Goal: Task Accomplishment & Management: Complete application form

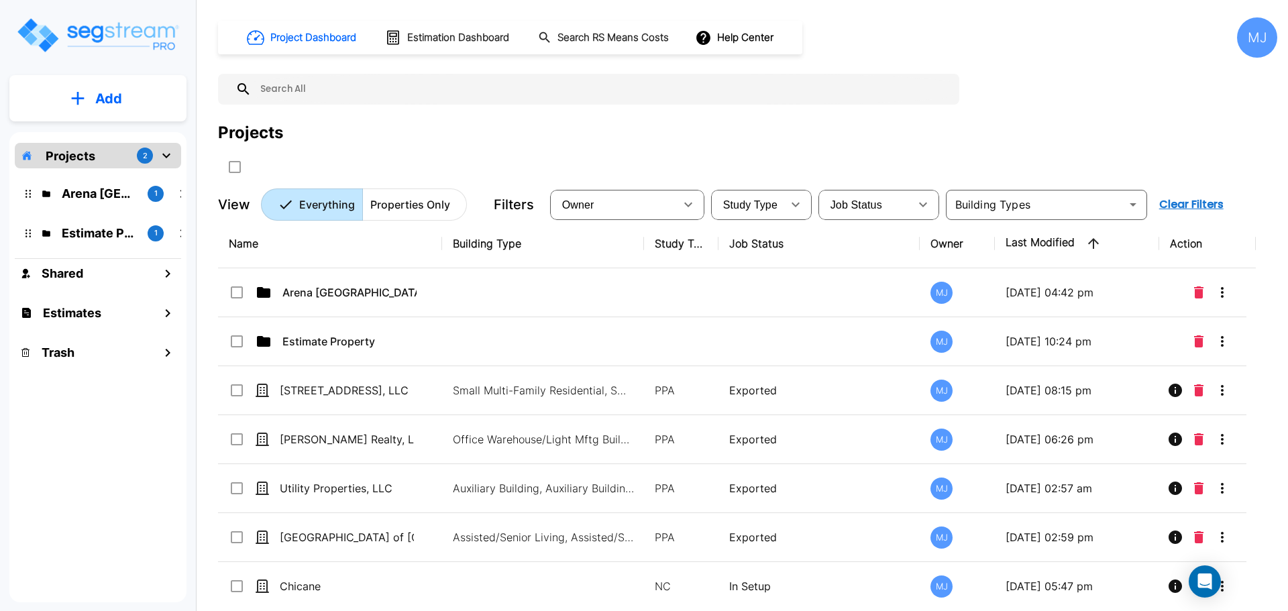
click at [118, 94] on p "Add" at bounding box center [108, 99] width 27 height 20
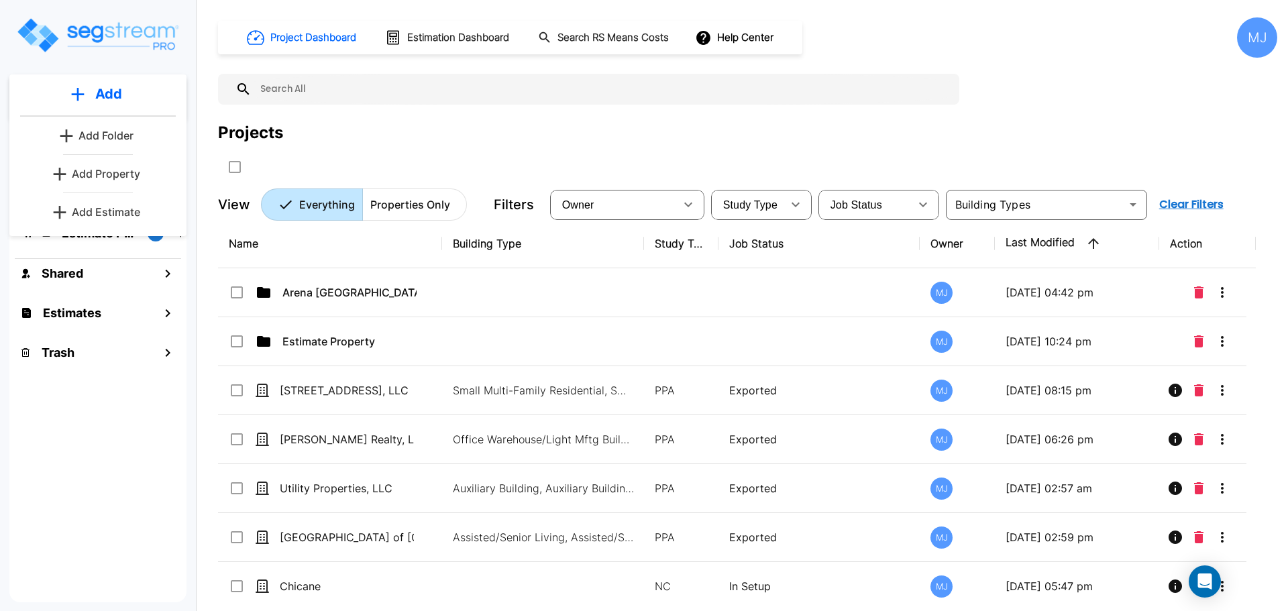
click at [117, 171] on p "Add Property" at bounding box center [106, 174] width 68 height 16
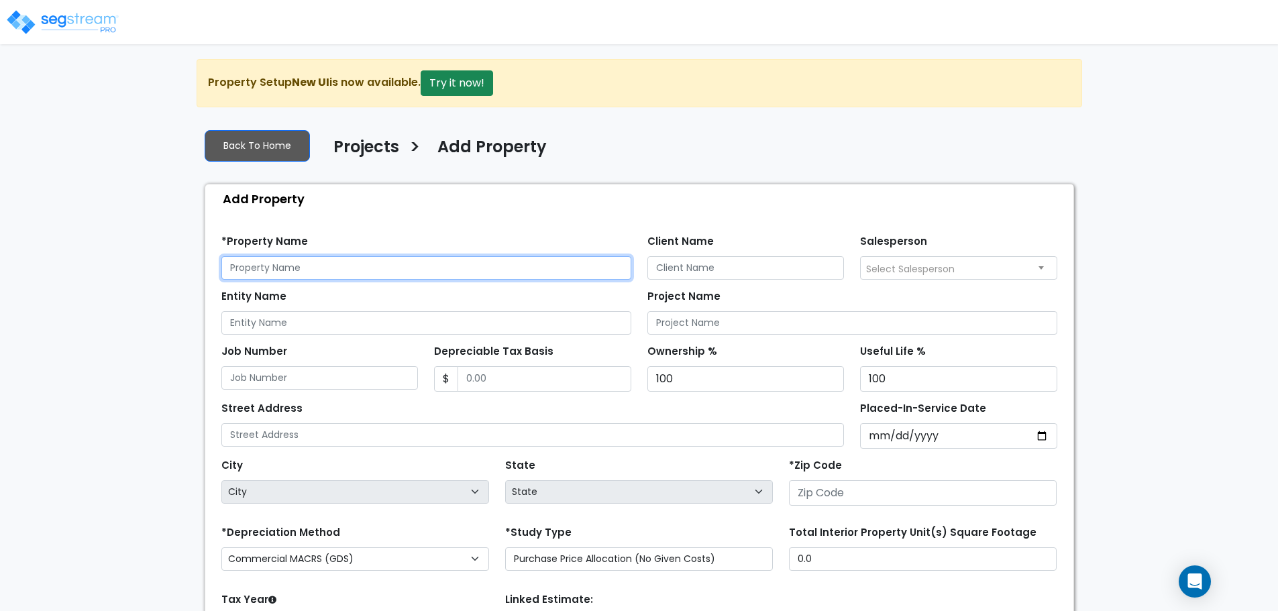
click at [290, 264] on input "text" at bounding box center [426, 267] width 410 height 23
click at [294, 262] on input "text" at bounding box center [426, 267] width 410 height 23
click at [335, 264] on input "text" at bounding box center [426, 267] width 410 height 23
type input "[STREET_ADDRESS][PERSON_NAME], LLC"
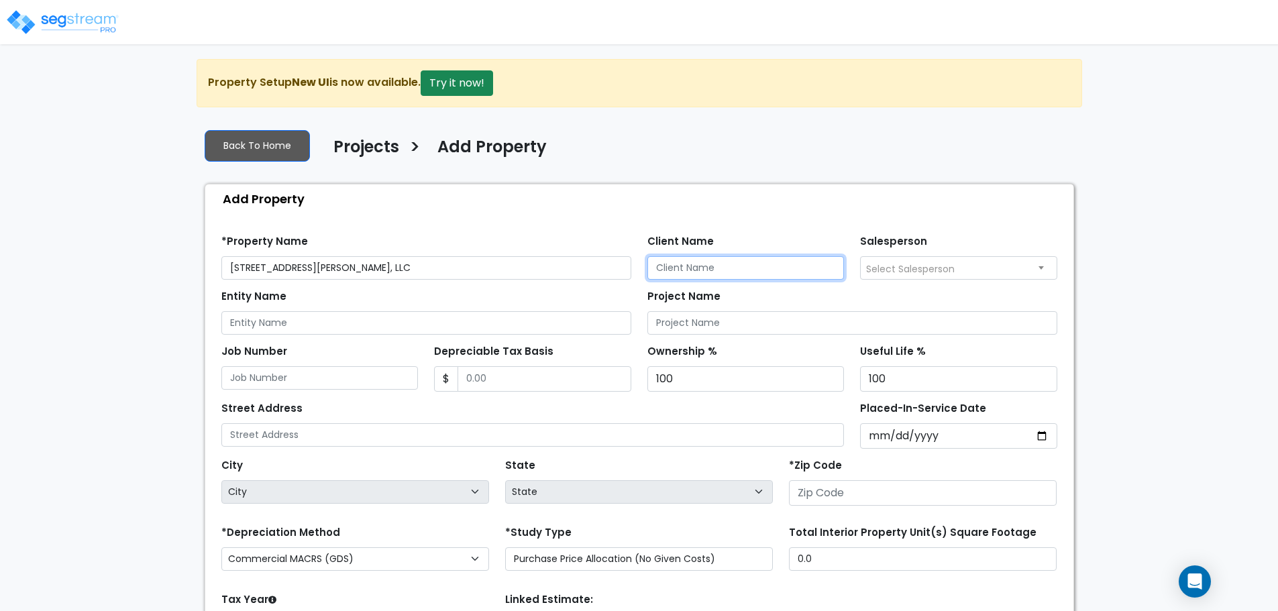
click at [714, 266] on input "Client Name" at bounding box center [745, 267] width 197 height 23
type input "[PERSON_NAME]"
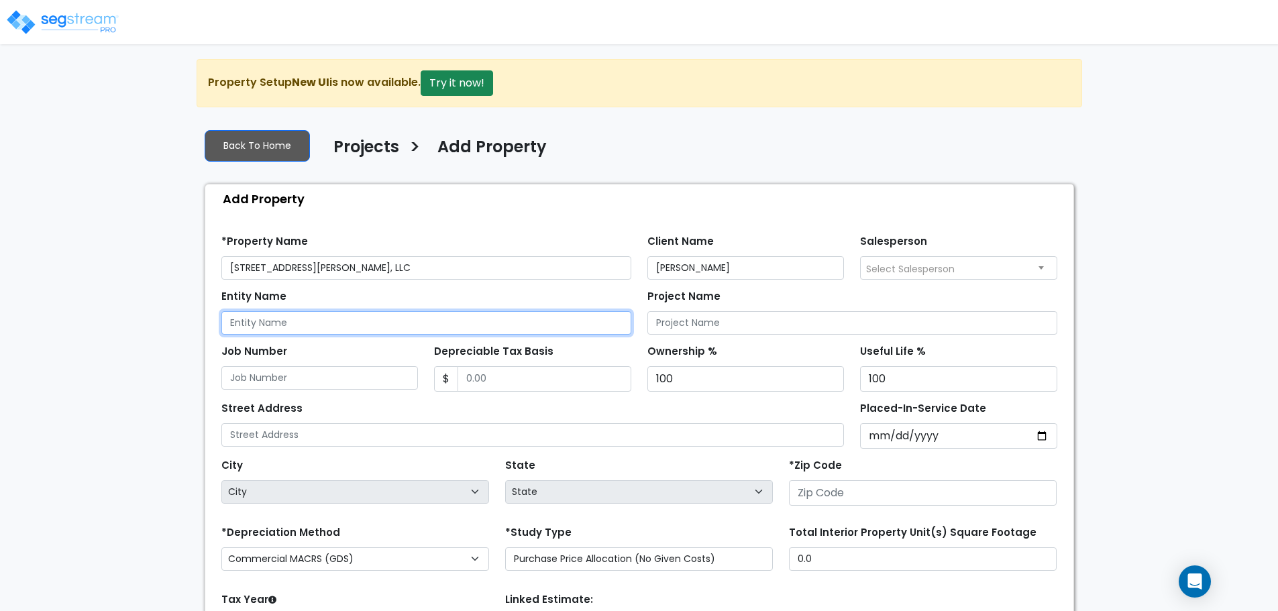
click at [332, 317] on input "Entity Name" at bounding box center [426, 322] width 410 height 23
type input "407 East Kingsley Street, LLC"
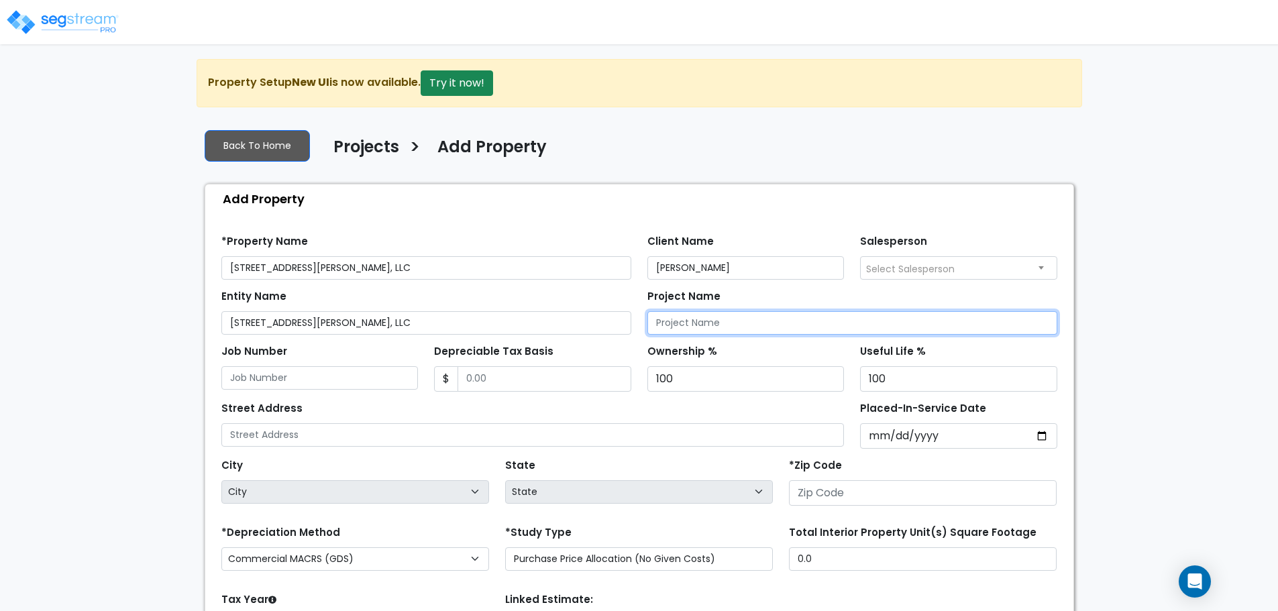
click at [774, 326] on input "Project Name" at bounding box center [852, 322] width 410 height 23
type input "407 East Kingsley Street, LLC"
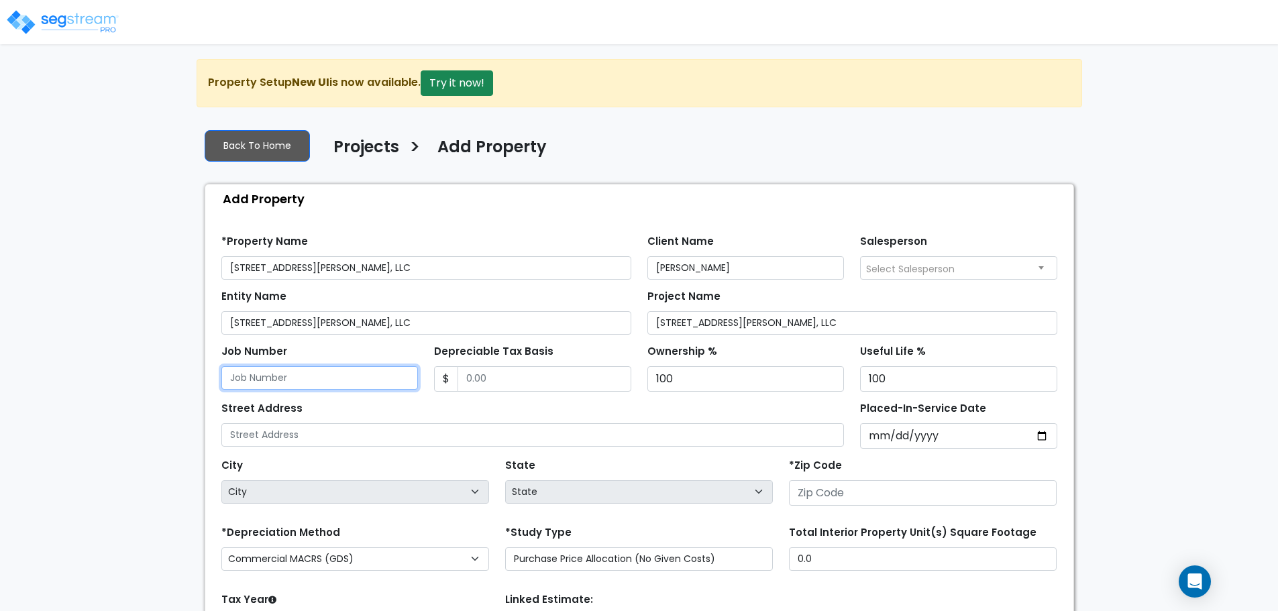
click at [309, 378] on input "Job Number" at bounding box center [319, 377] width 197 height 23
type input "ZA407"
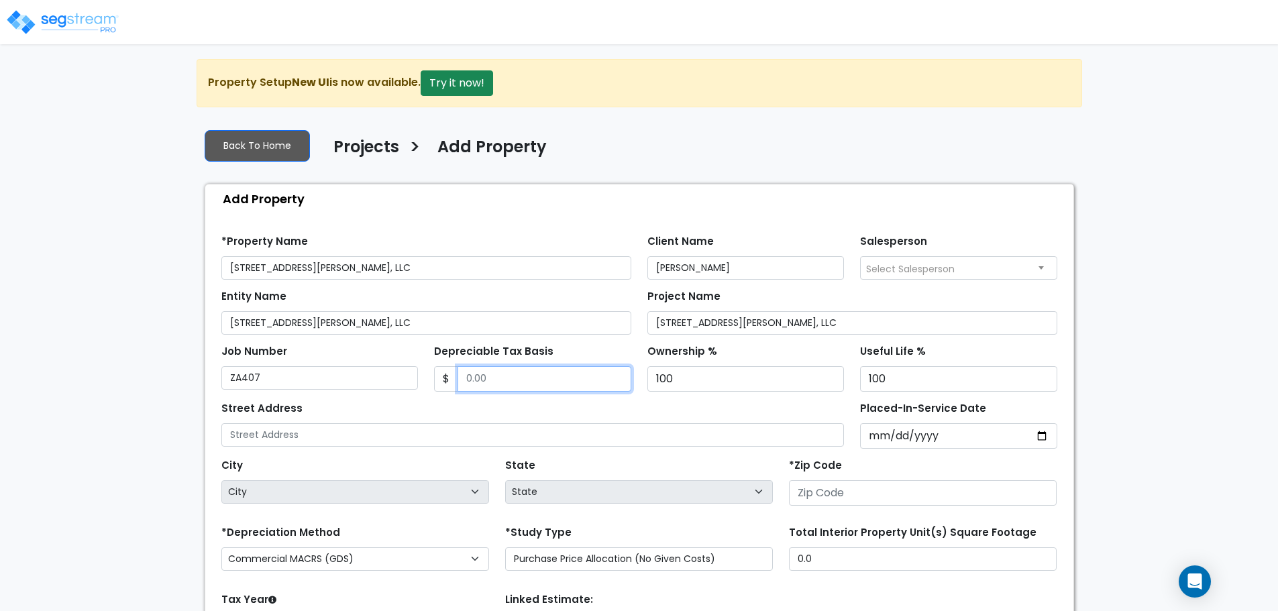
click at [492, 380] on input "Depreciable Tax Basis" at bounding box center [545, 378] width 174 height 25
click at [517, 384] on input "Depreciable Tax Basis" at bounding box center [545, 378] width 174 height 25
type input "1,975,000"
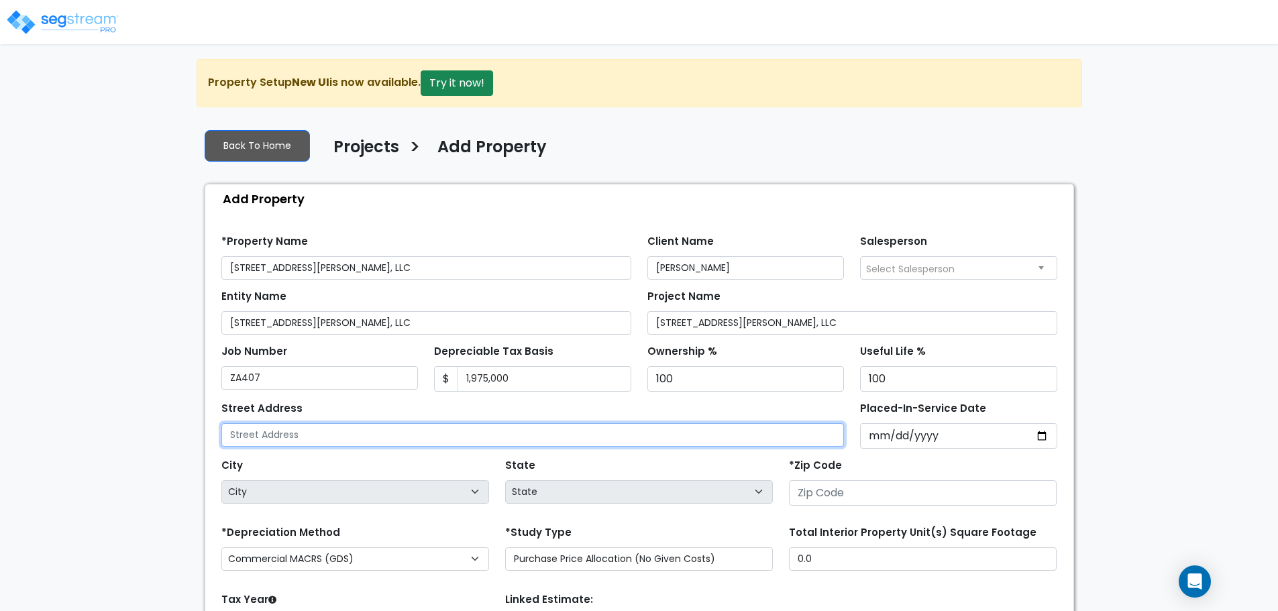
click at [331, 438] on input "text" at bounding box center [532, 434] width 623 height 23
type input "407 East Kingsley Street"
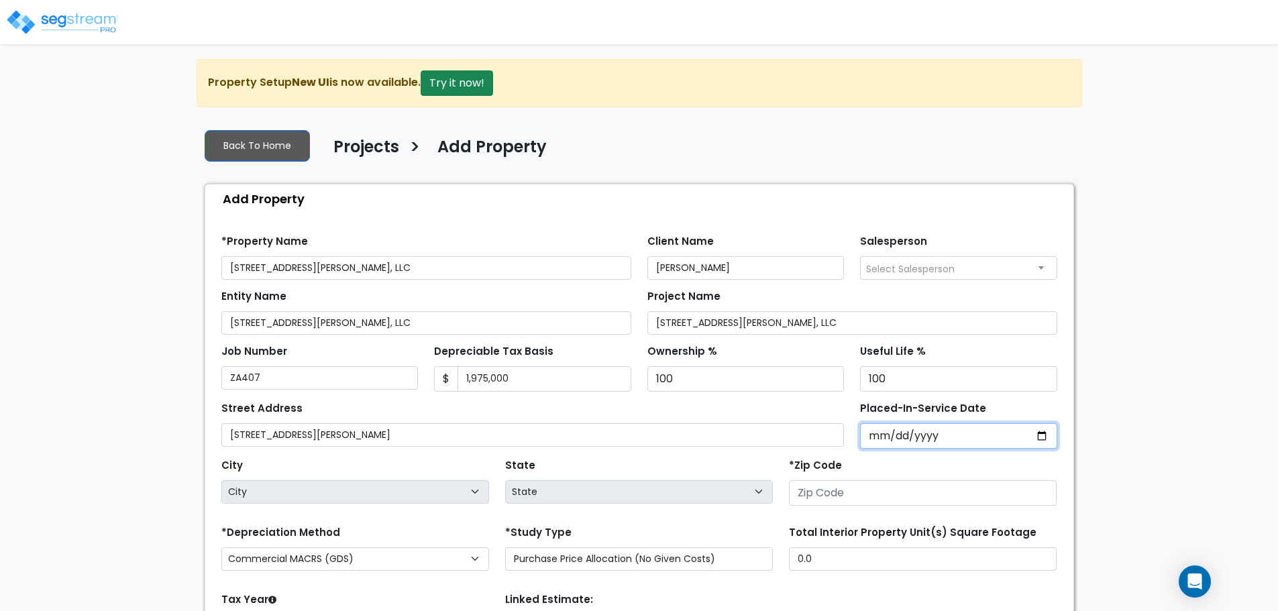
click at [940, 437] on input "Placed-In-Service Date" at bounding box center [958, 435] width 197 height 25
type input "0002-04-23"
select select "2"
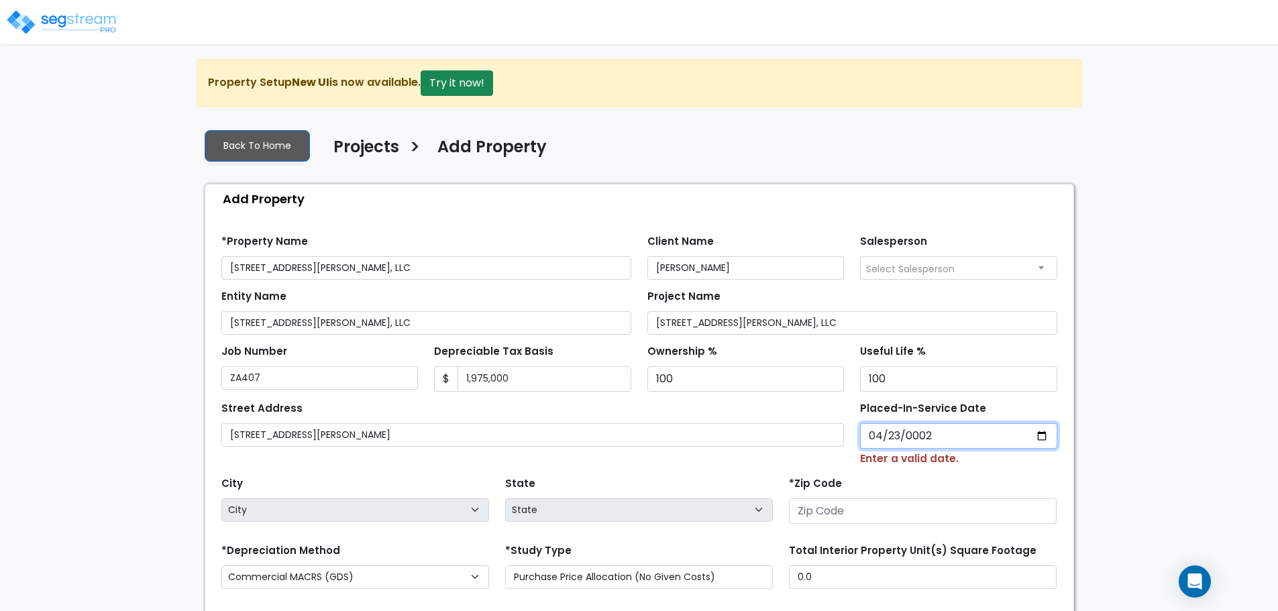
type input "0020-04-23"
select select "20"
type input "0202-04-23"
select select "202"
type input "2024-04-23"
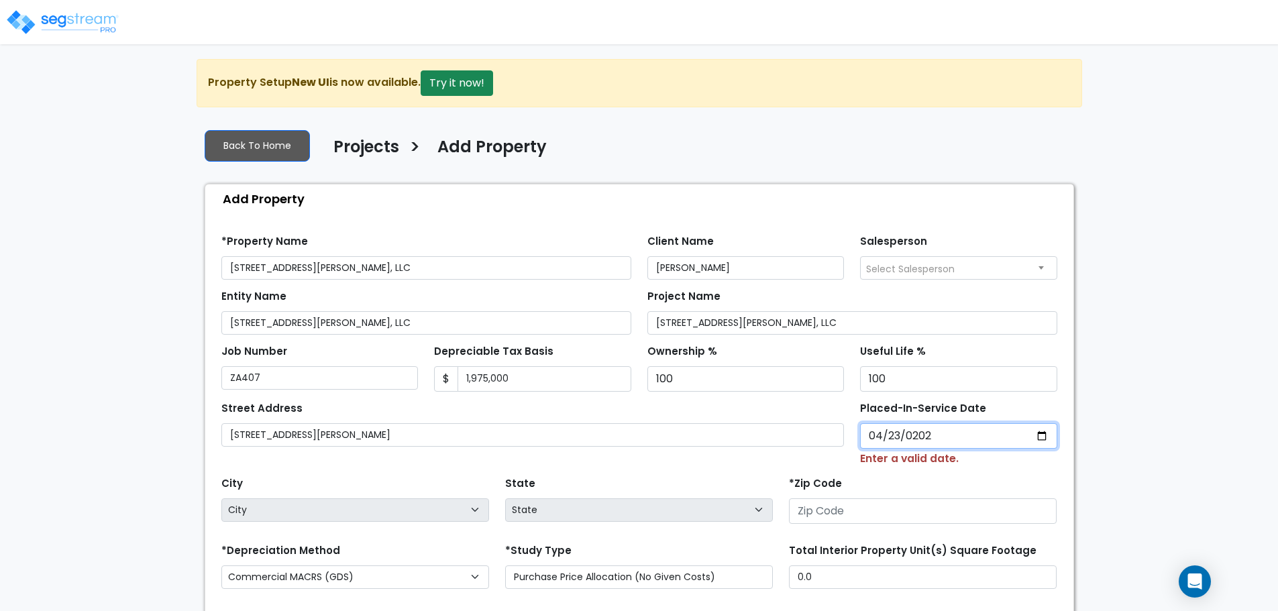
select select "2024"
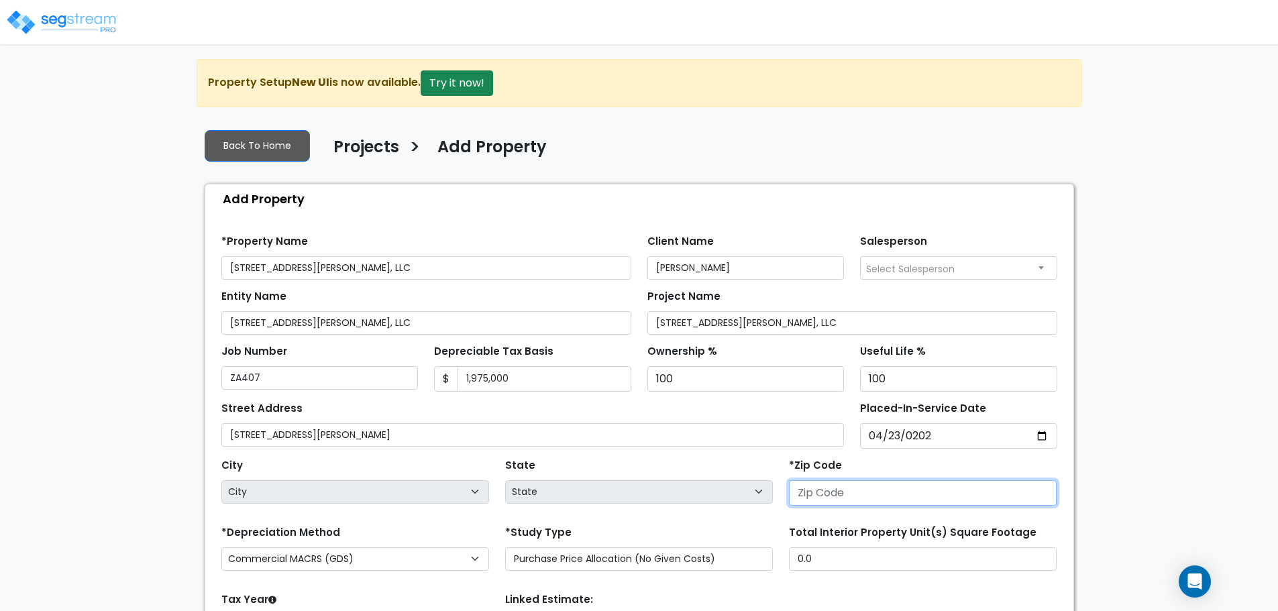
click at [855, 497] on input "number" at bounding box center [923, 492] width 268 height 25
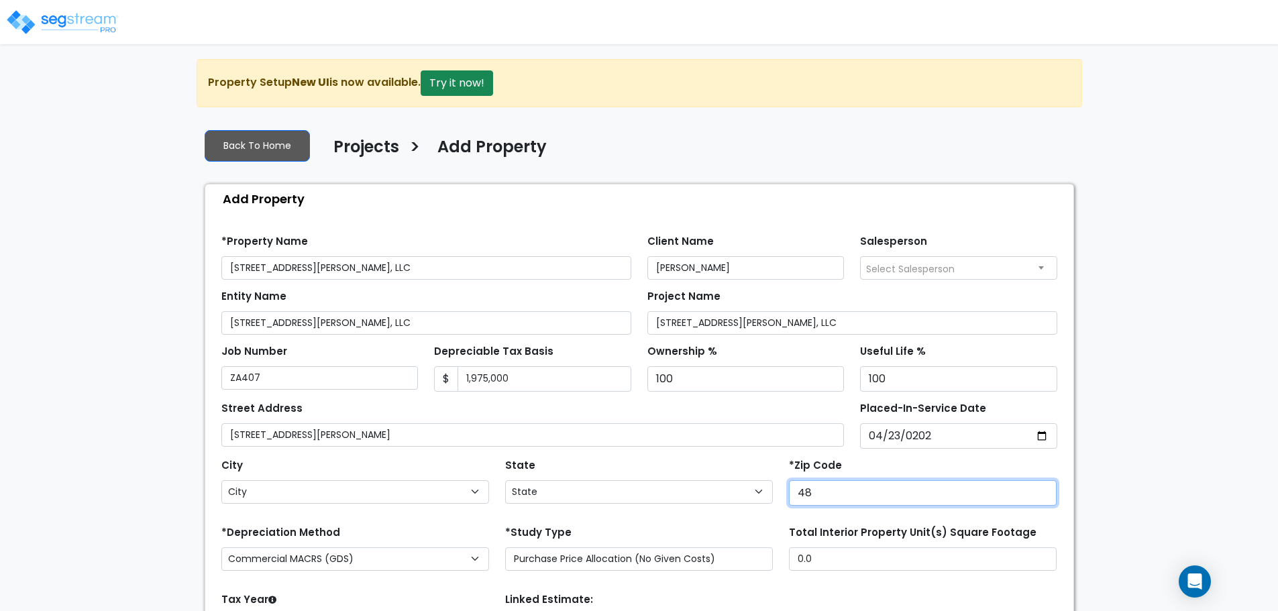
type input "481"
select select "MI"
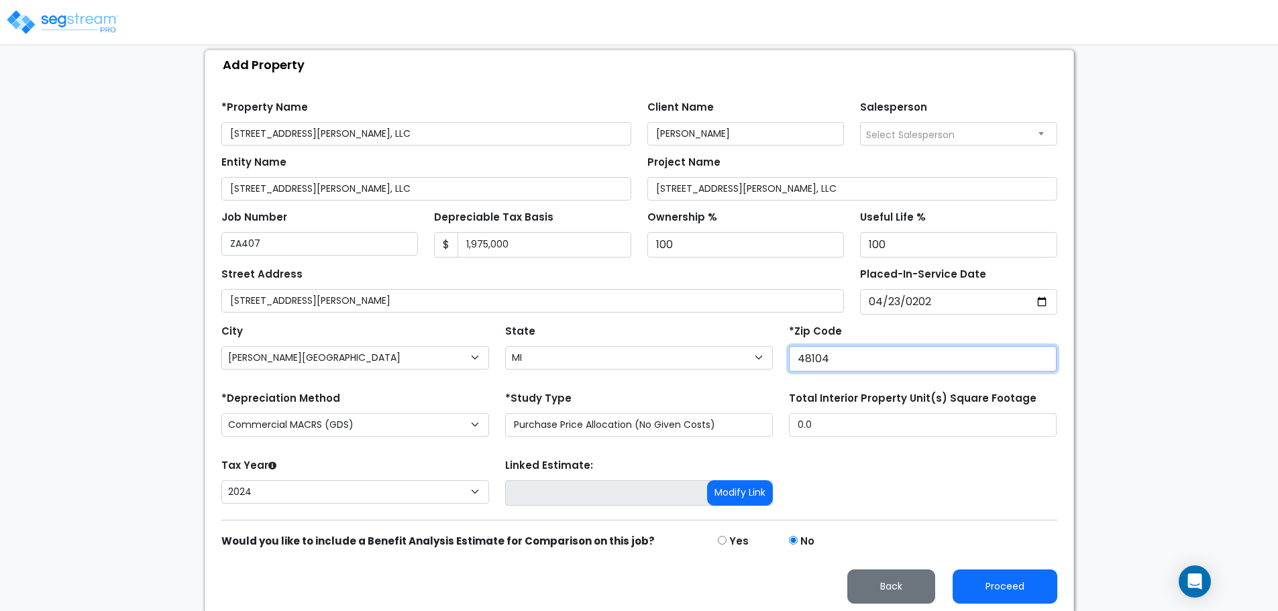
scroll to position [138, 0]
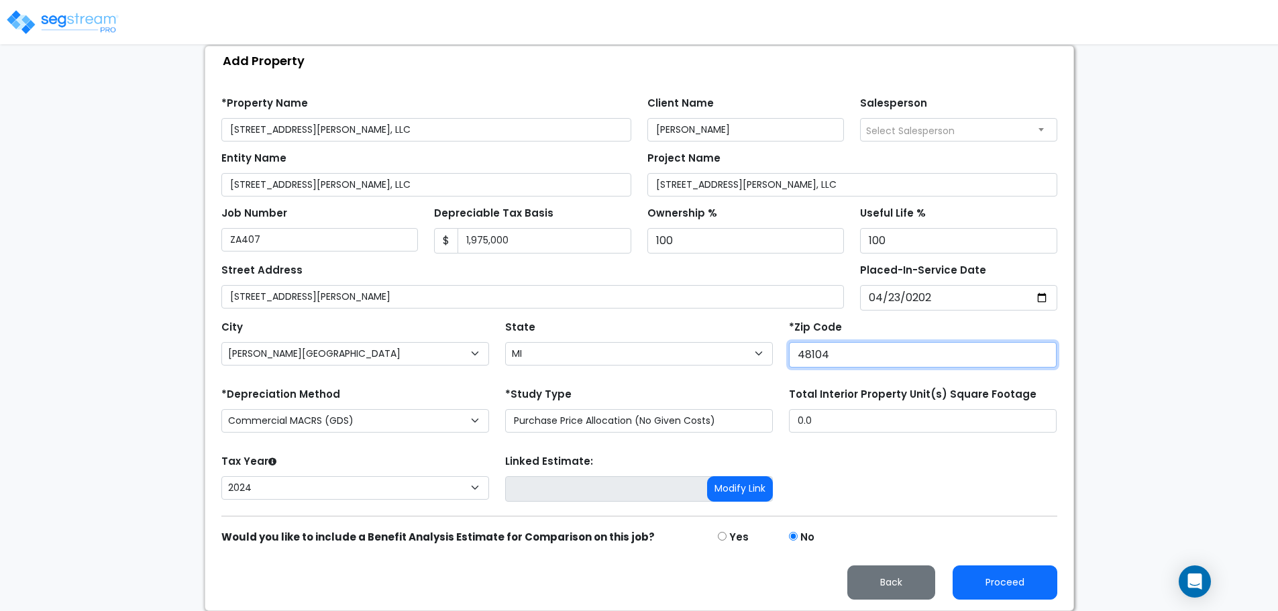
type input "48104"
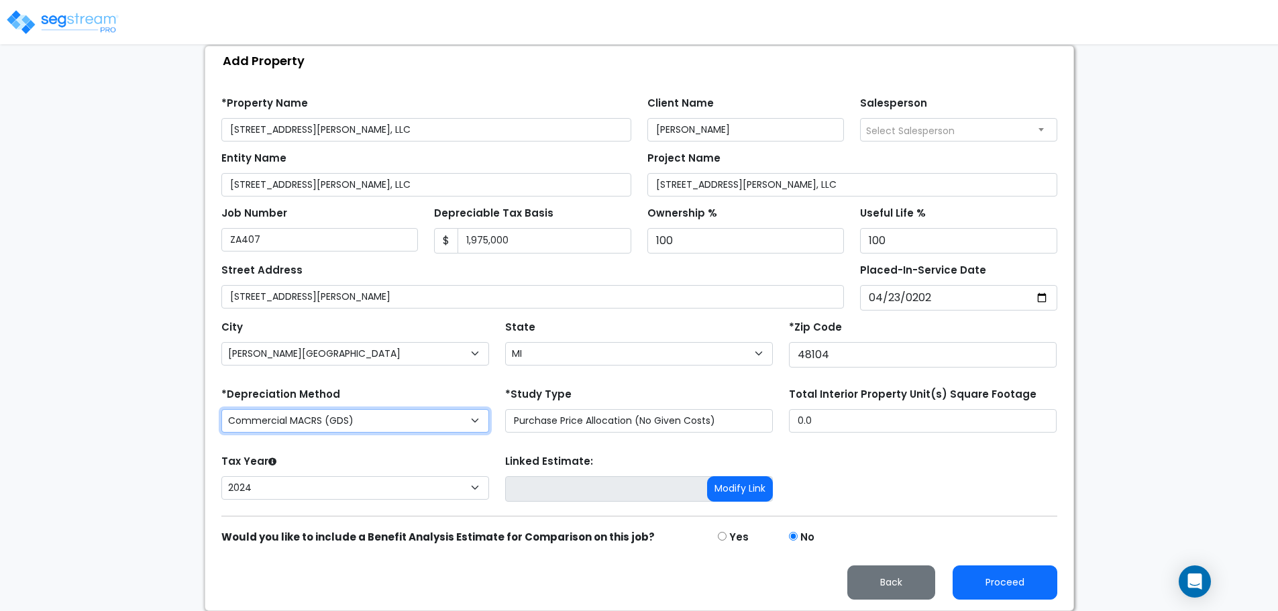
click at [481, 419] on select "Commercial MACRS (GDS) Residential Rental MACRS (GDS) Commercial MACRS (GDS) QIP" at bounding box center [355, 420] width 268 height 23
select select "RRM(_34"
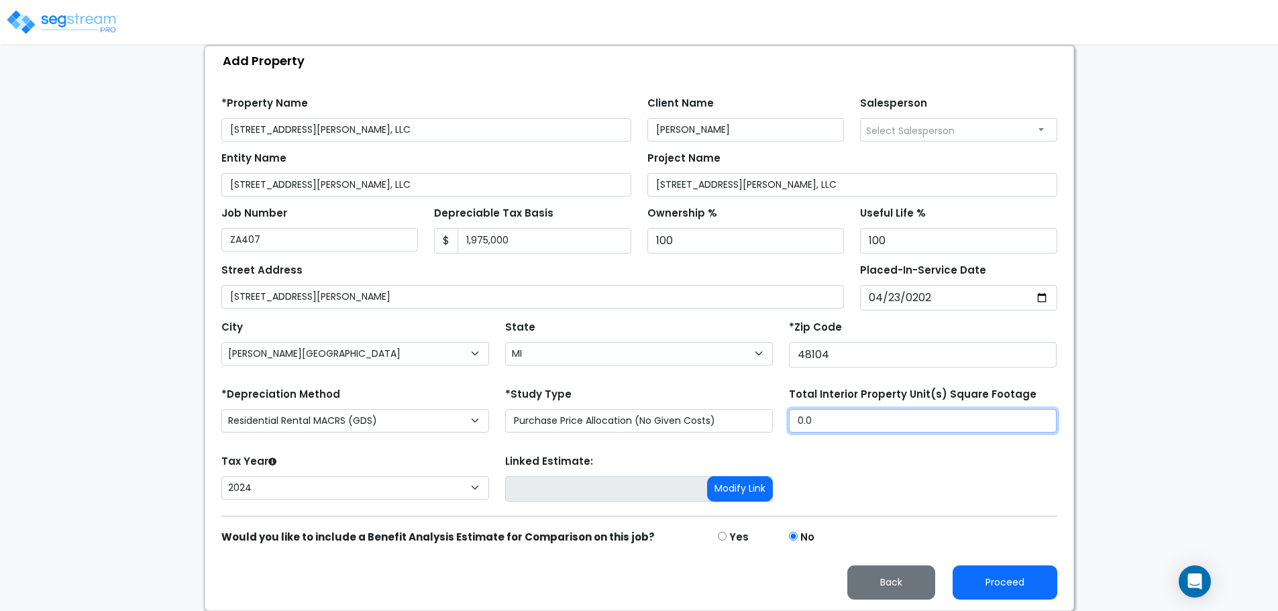
drag, startPoint x: 869, startPoint y: 425, endPoint x: 742, endPoint y: 410, distance: 128.3
click at [742, 410] on div "*Depreciation Method Commercial MACRS (GDS) Residential Rental MACRS (GDS) Comm…" at bounding box center [639, 411] width 852 height 54
click at [856, 423] on input "0.0" at bounding box center [923, 420] width 268 height 23
drag, startPoint x: 856, startPoint y: 423, endPoint x: 749, endPoint y: 415, distance: 107.7
click at [749, 415] on div "*Depreciation Method Commercial MACRS (GDS) Residential Rental MACRS (GDS) Comm…" at bounding box center [639, 411] width 852 height 54
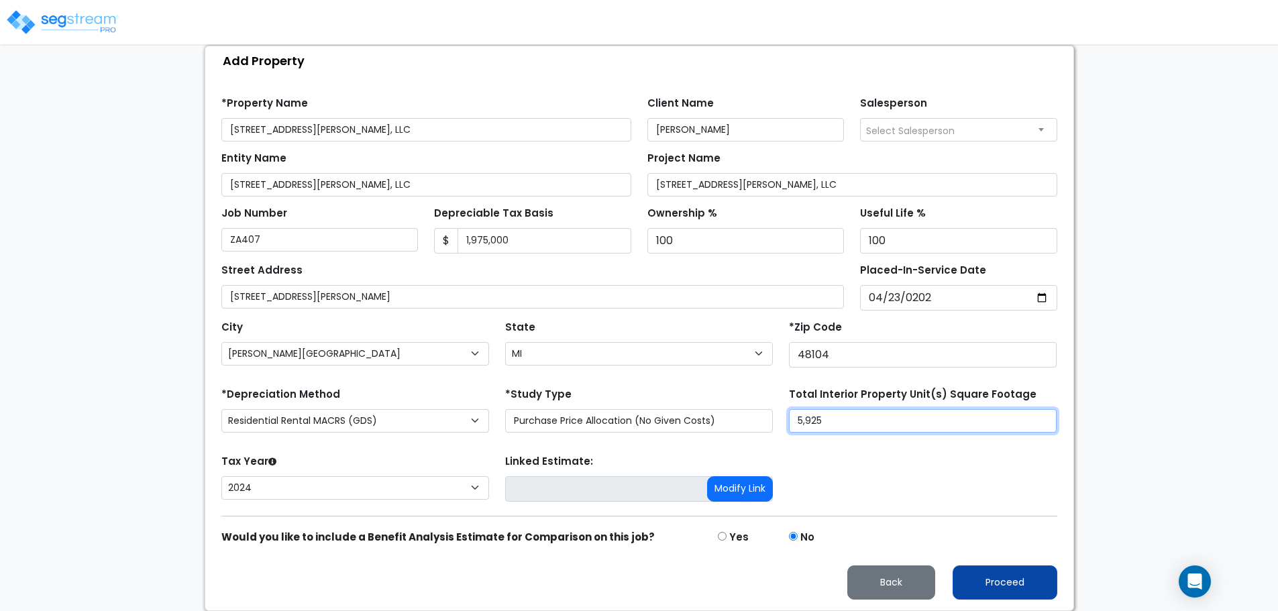
type input "5,925"
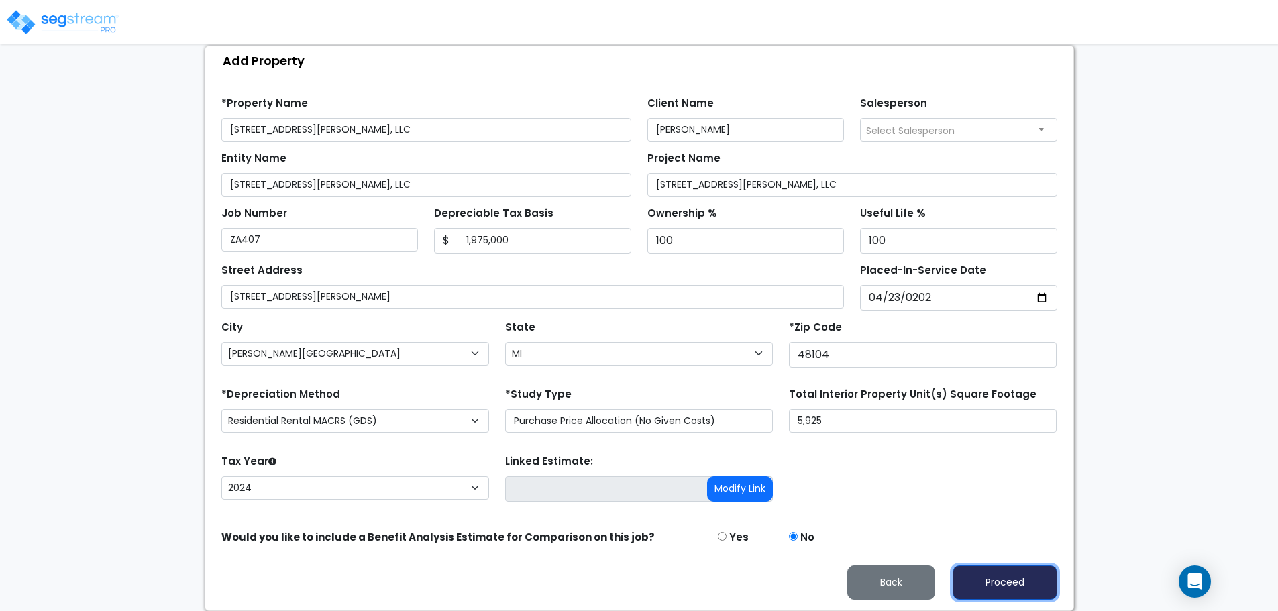
click at [1022, 586] on button "Proceed" at bounding box center [1005, 583] width 105 height 34
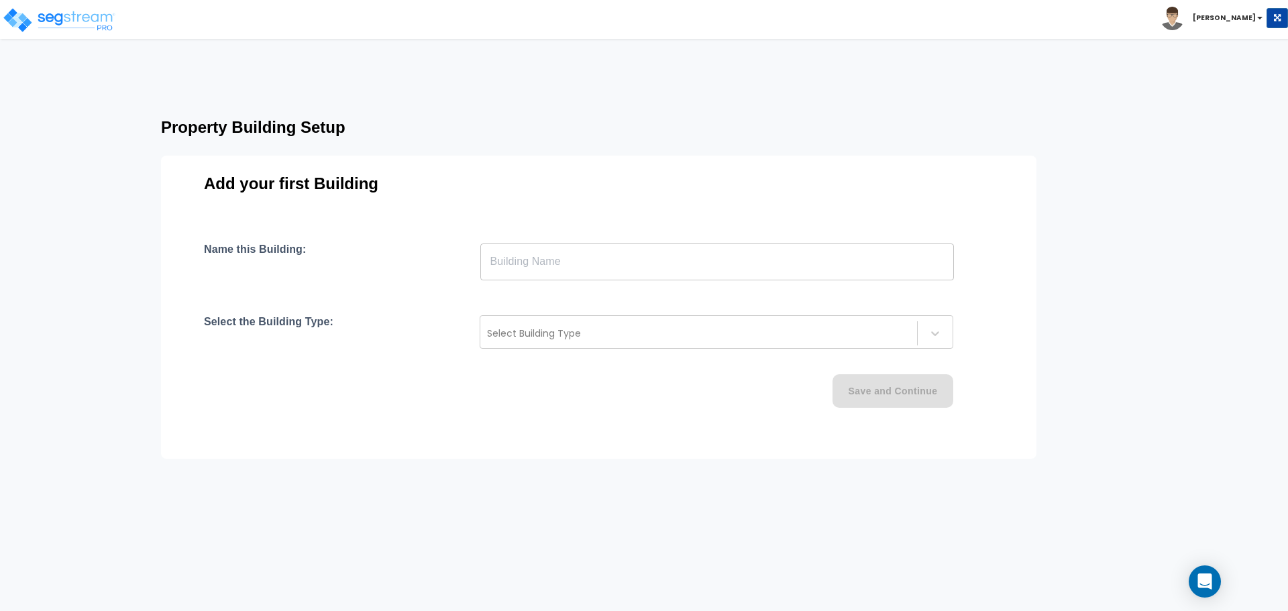
click at [588, 260] on input "text" at bounding box center [717, 262] width 474 height 38
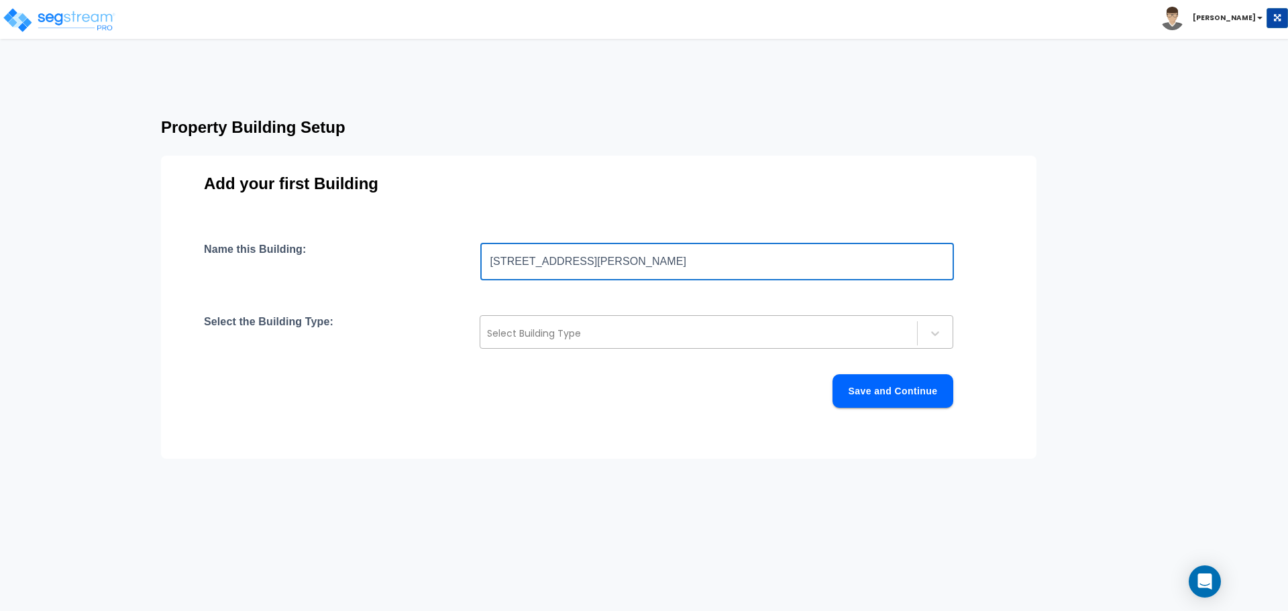
type input "407 East Kingsley Street"
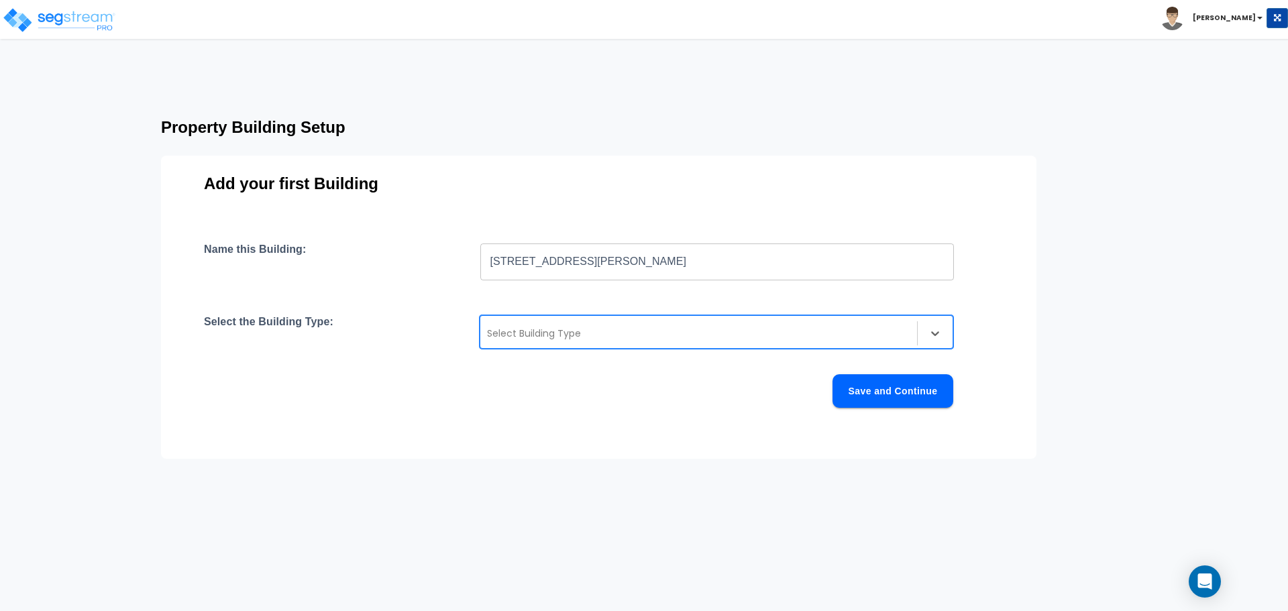
click at [582, 337] on div at bounding box center [698, 333] width 423 height 16
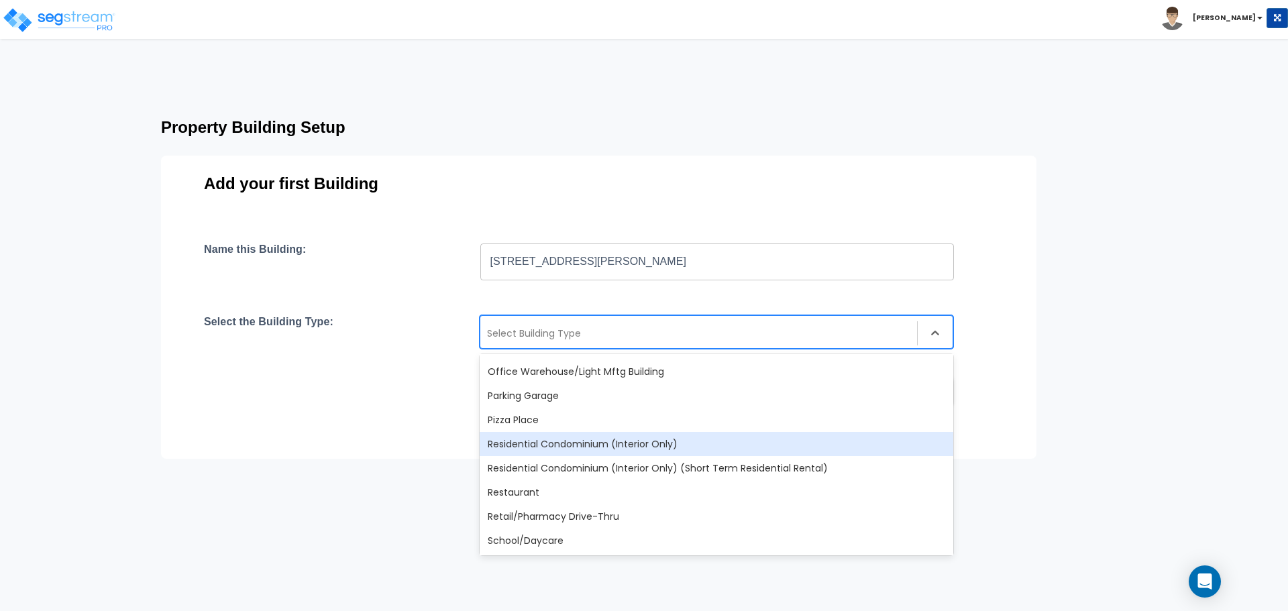
scroll to position [872, 0]
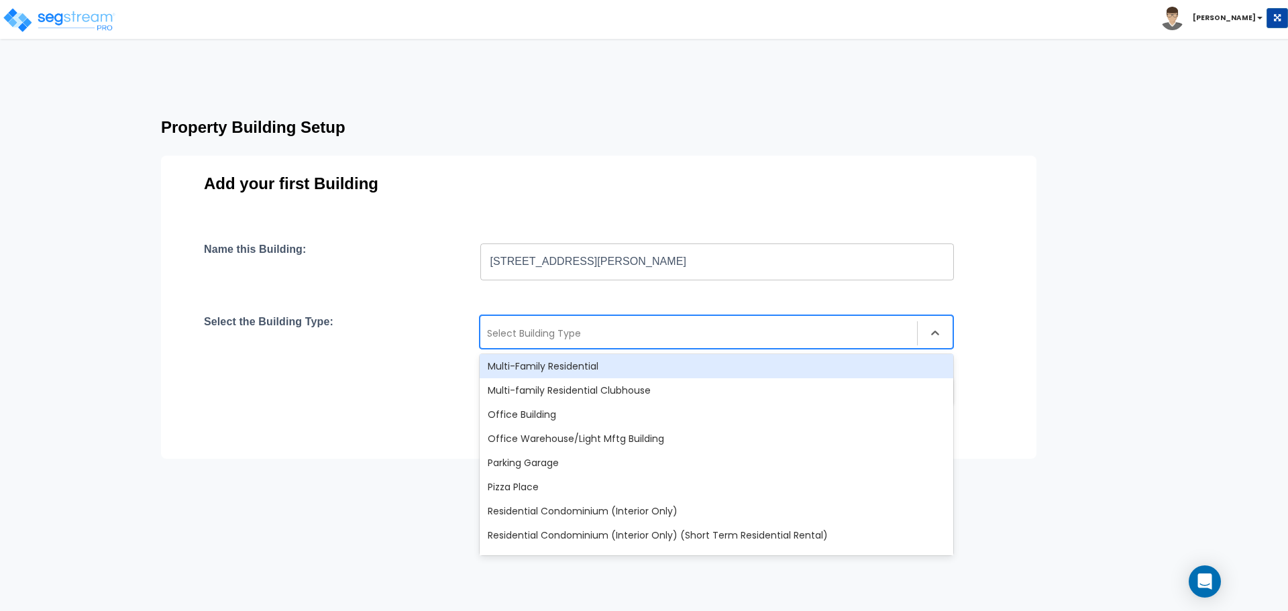
click at [573, 364] on div "Multi-Family Residential" at bounding box center [717, 366] width 474 height 24
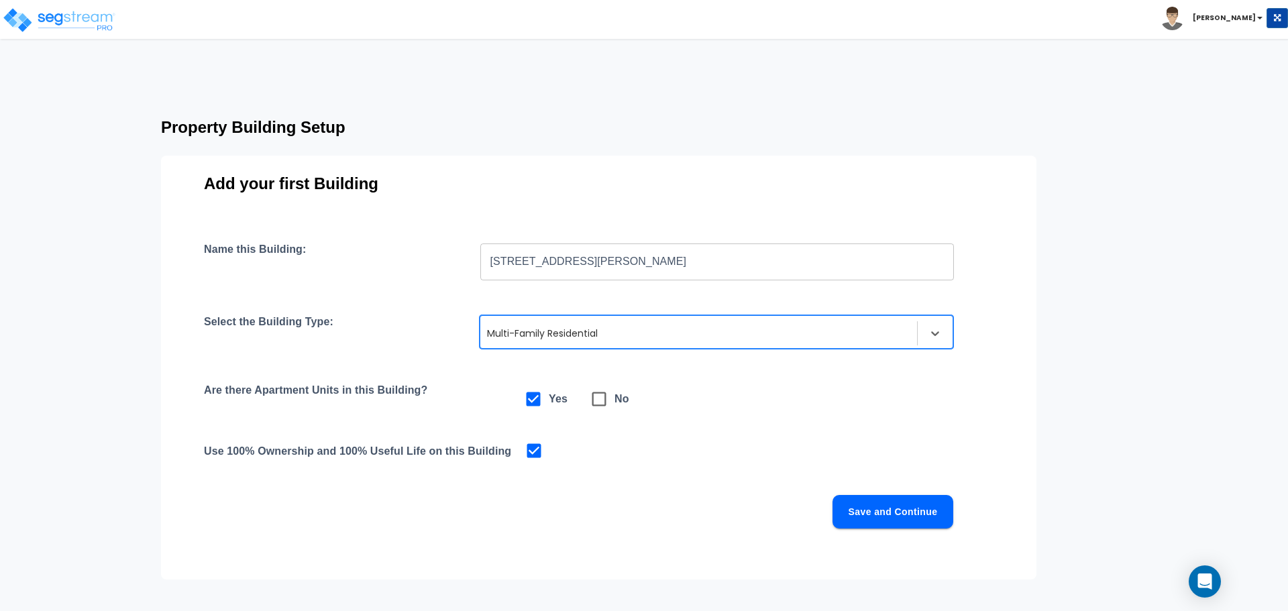
click at [596, 398] on icon at bounding box center [599, 399] width 19 height 19
checkbox input "false"
checkbox input "true"
click at [537, 400] on icon at bounding box center [533, 399] width 19 height 19
checkbox input "true"
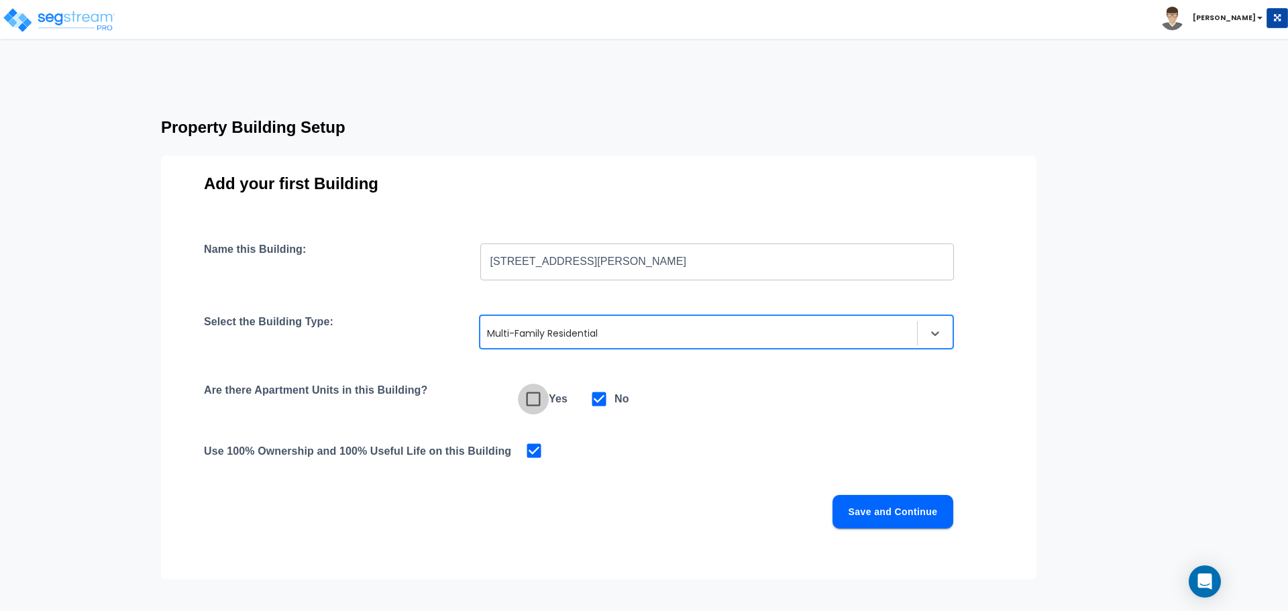
checkbox input "false"
click at [890, 514] on button "Save and Continue" at bounding box center [893, 512] width 121 height 34
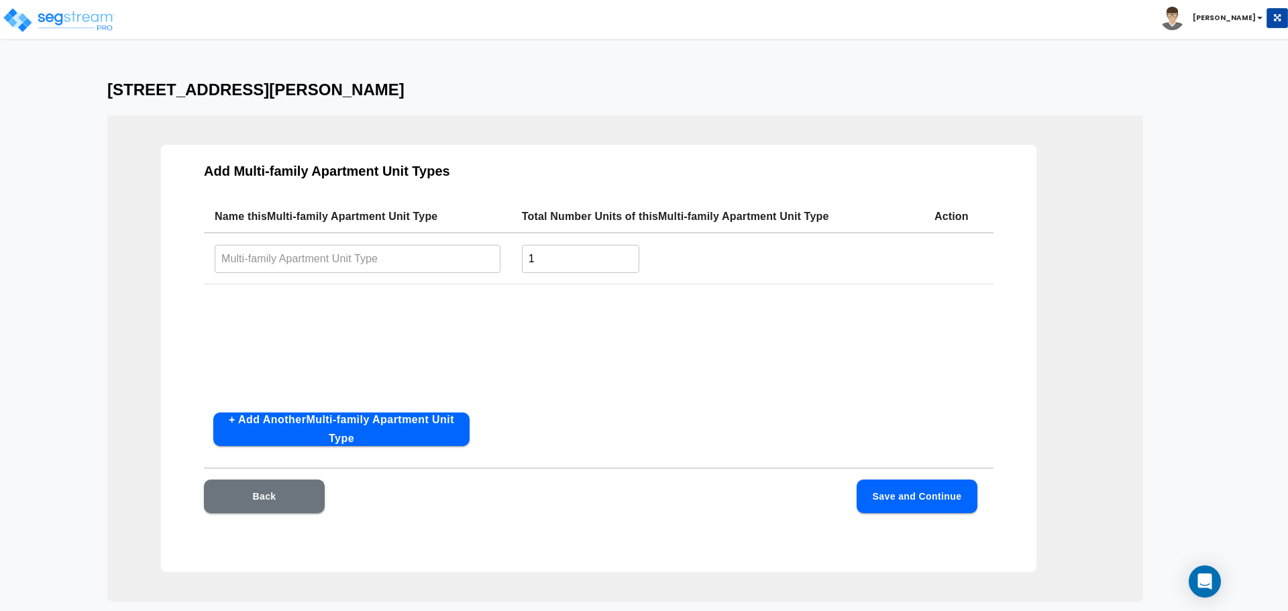
click at [272, 503] on button "Back" at bounding box center [264, 497] width 121 height 34
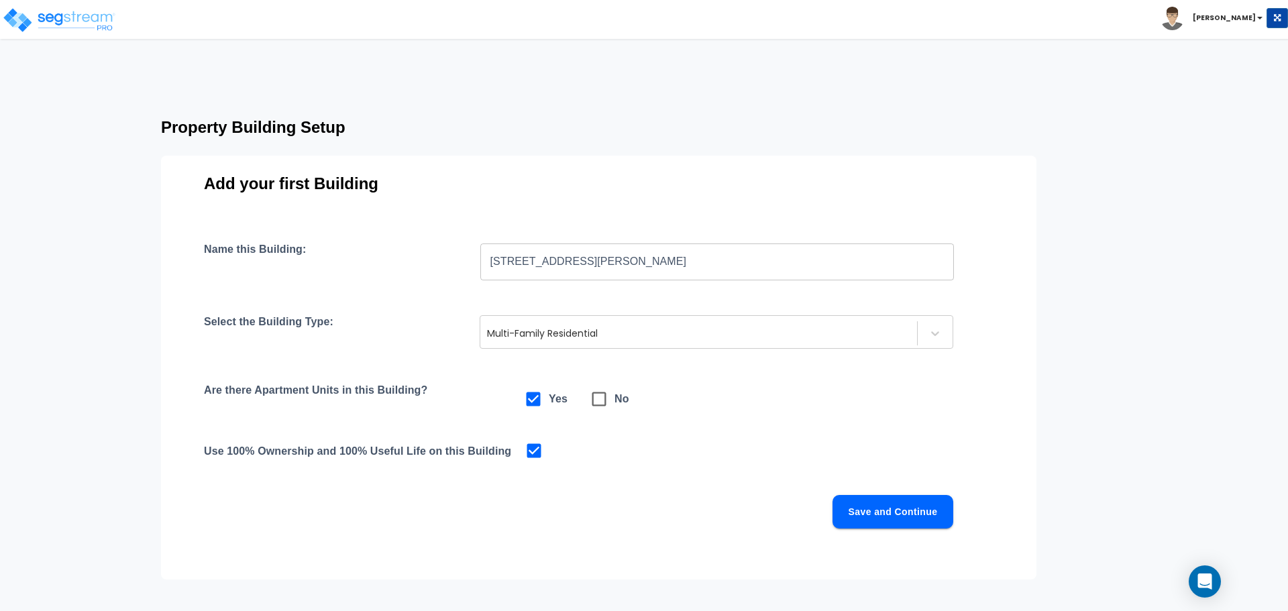
click at [596, 398] on icon at bounding box center [599, 399] width 19 height 19
checkbox input "false"
checkbox input "true"
click at [913, 513] on button "Save and Continue" at bounding box center [893, 512] width 121 height 34
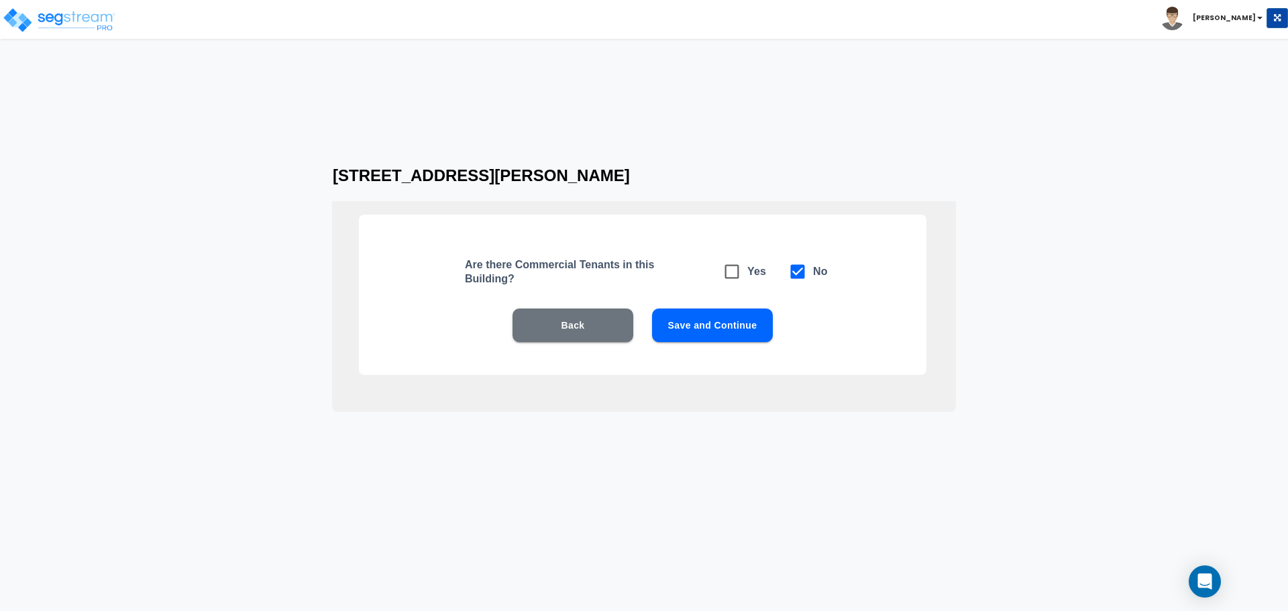
click at [735, 327] on button "Save and Continue" at bounding box center [712, 326] width 121 height 34
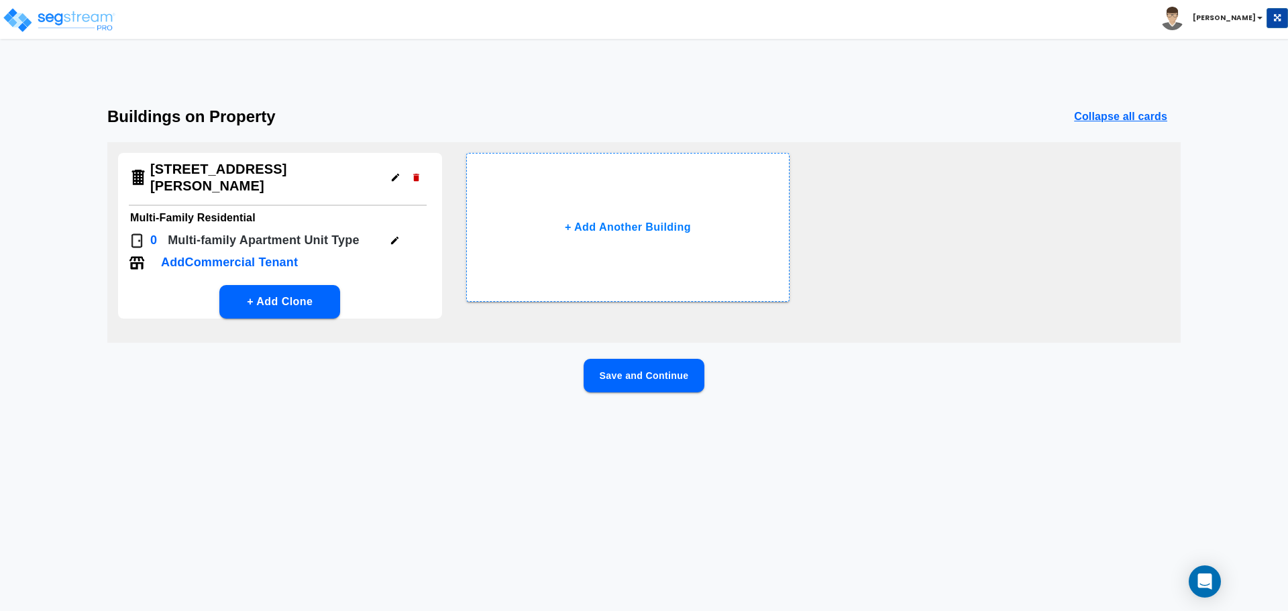
click at [672, 359] on button "Save and Continue" at bounding box center [644, 376] width 121 height 34
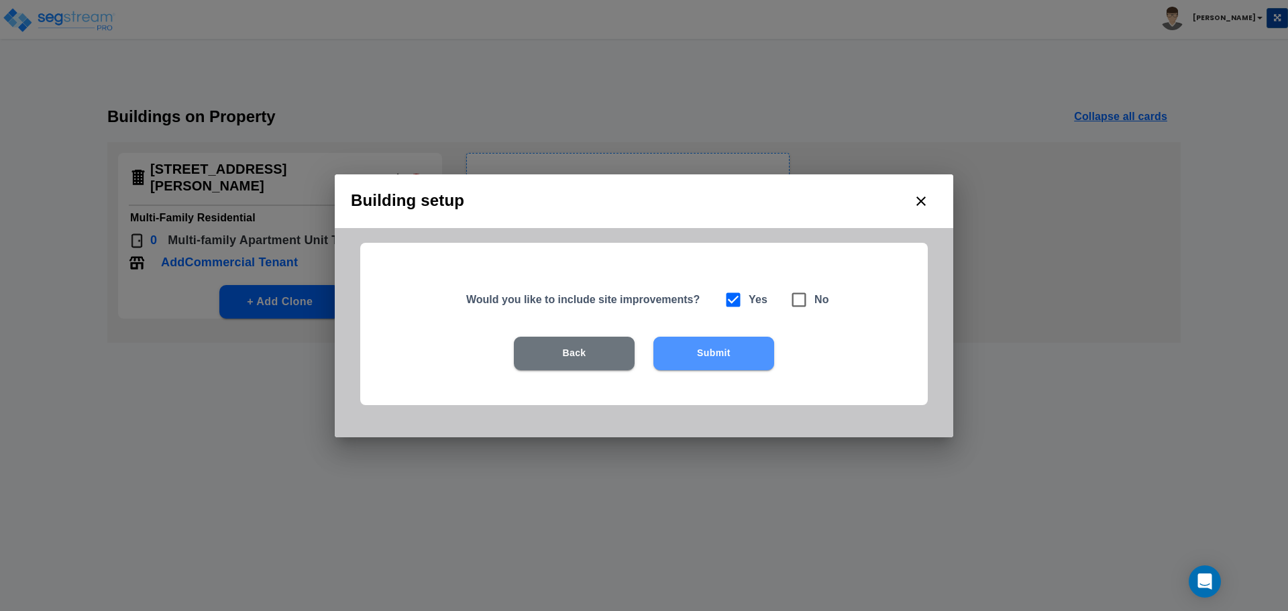
click at [723, 355] on button "Submit" at bounding box center [713, 354] width 121 height 34
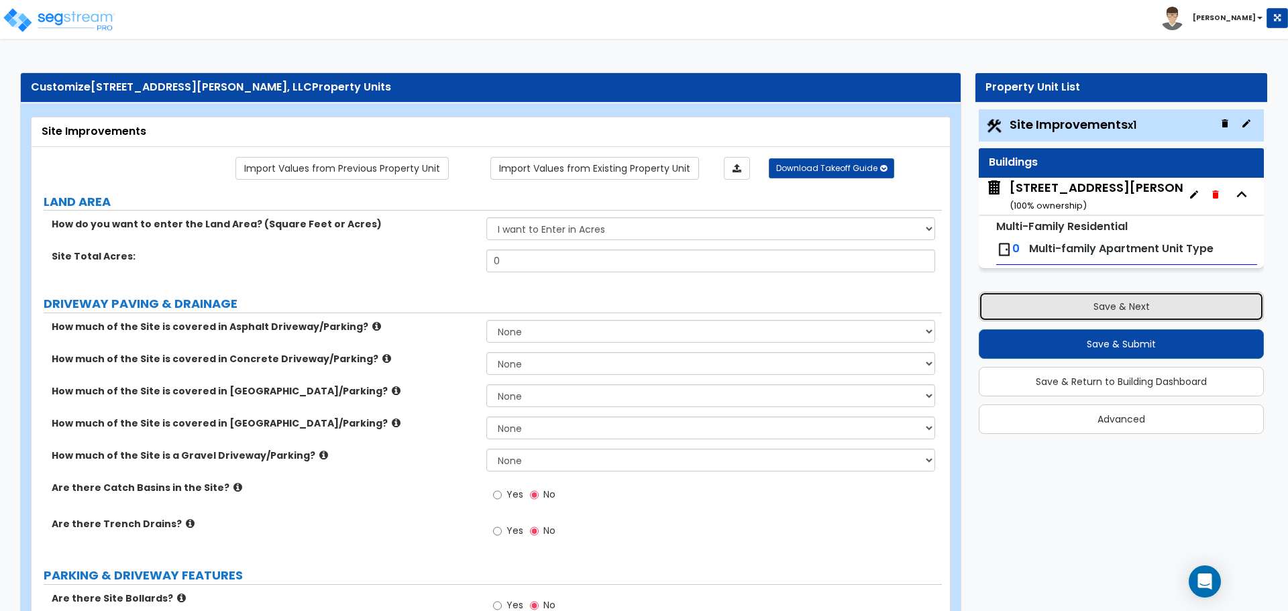
click at [1146, 302] on button "Save & Next" at bounding box center [1121, 307] width 285 height 30
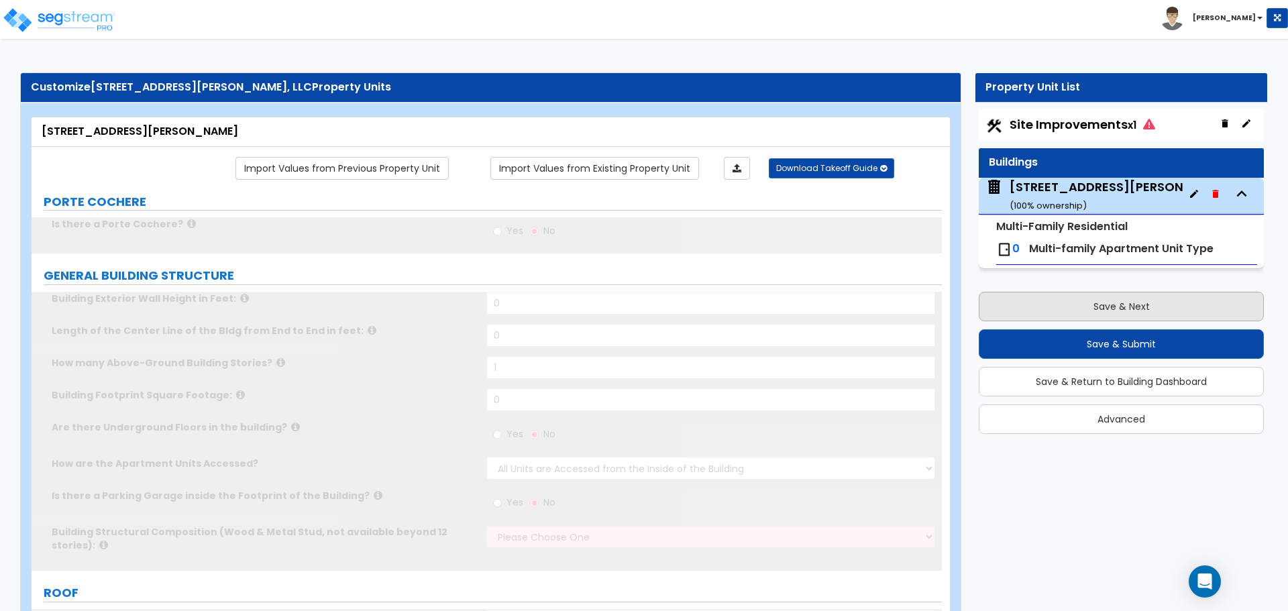
type input "1"
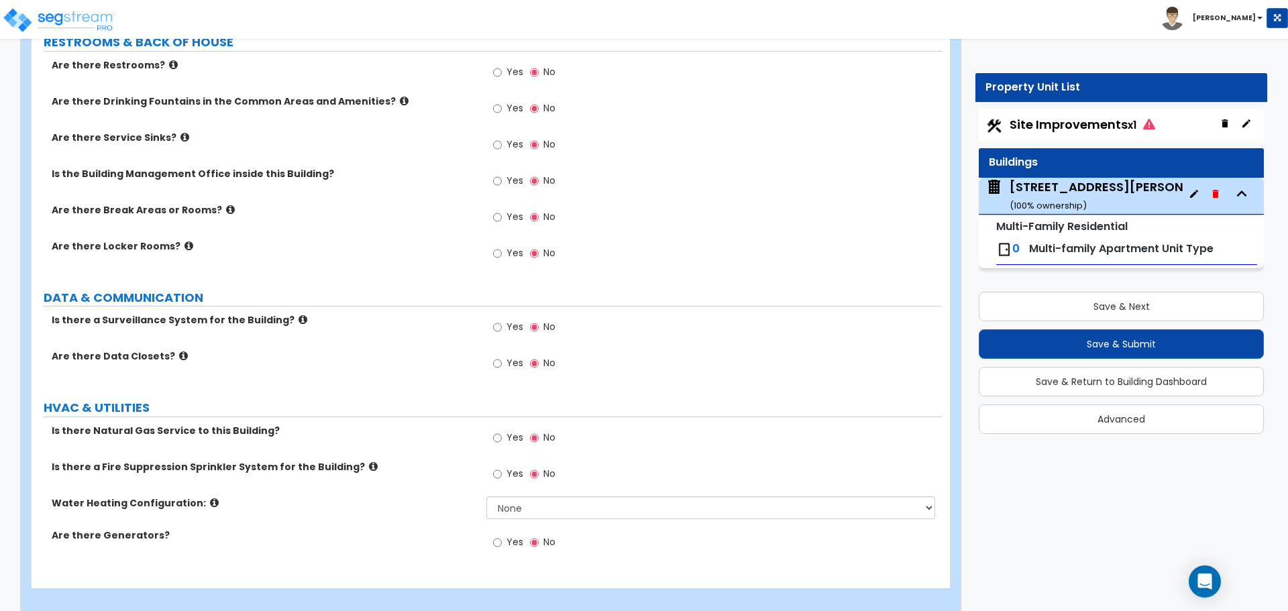
scroll to position [1827, 0]
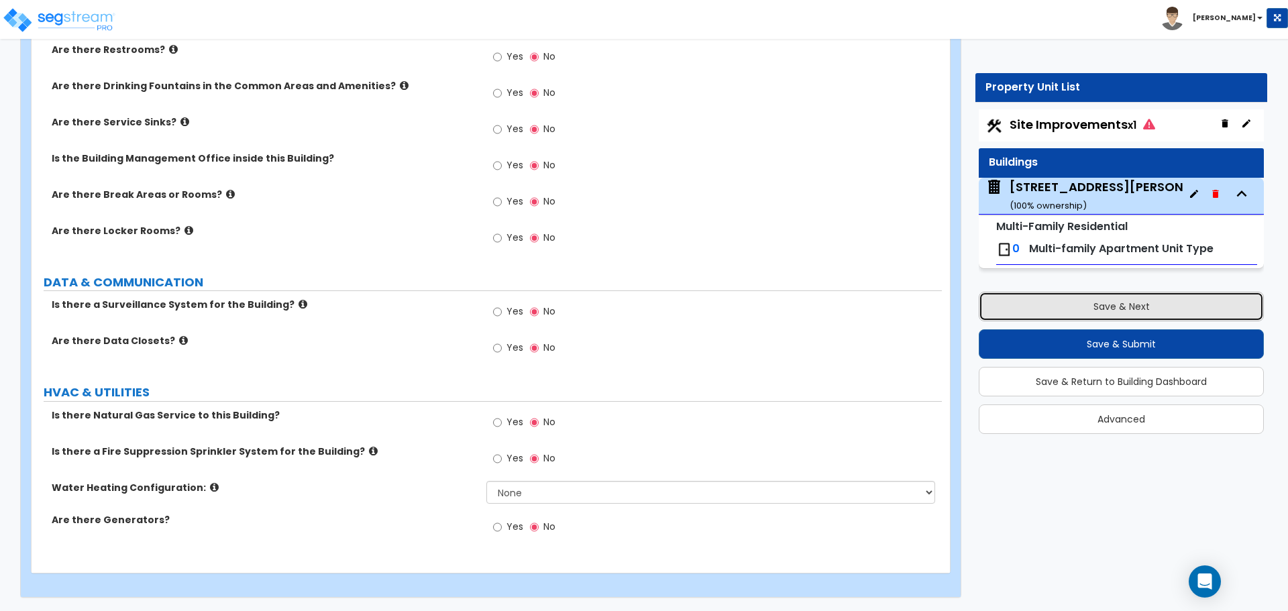
click at [1167, 307] on button "Save & Next" at bounding box center [1121, 307] width 285 height 30
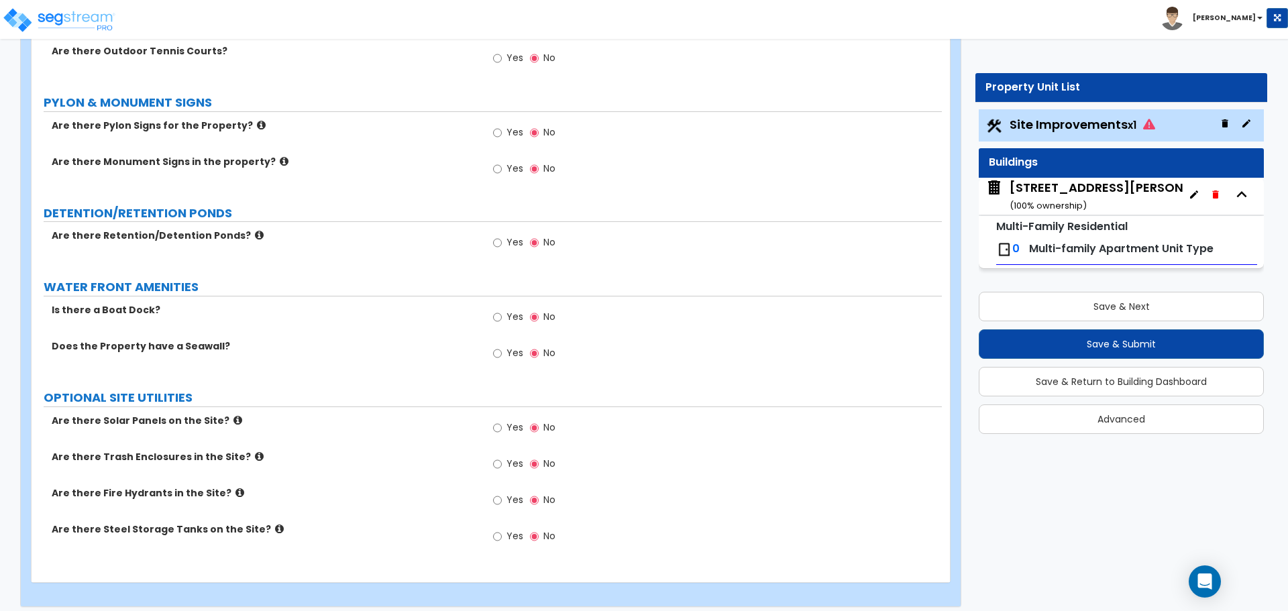
scroll to position [2317, 0]
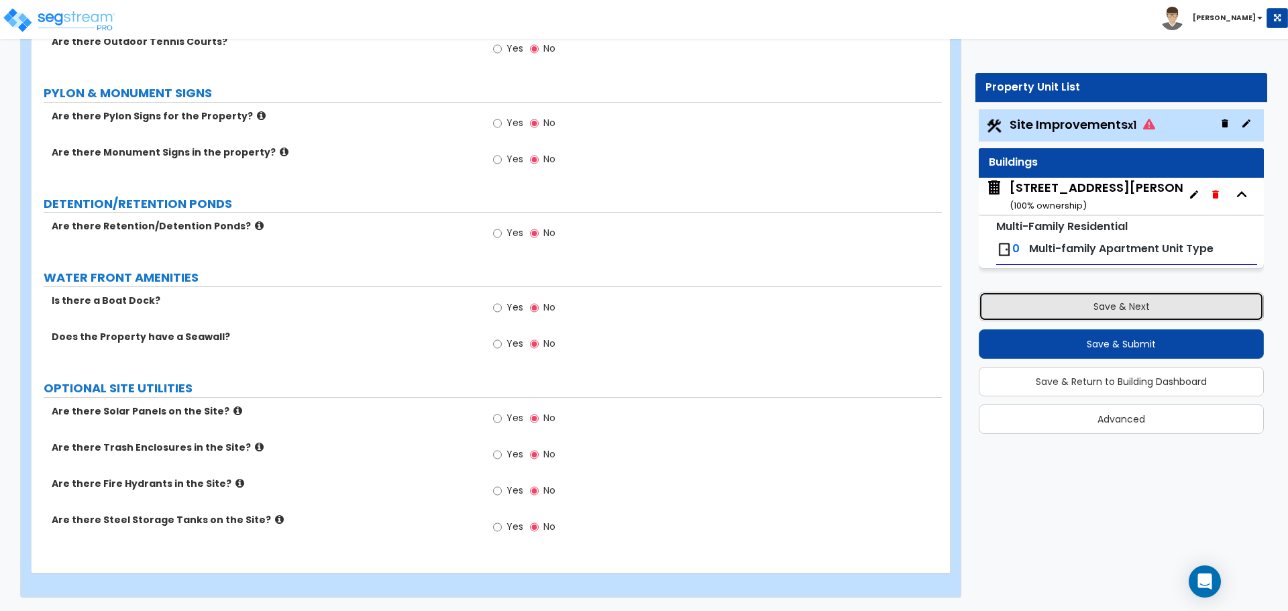
click at [1147, 300] on button "Save & Next" at bounding box center [1121, 307] width 285 height 30
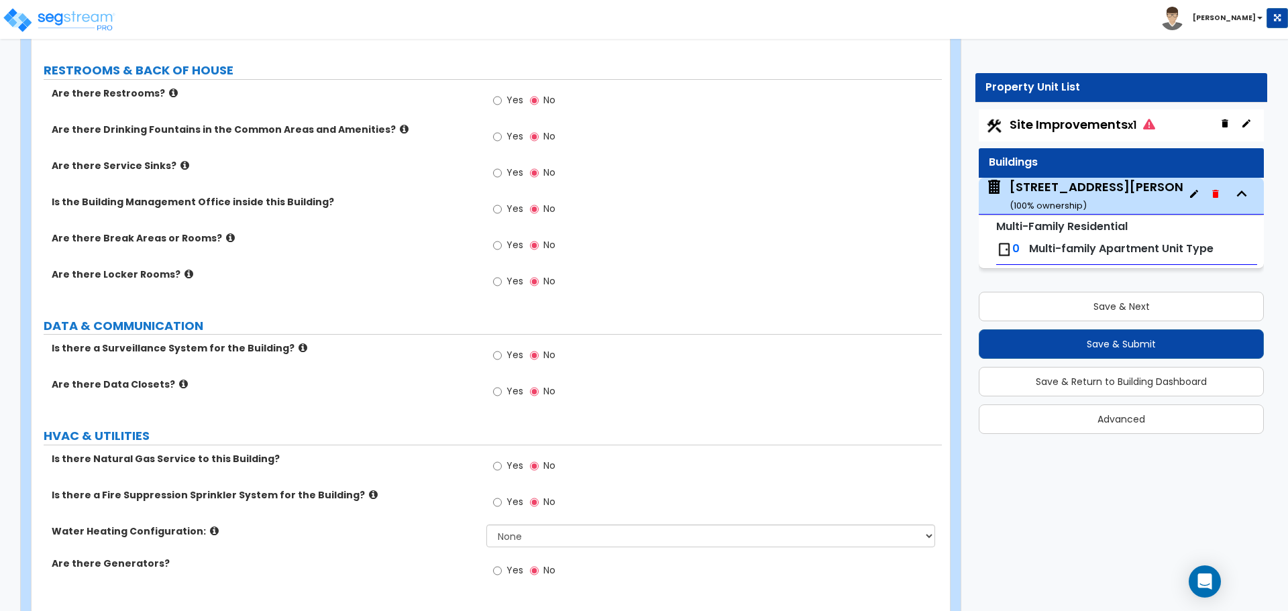
scroll to position [1962, 0]
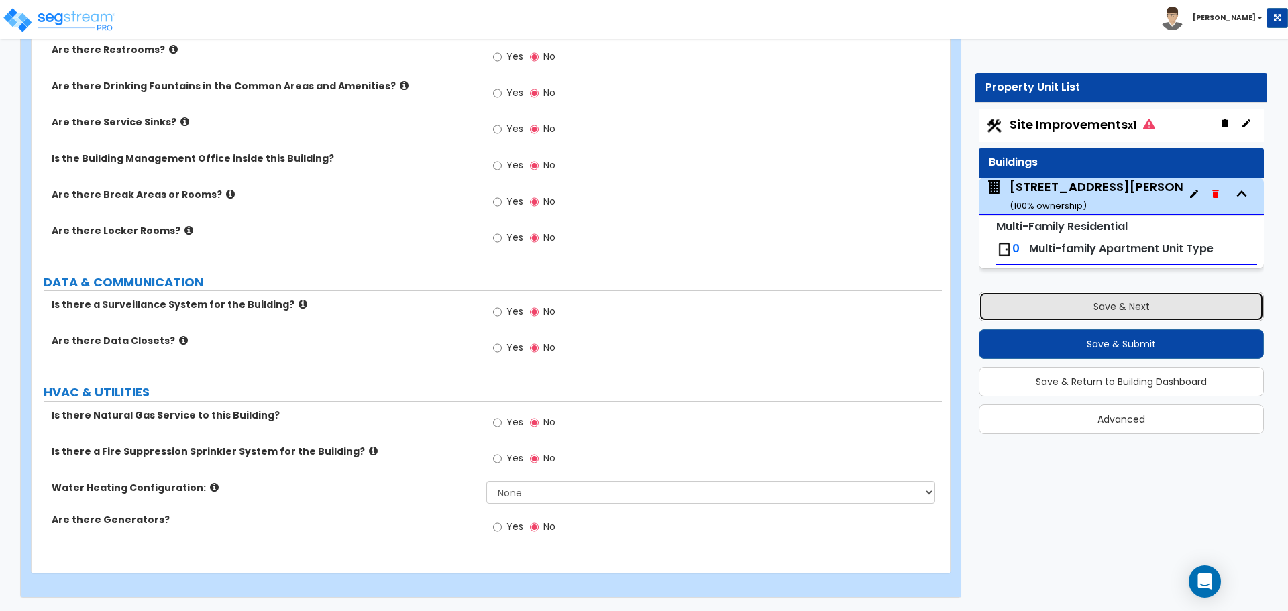
click at [1165, 308] on button "Save & Next" at bounding box center [1121, 307] width 285 height 30
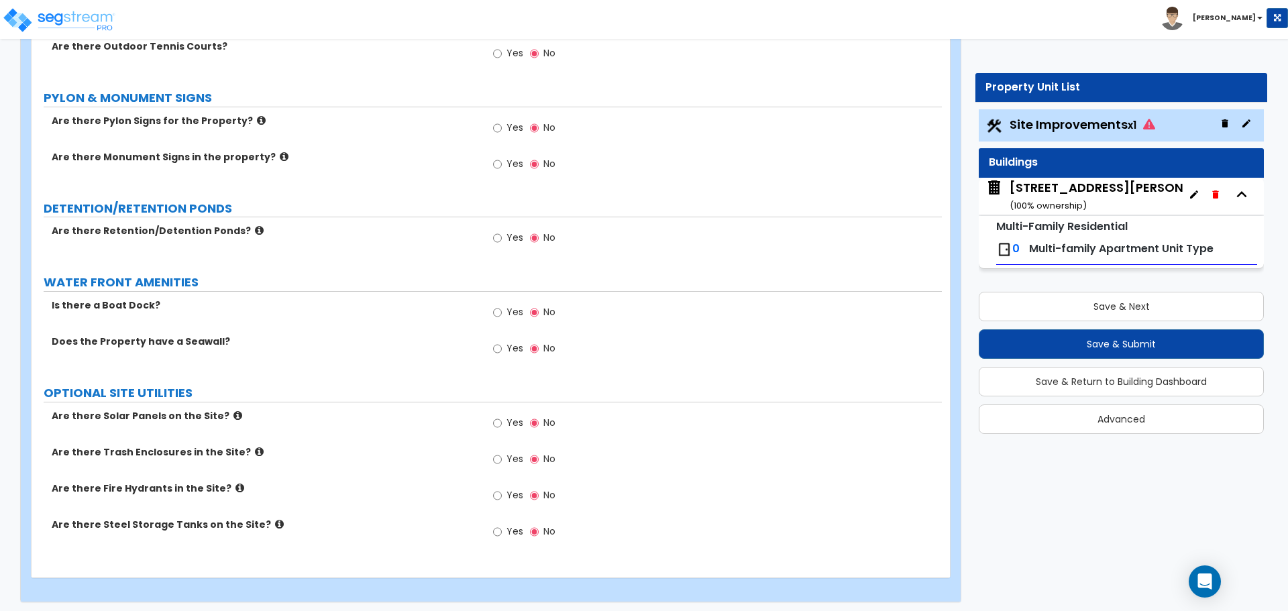
scroll to position [2317, 0]
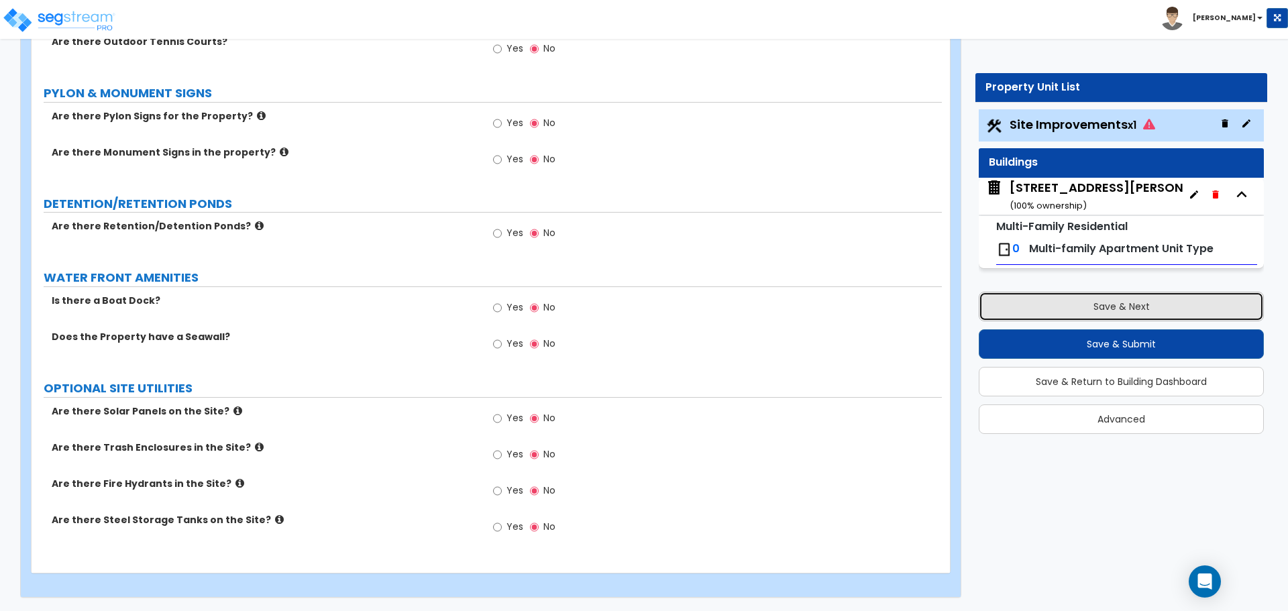
click at [1093, 300] on button "Save & Next" at bounding box center [1121, 307] width 285 height 30
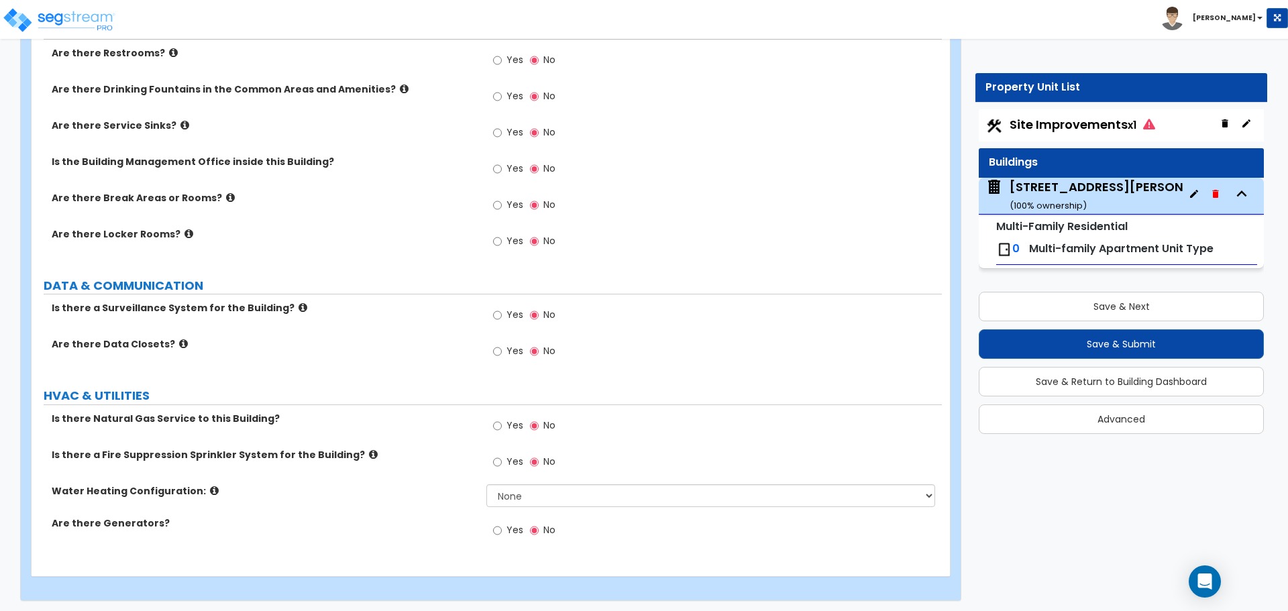
scroll to position [1962, 0]
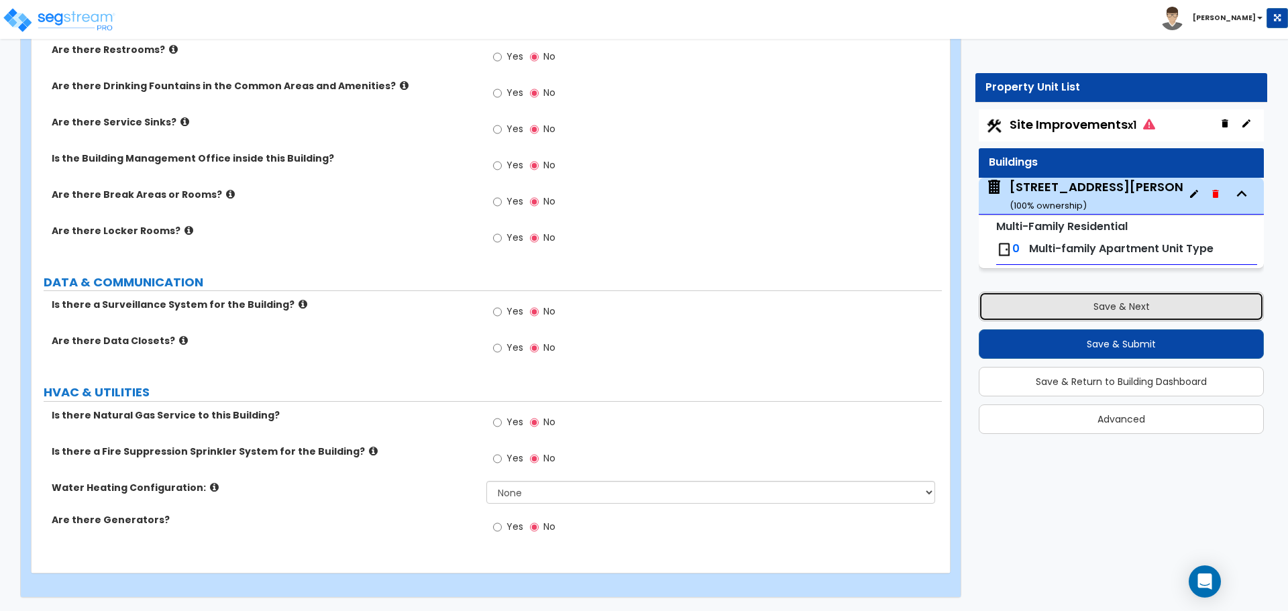
click at [1145, 309] on button "Save & Next" at bounding box center [1121, 307] width 285 height 30
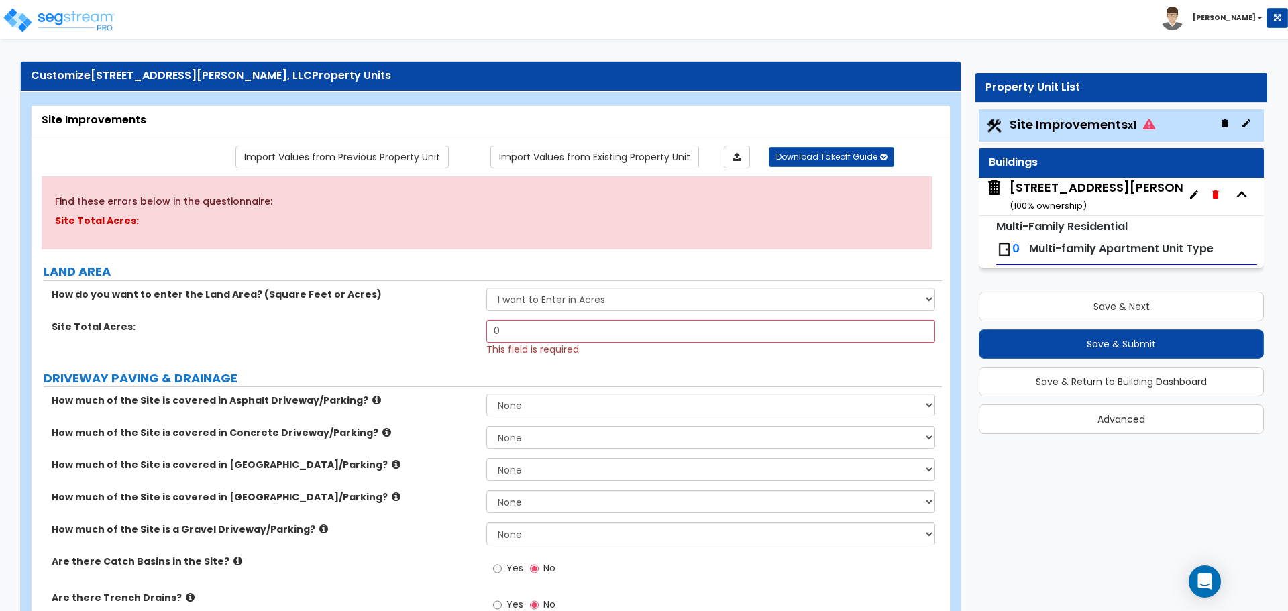
scroll to position [0, 0]
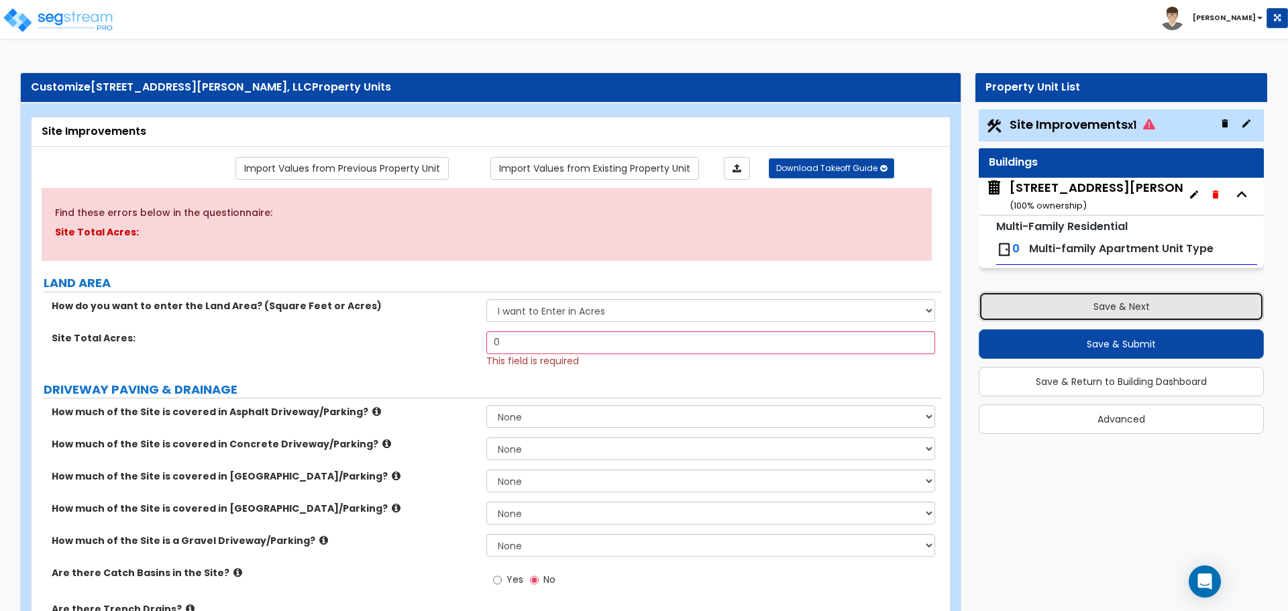
click at [1176, 309] on button "Save & Next" at bounding box center [1121, 307] width 285 height 30
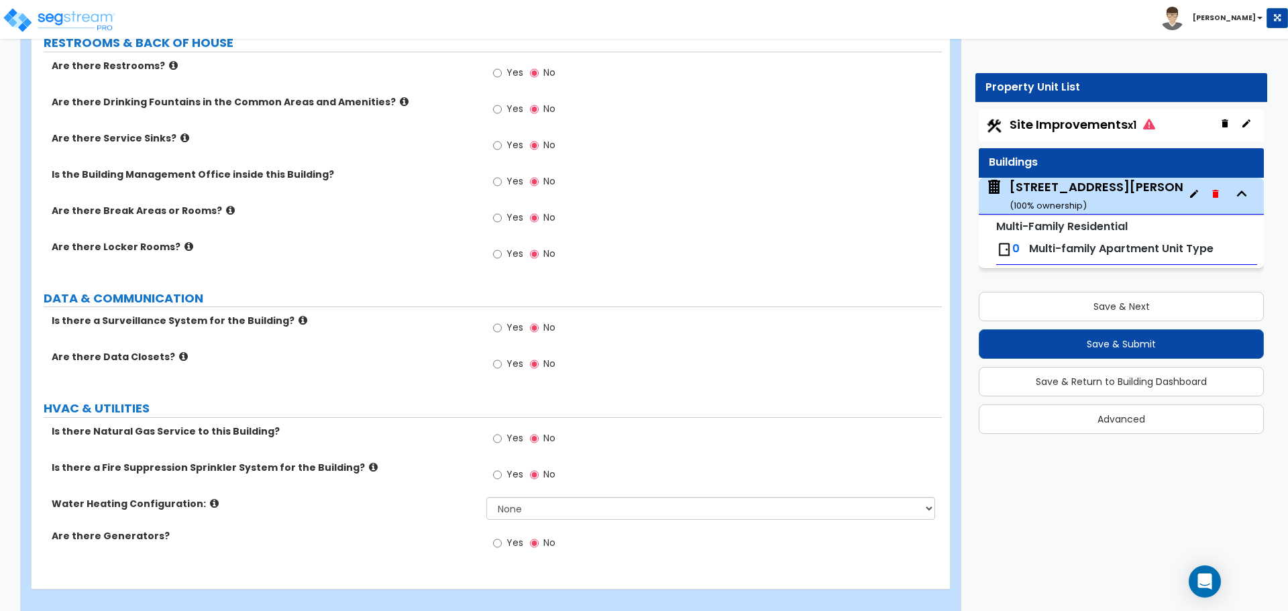
scroll to position [1962, 0]
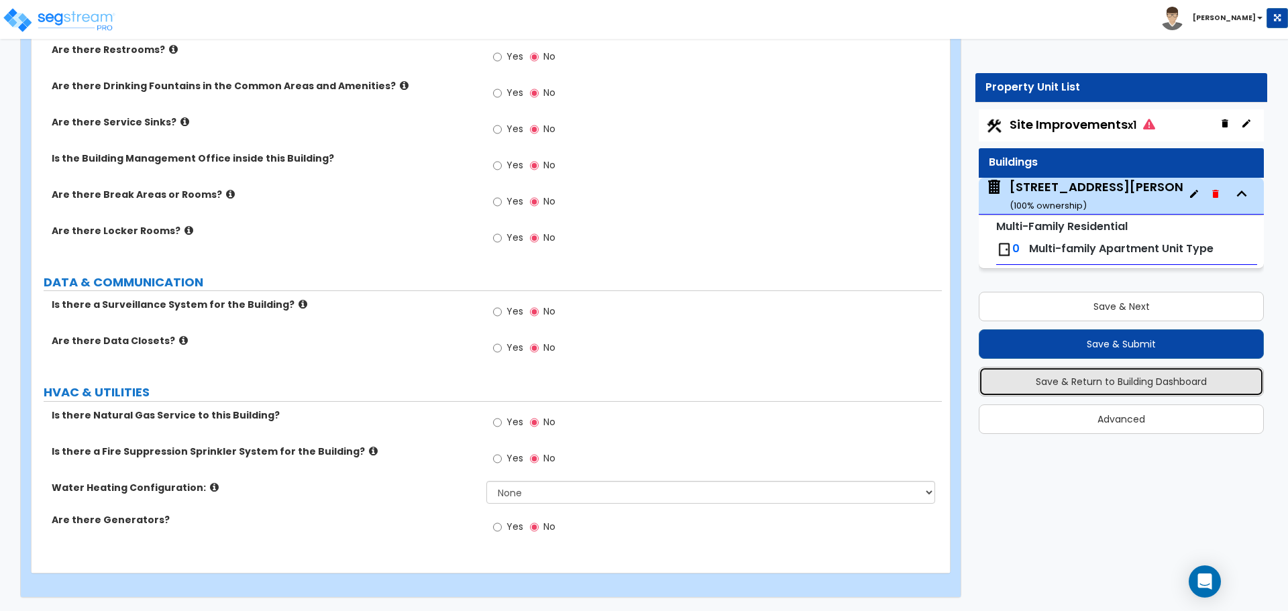
click at [1126, 386] on button "Save & Return to Building Dashboard" at bounding box center [1121, 382] width 285 height 30
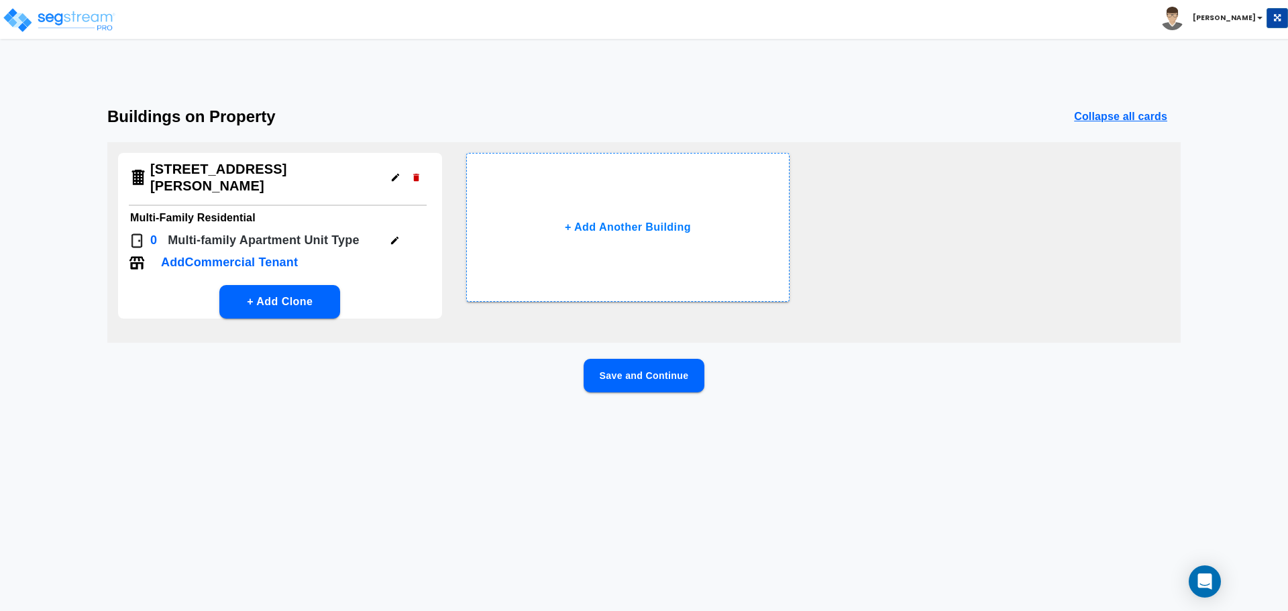
scroll to position [0, 0]
click at [392, 235] on icon "button" at bounding box center [395, 240] width 10 height 10
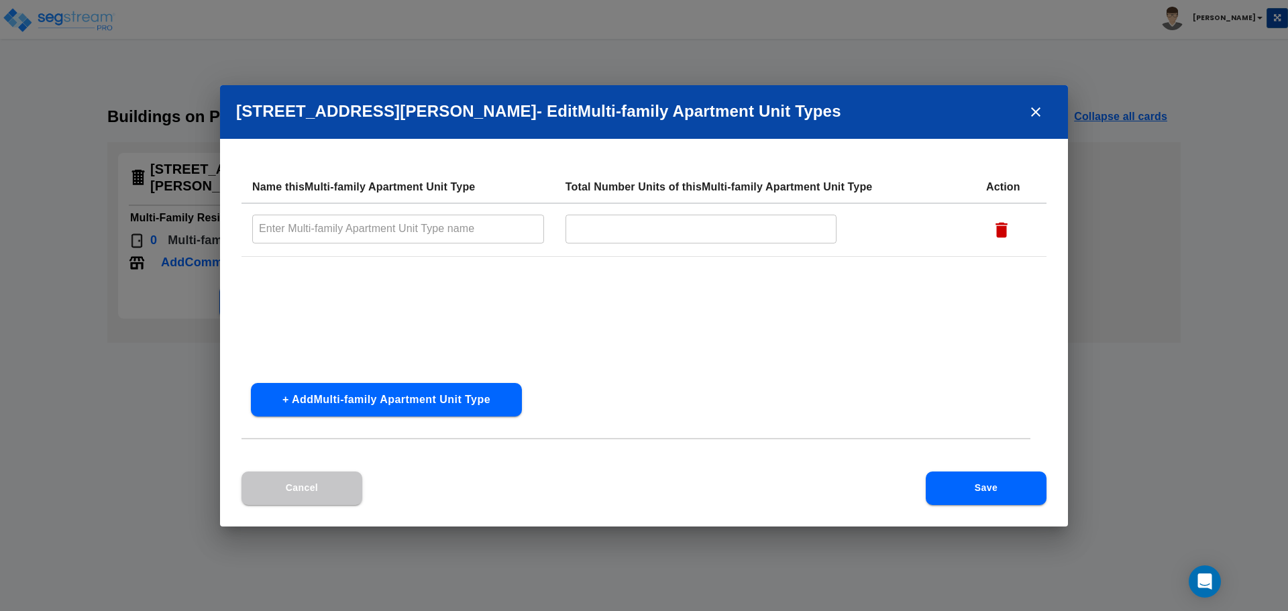
click at [1002, 229] on icon "button" at bounding box center [1002, 229] width 12 height 15
click at [994, 494] on button "Save" at bounding box center [986, 489] width 121 height 34
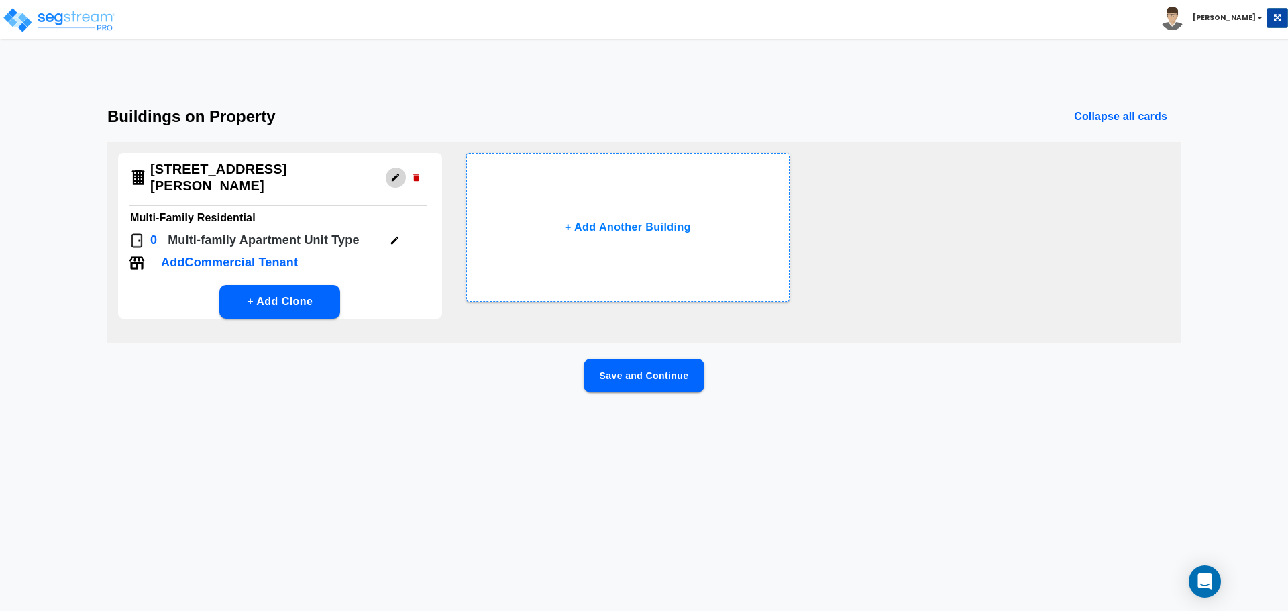
click at [396, 174] on icon "button" at bounding box center [395, 177] width 7 height 7
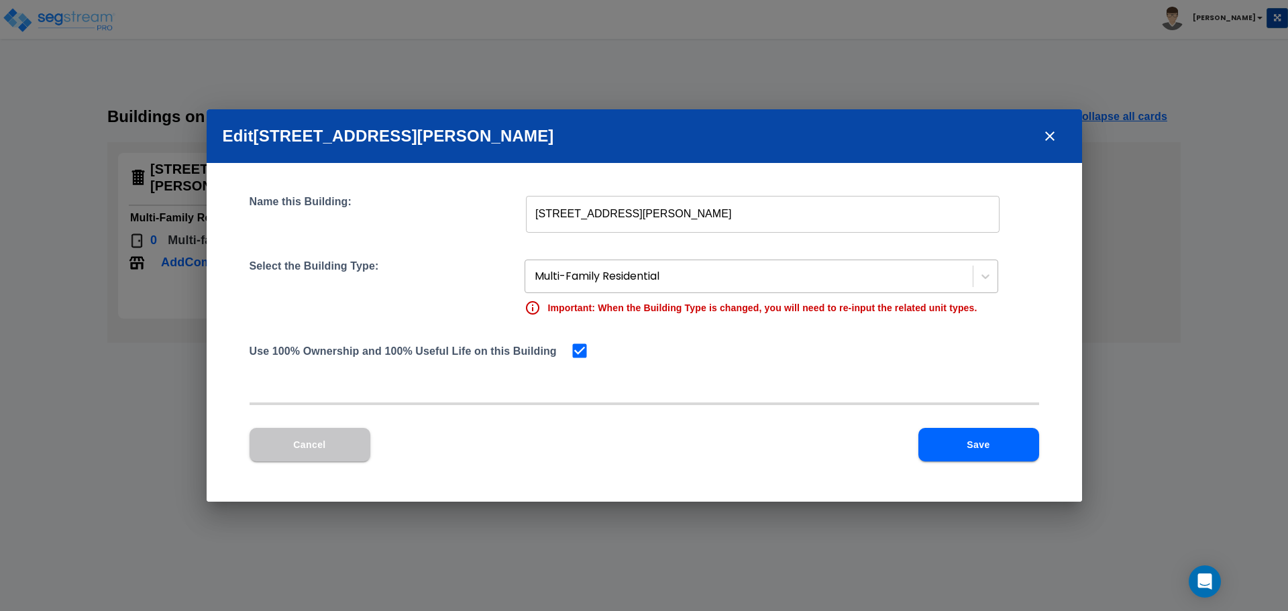
click at [712, 278] on div at bounding box center [750, 277] width 431 height 18
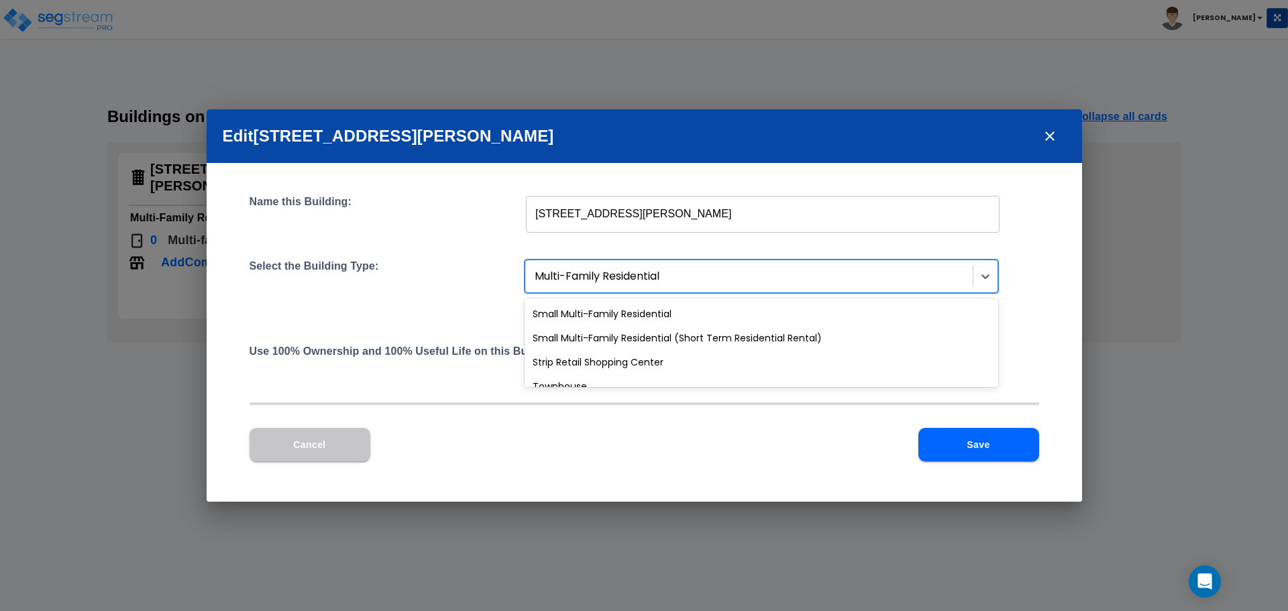
scroll to position [1208, 0]
click at [598, 317] on div "Small Multi-Family Residential" at bounding box center [762, 313] width 474 height 24
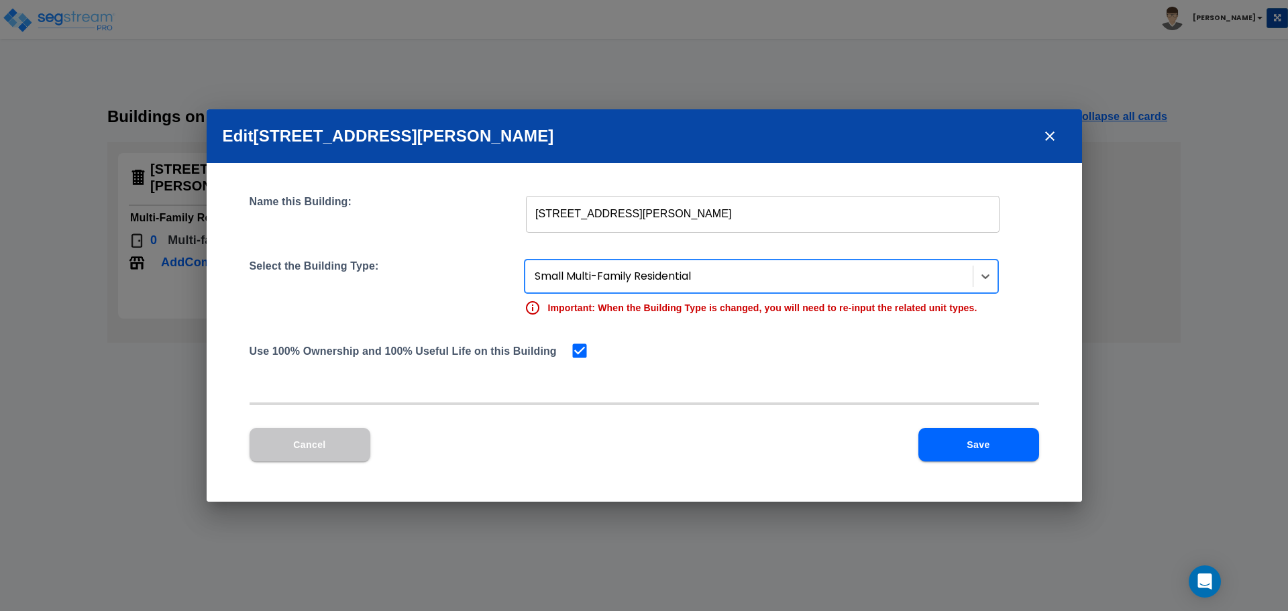
click at [973, 444] on button "Save" at bounding box center [978, 445] width 121 height 34
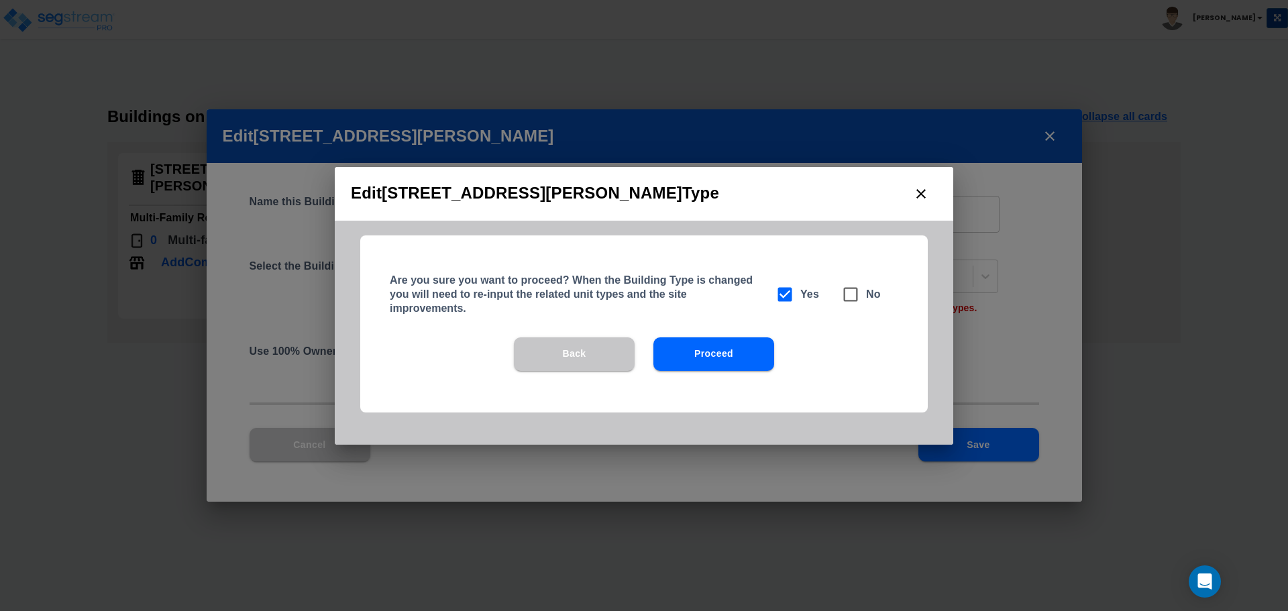
click at [729, 355] on button "Proceed" at bounding box center [713, 354] width 121 height 34
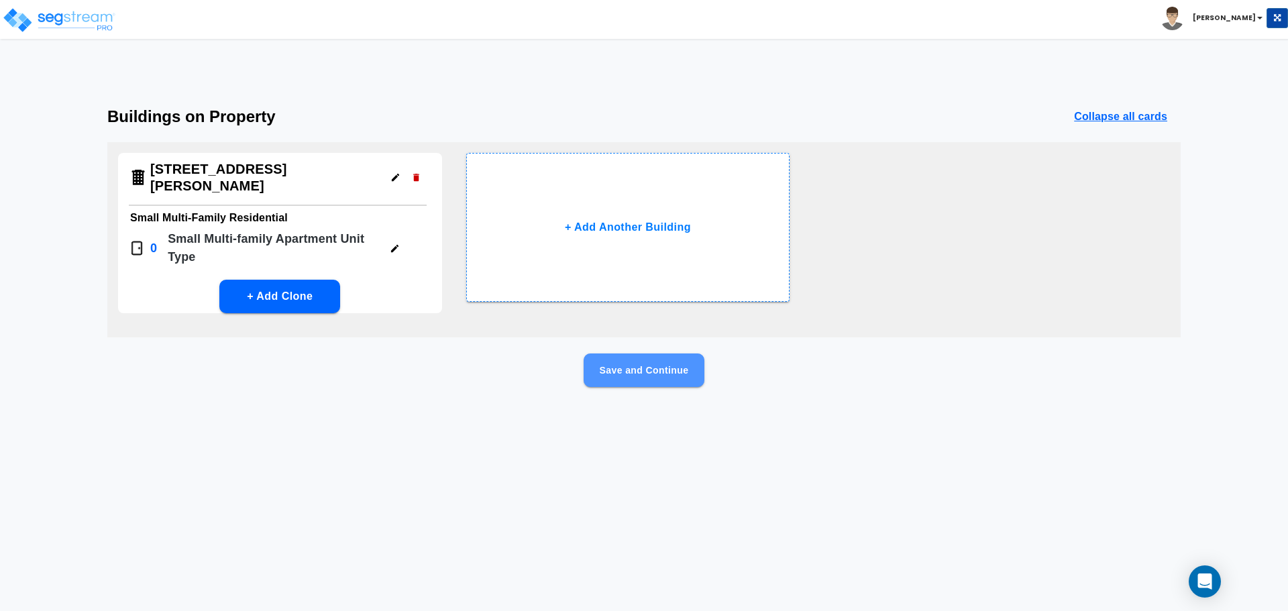
click at [655, 356] on button "Save and Continue" at bounding box center [644, 371] width 121 height 34
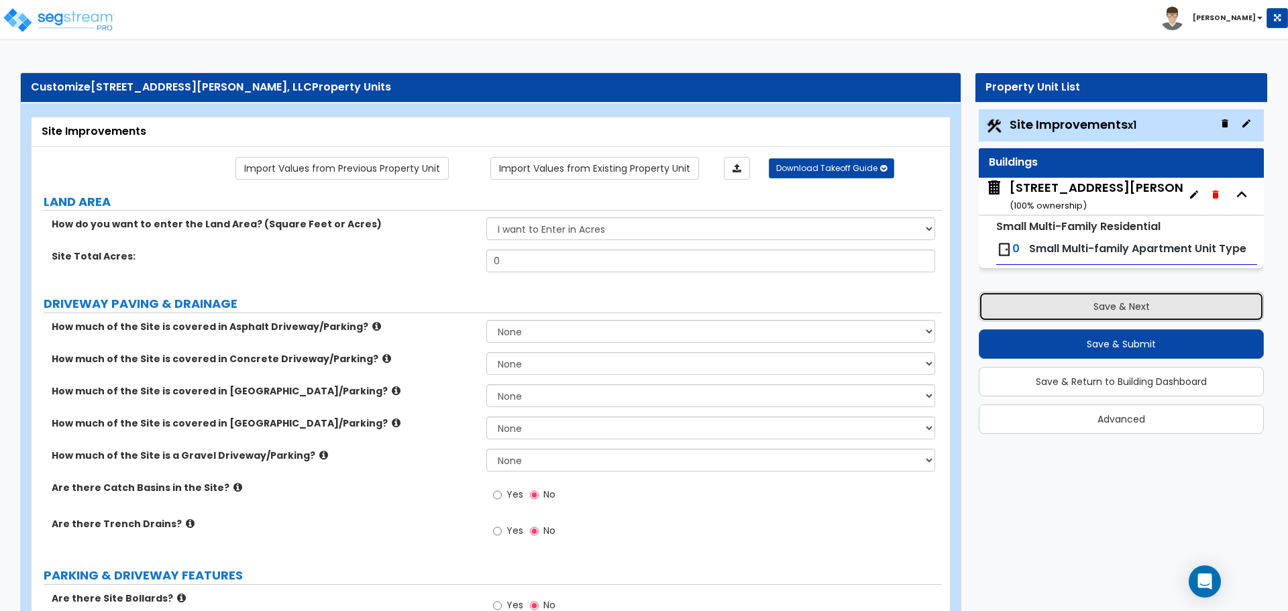
click at [1178, 304] on button "Save & Next" at bounding box center [1121, 307] width 285 height 30
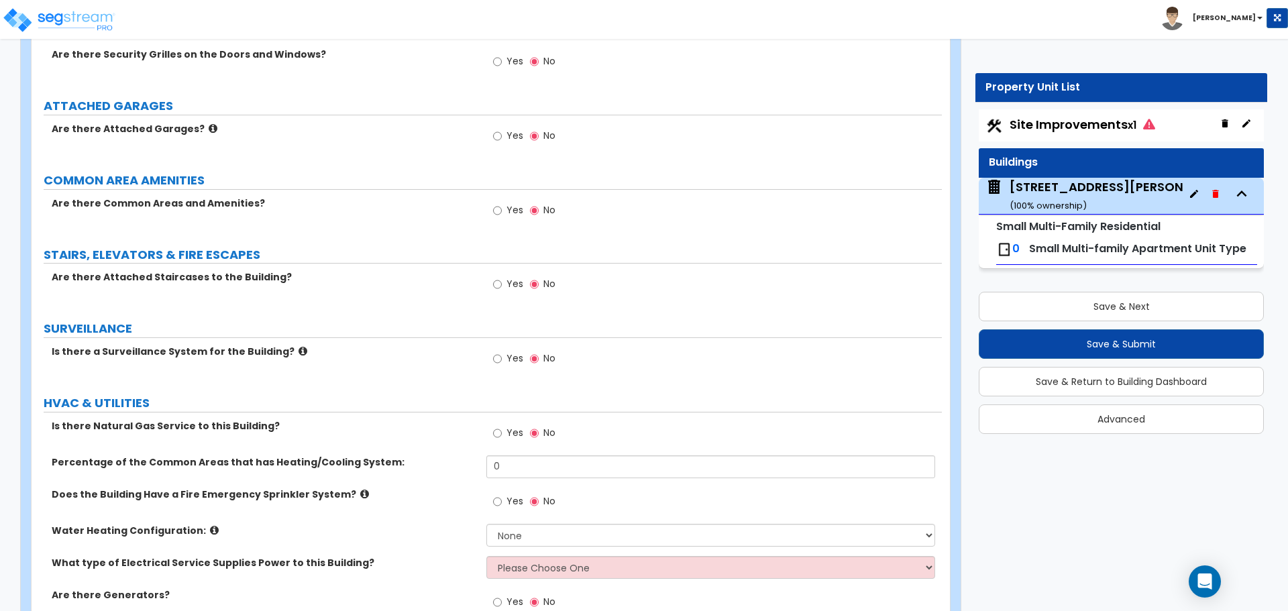
scroll to position [1484, 0]
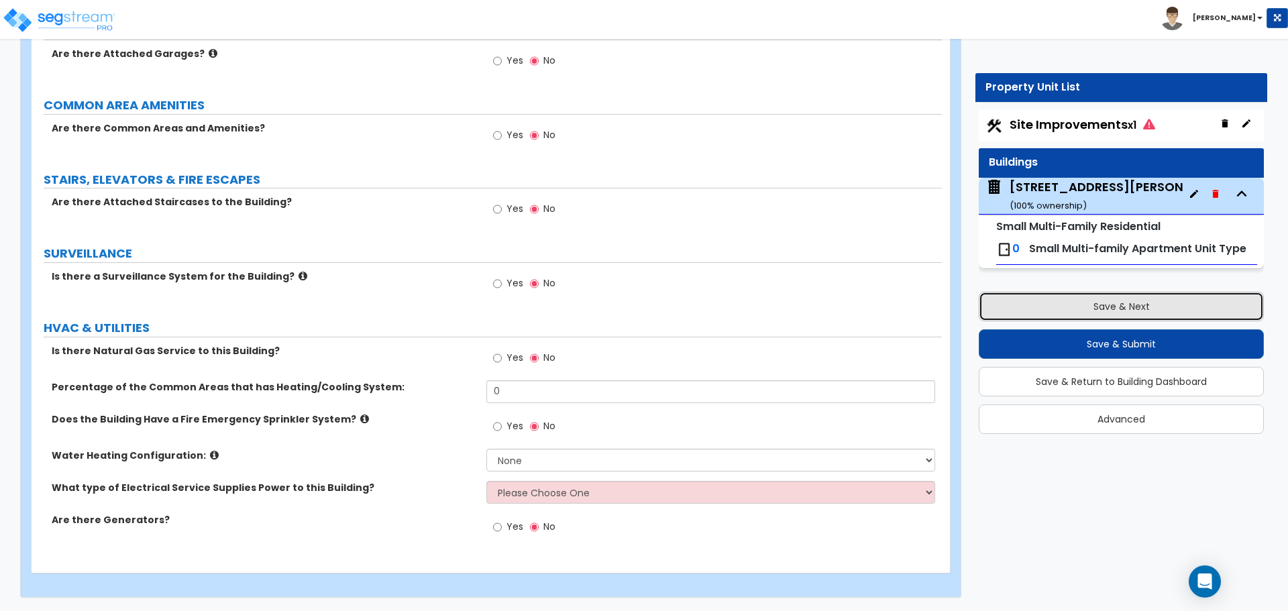
click at [1098, 313] on button "Save & Next" at bounding box center [1121, 307] width 285 height 30
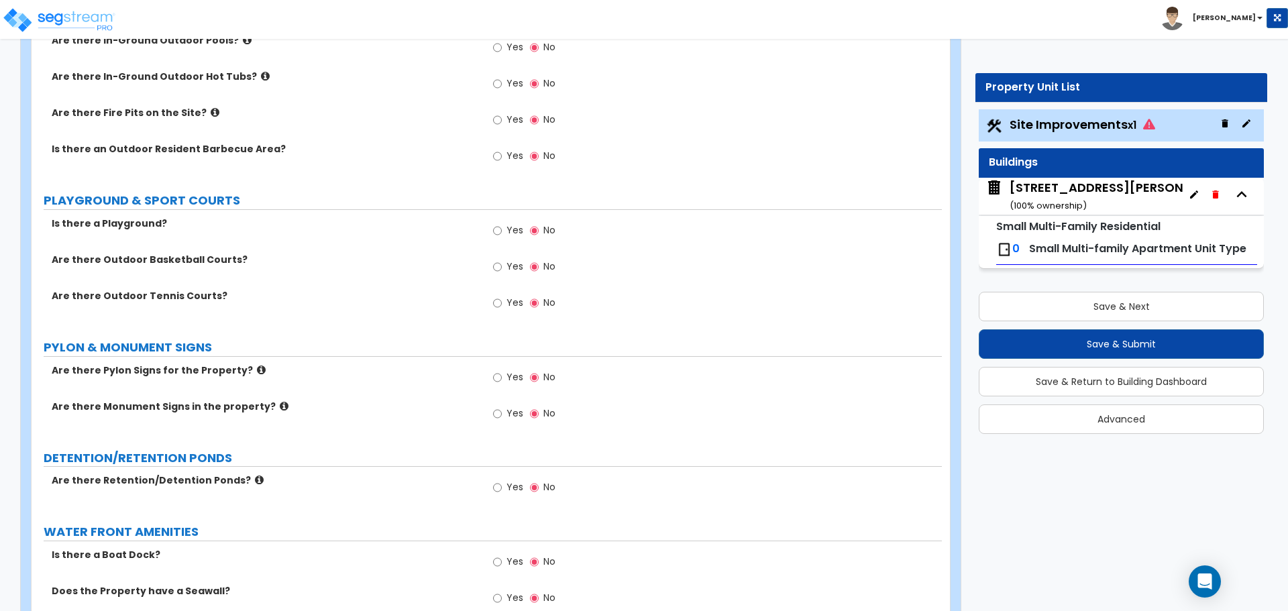
scroll to position [2317, 0]
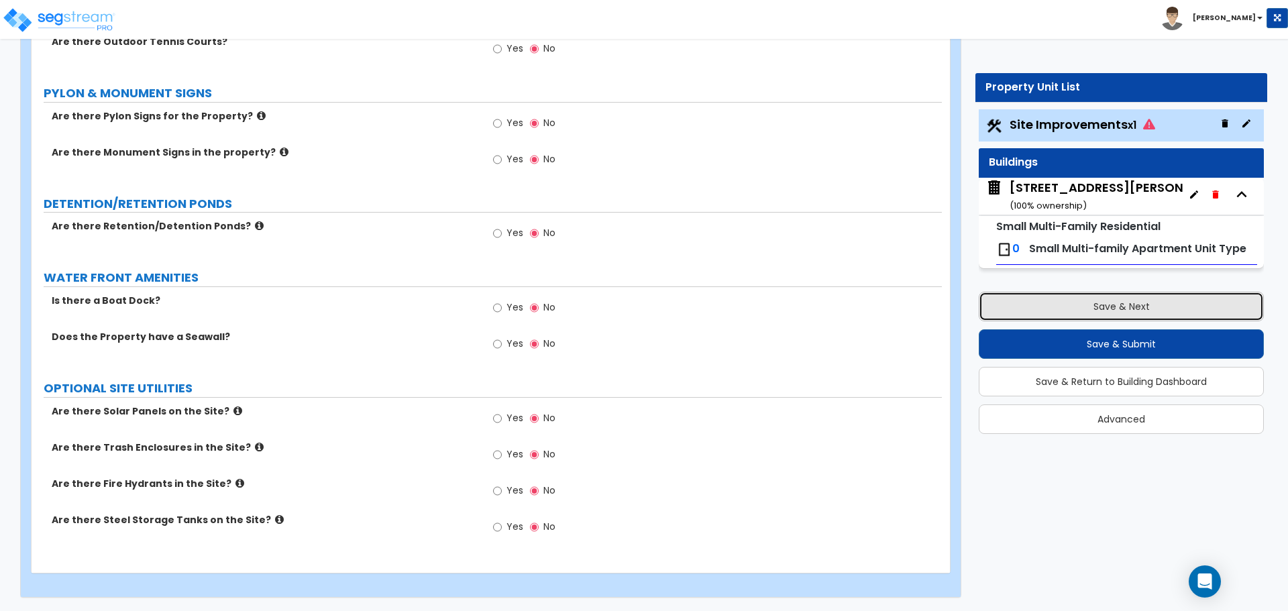
click at [1065, 297] on button "Save & Next" at bounding box center [1121, 307] width 285 height 30
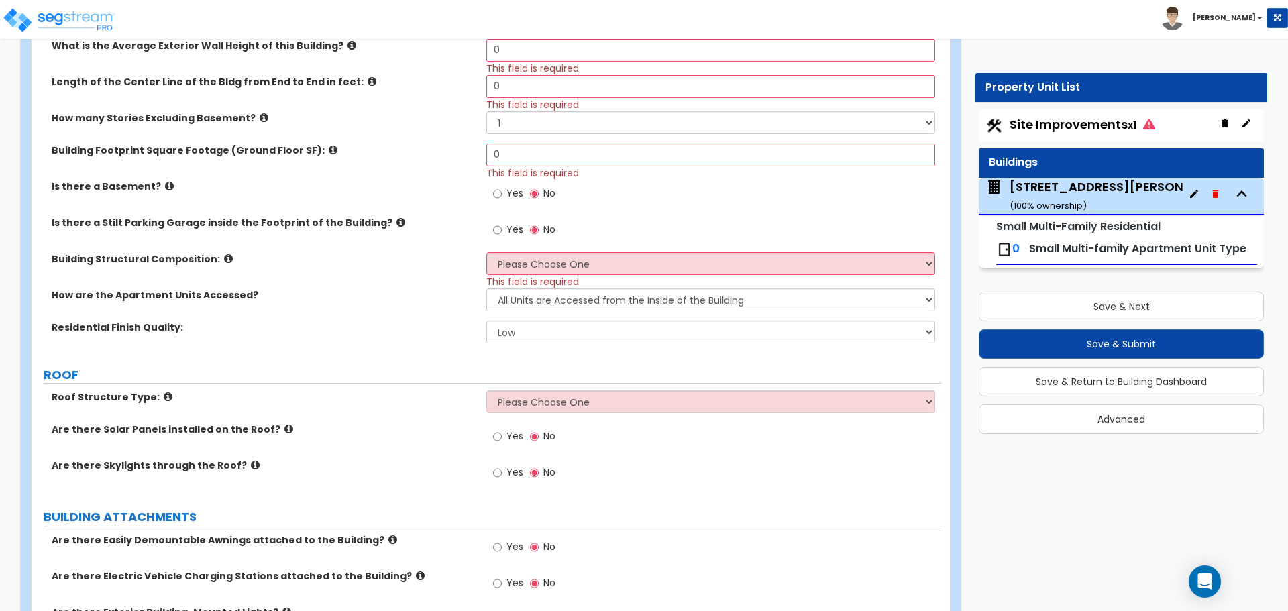
scroll to position [67, 0]
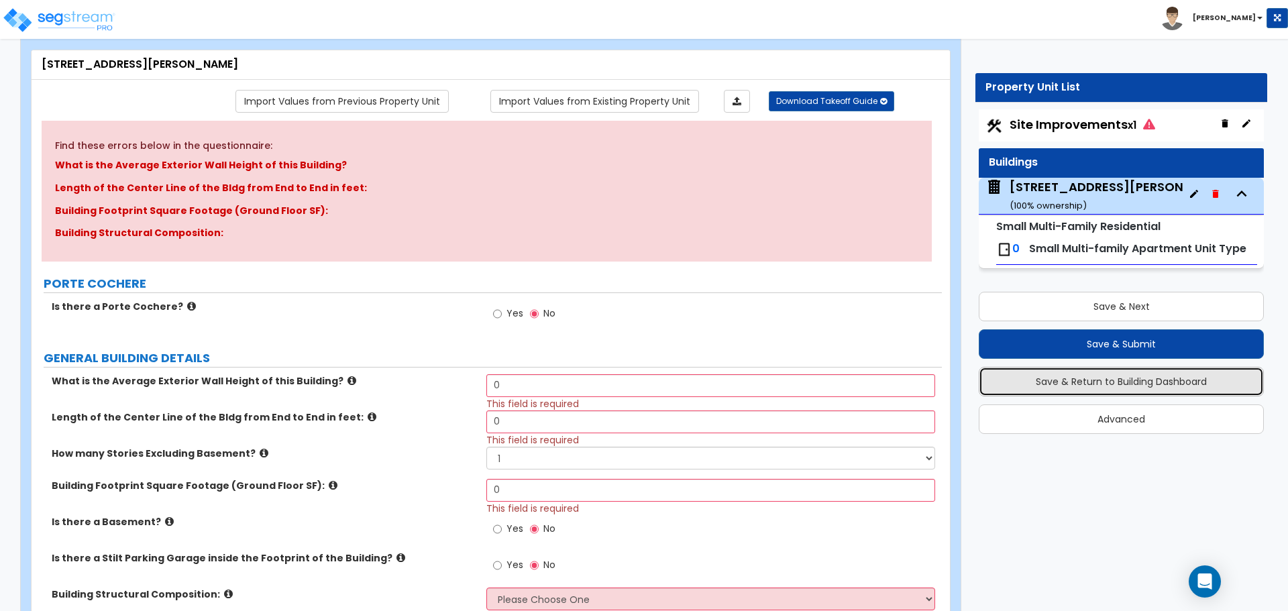
click at [1195, 382] on button "Save & Return to Building Dashboard" at bounding box center [1121, 382] width 285 height 30
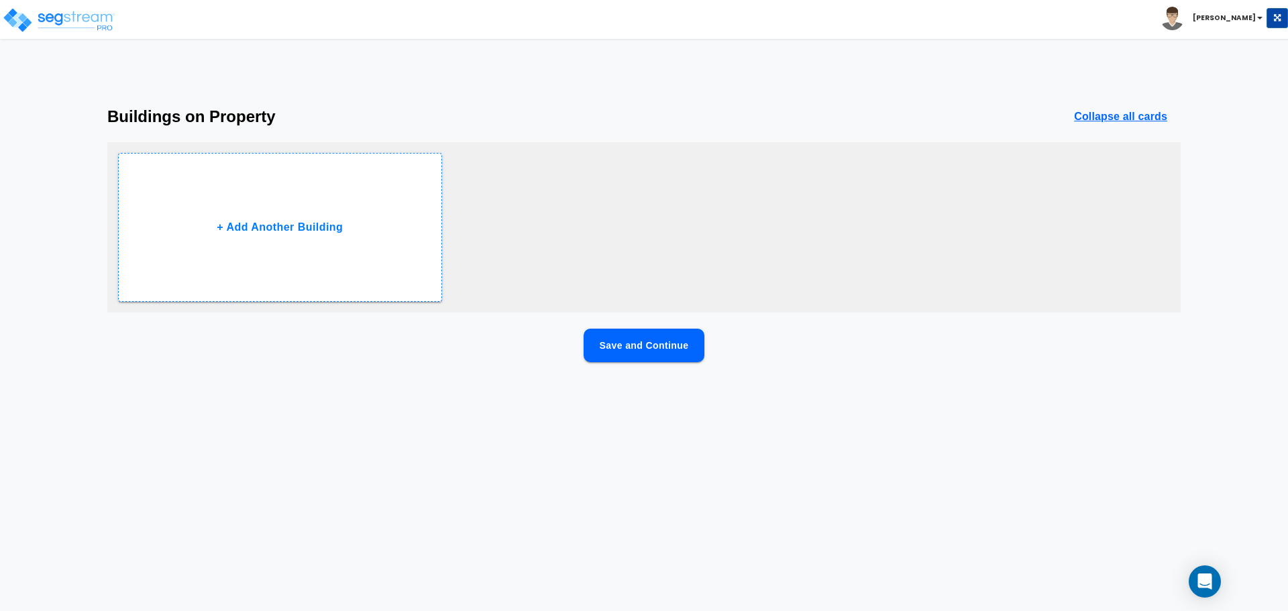
scroll to position [0, 0]
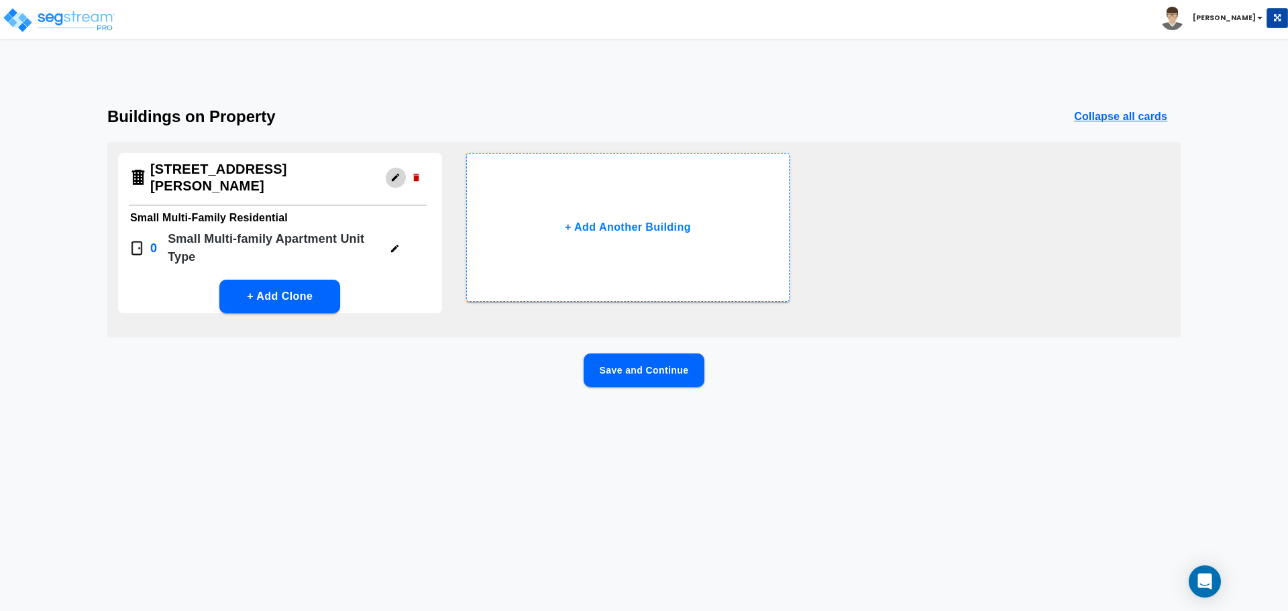
click at [392, 172] on icon "button" at bounding box center [395, 177] width 10 height 10
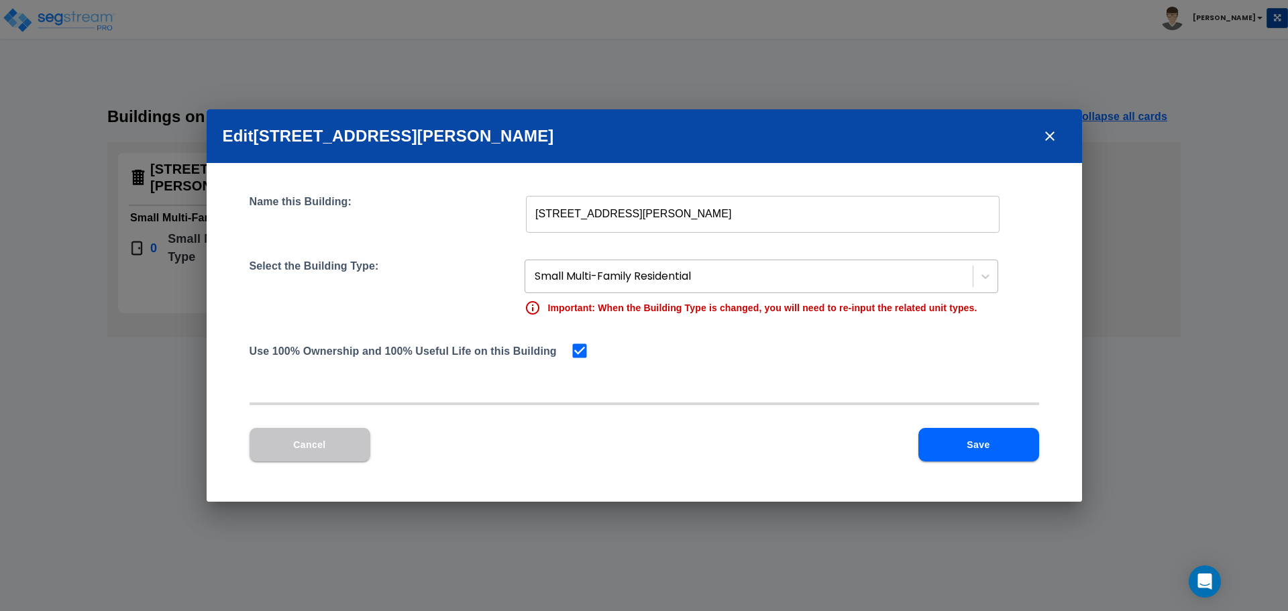
click at [831, 273] on div at bounding box center [750, 277] width 431 height 18
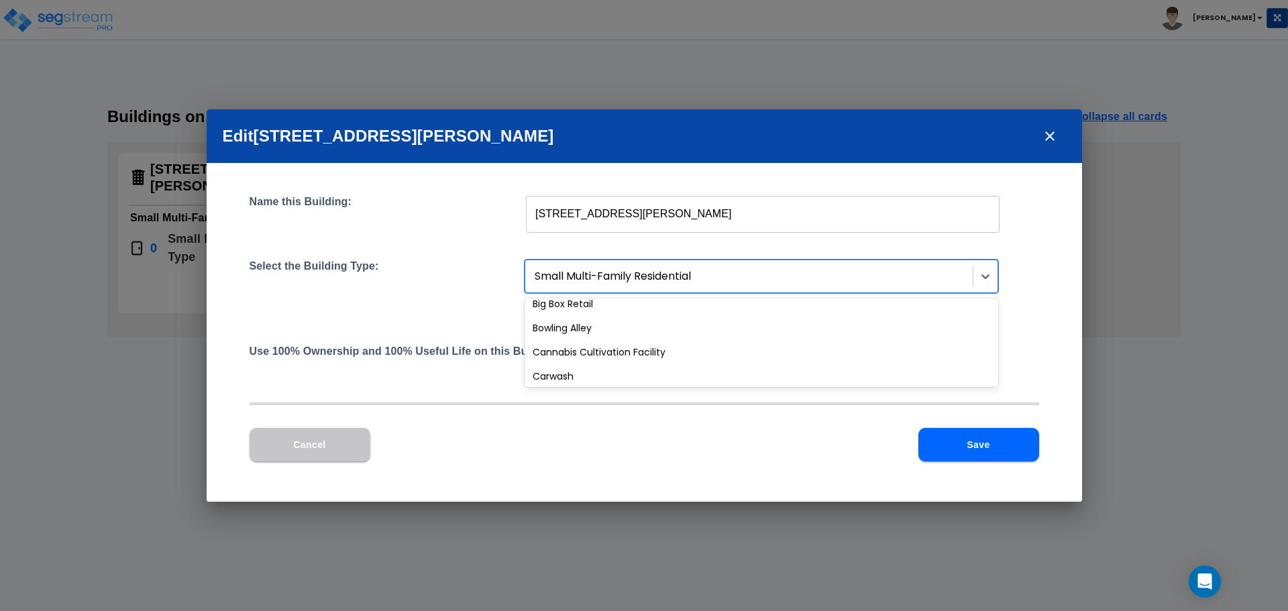
scroll to position [134, 0]
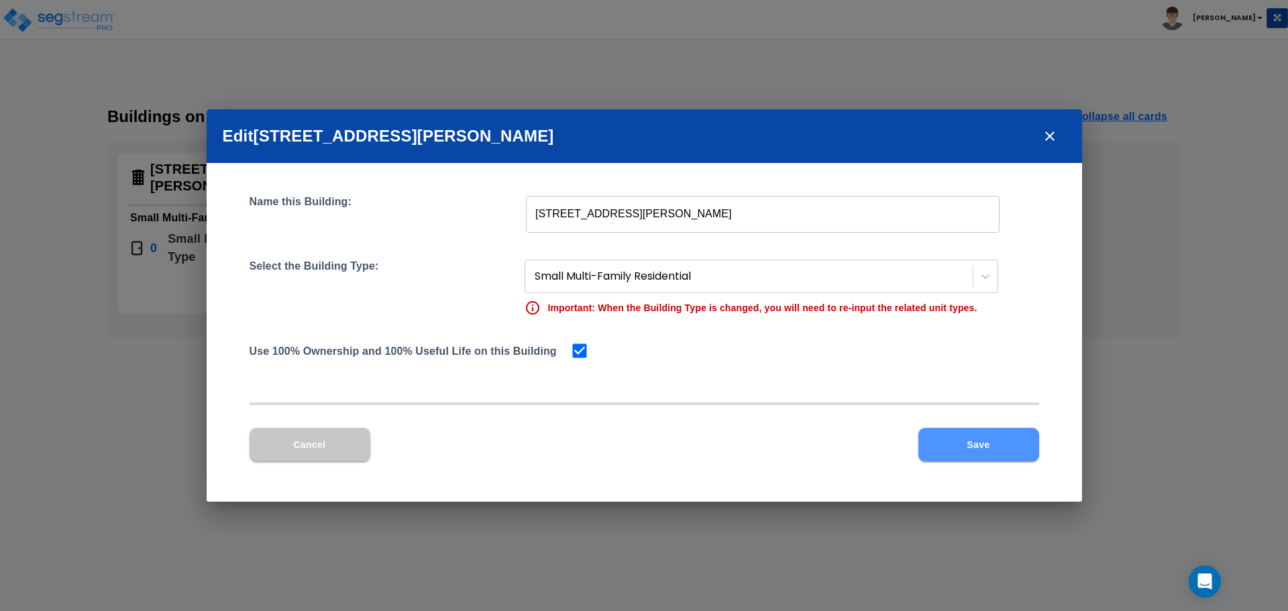
click at [1002, 431] on button "Save" at bounding box center [978, 445] width 121 height 34
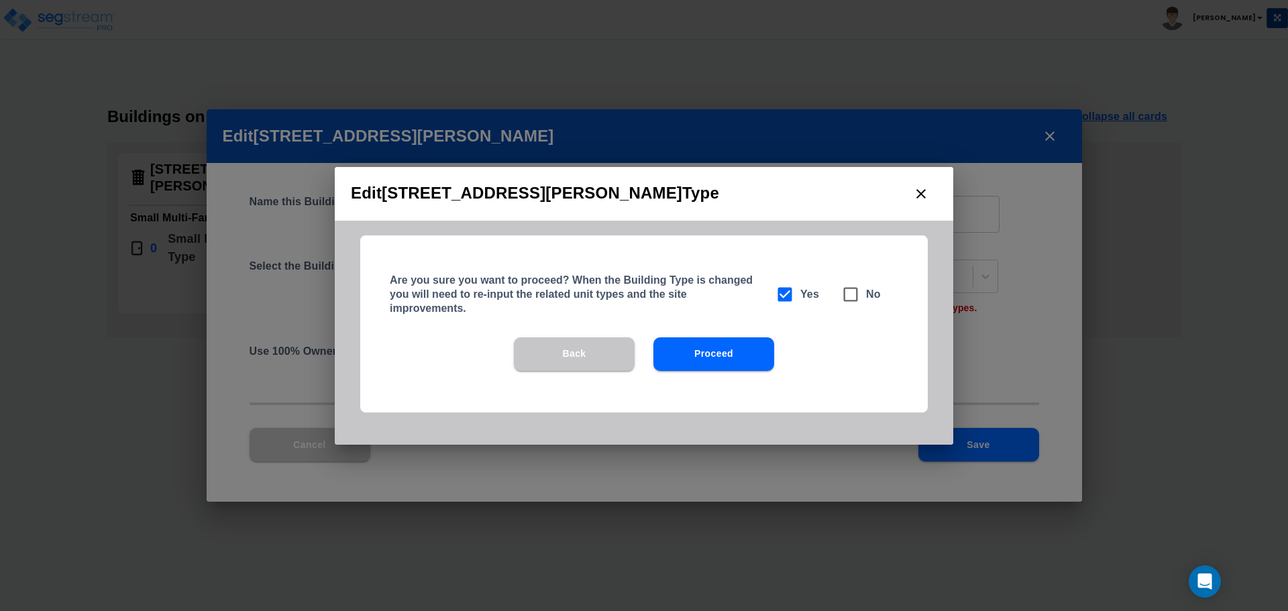
click at [853, 289] on icon at bounding box center [850, 294] width 19 height 19
checkbox input "false"
checkbox input "true"
click at [925, 195] on icon "close" at bounding box center [921, 194] width 16 height 16
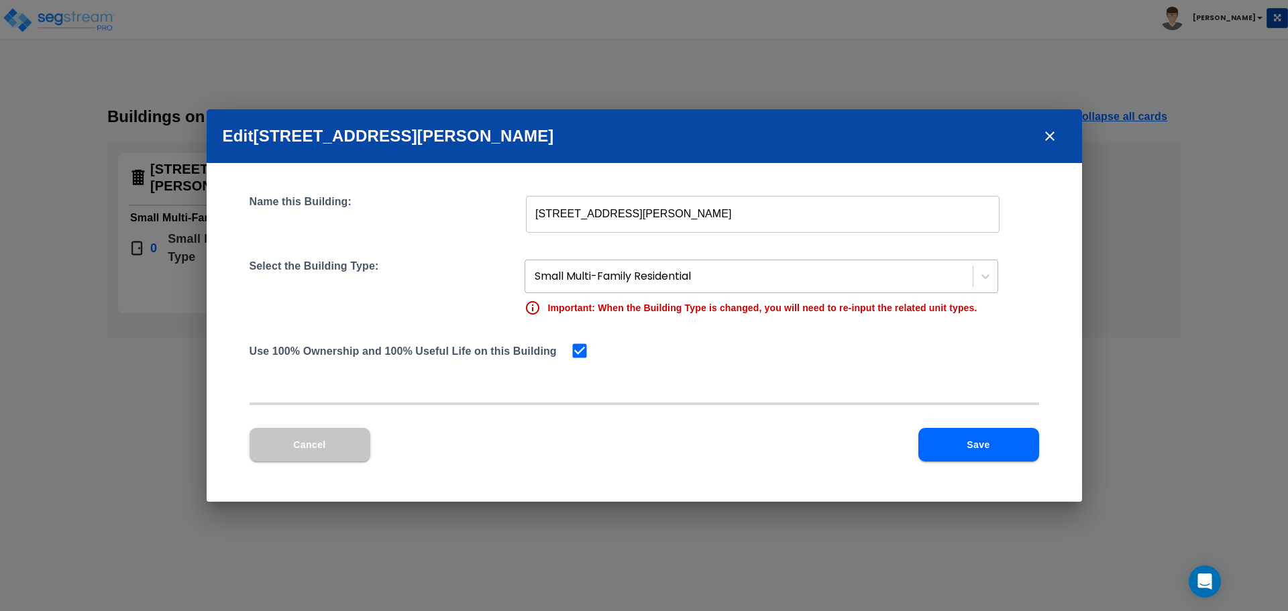
click at [841, 270] on div at bounding box center [750, 277] width 431 height 18
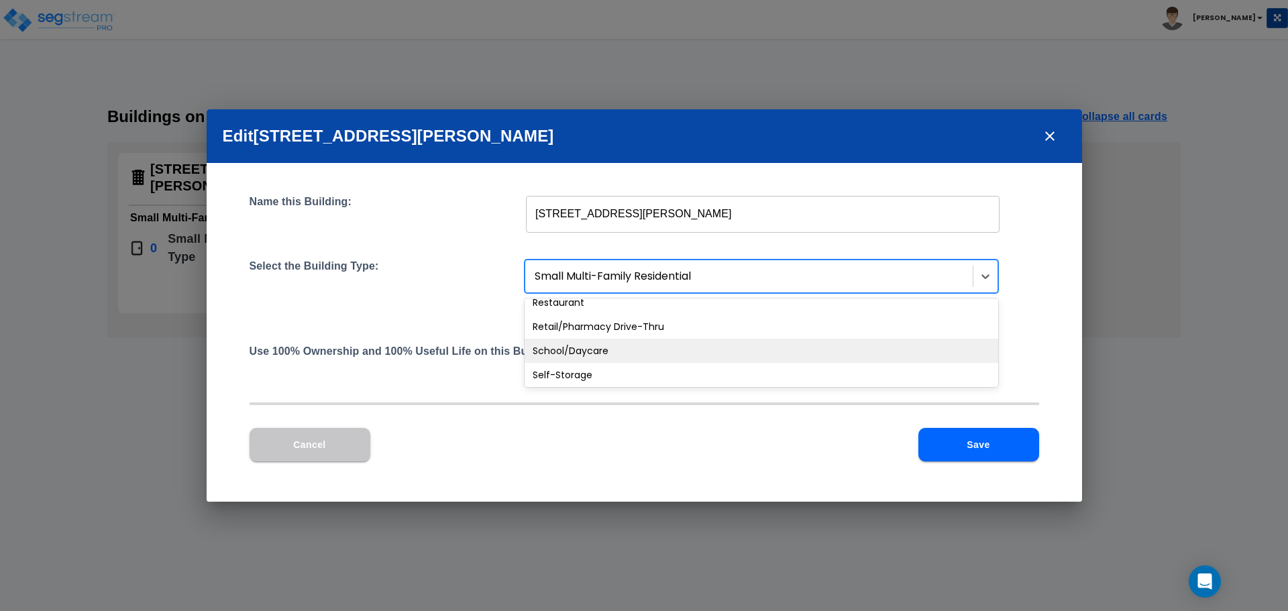
scroll to position [1140, 0]
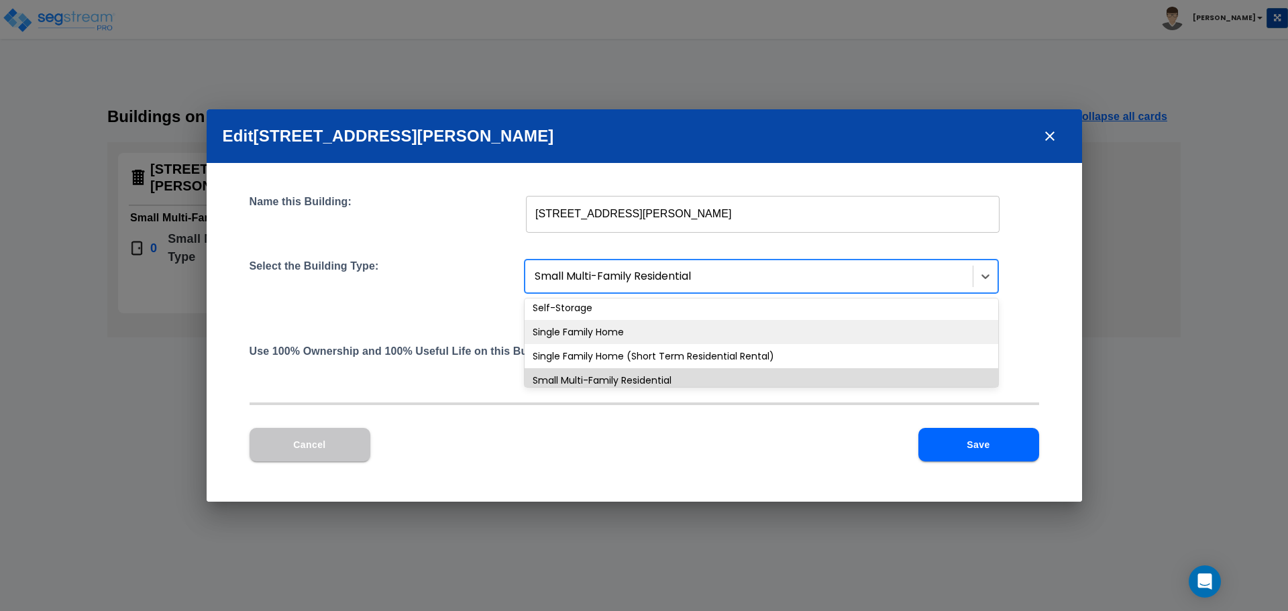
click at [618, 335] on div "Single Family Home" at bounding box center [762, 332] width 474 height 24
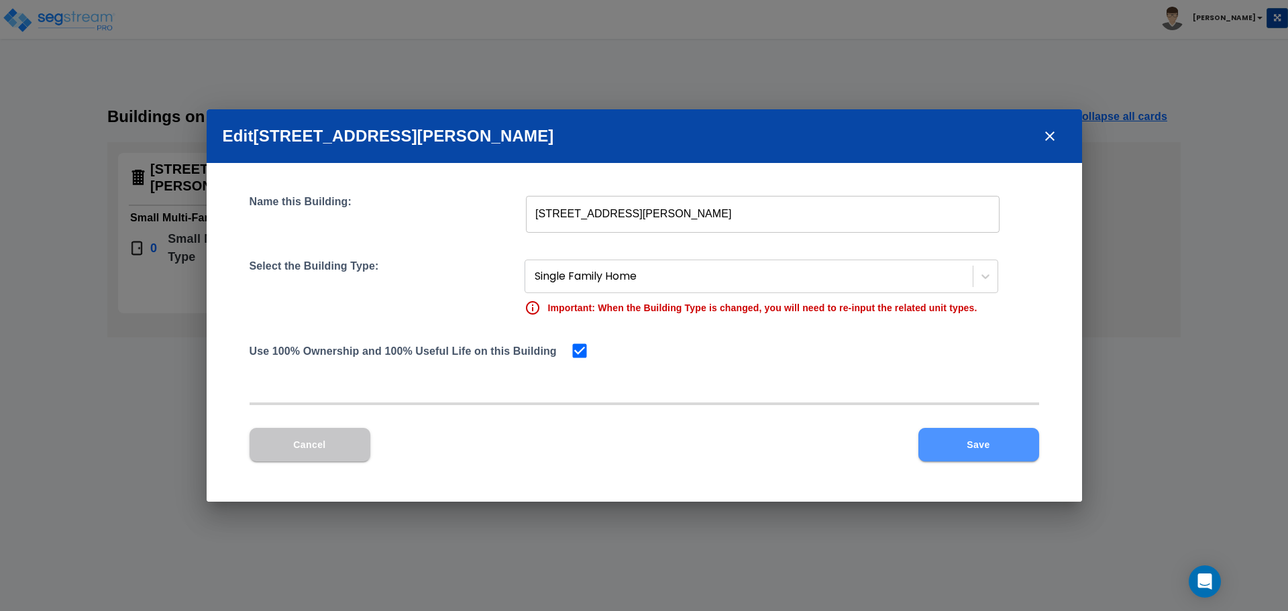
click at [1002, 443] on button "Save" at bounding box center [978, 445] width 121 height 34
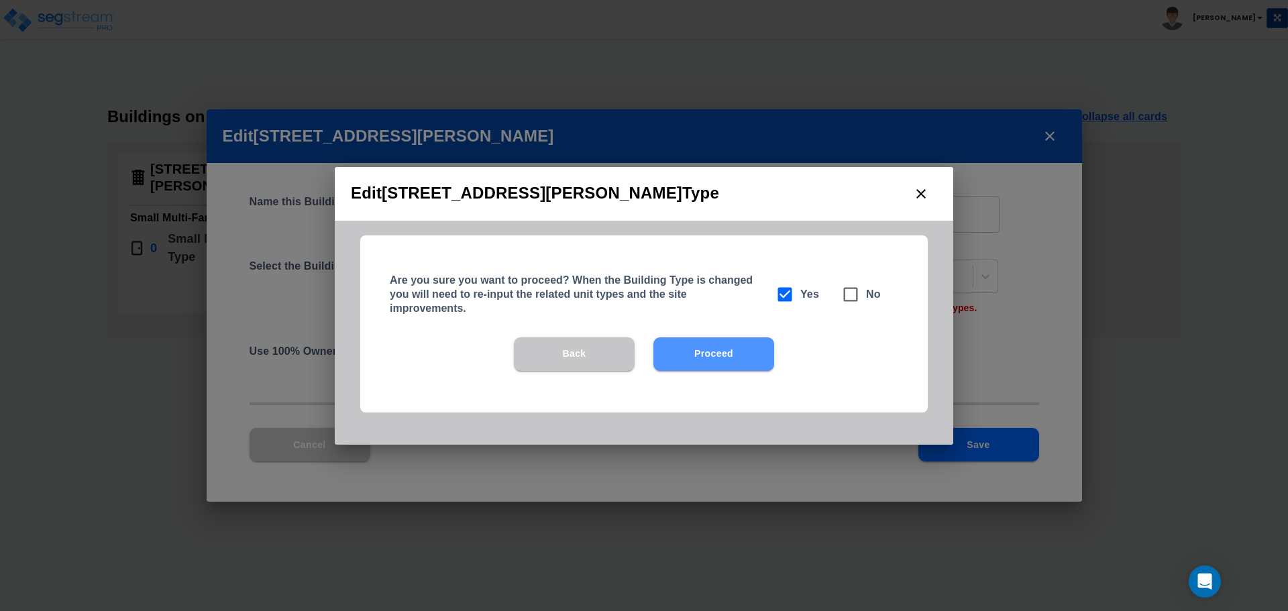
click at [720, 356] on button "Proceed" at bounding box center [713, 354] width 121 height 34
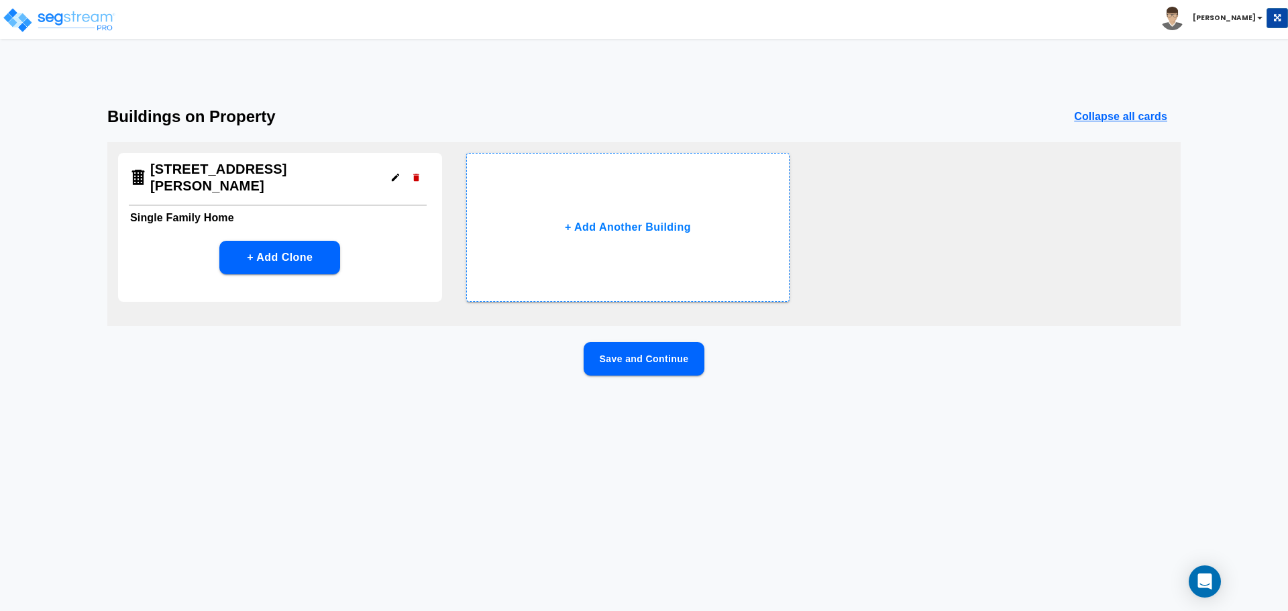
click at [646, 368] on button "Save and Continue" at bounding box center [644, 359] width 121 height 34
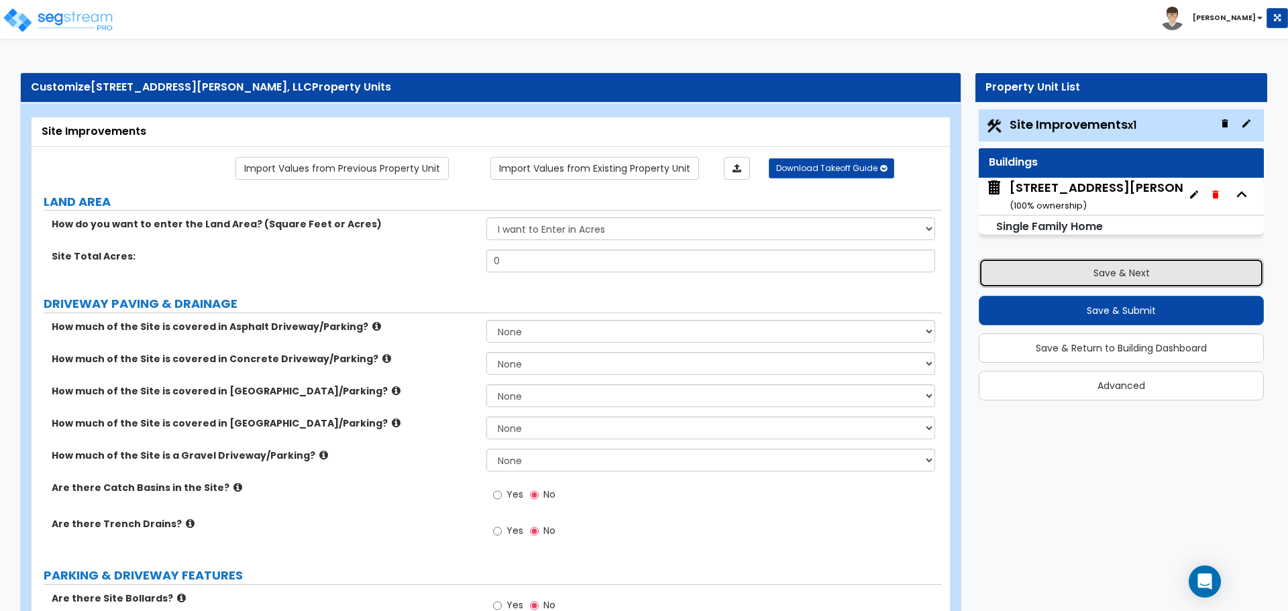
click at [1072, 268] on button "Save & Next" at bounding box center [1121, 273] width 285 height 30
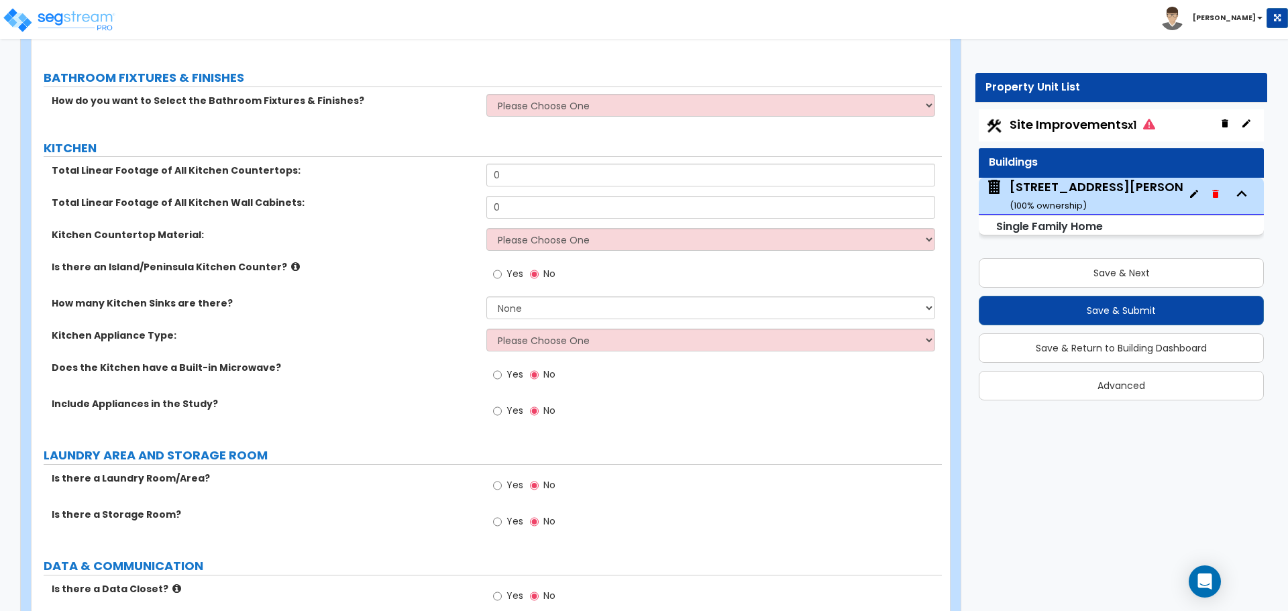
scroll to position [2885, 0]
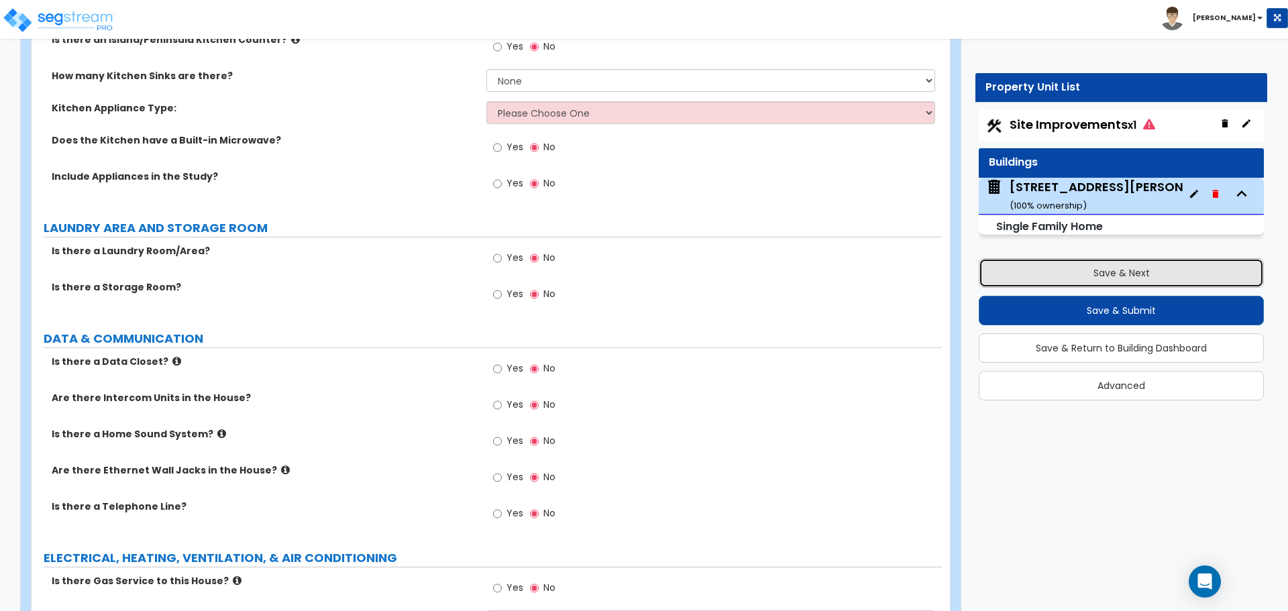
click at [1121, 278] on button "Save & Next" at bounding box center [1121, 273] width 285 height 30
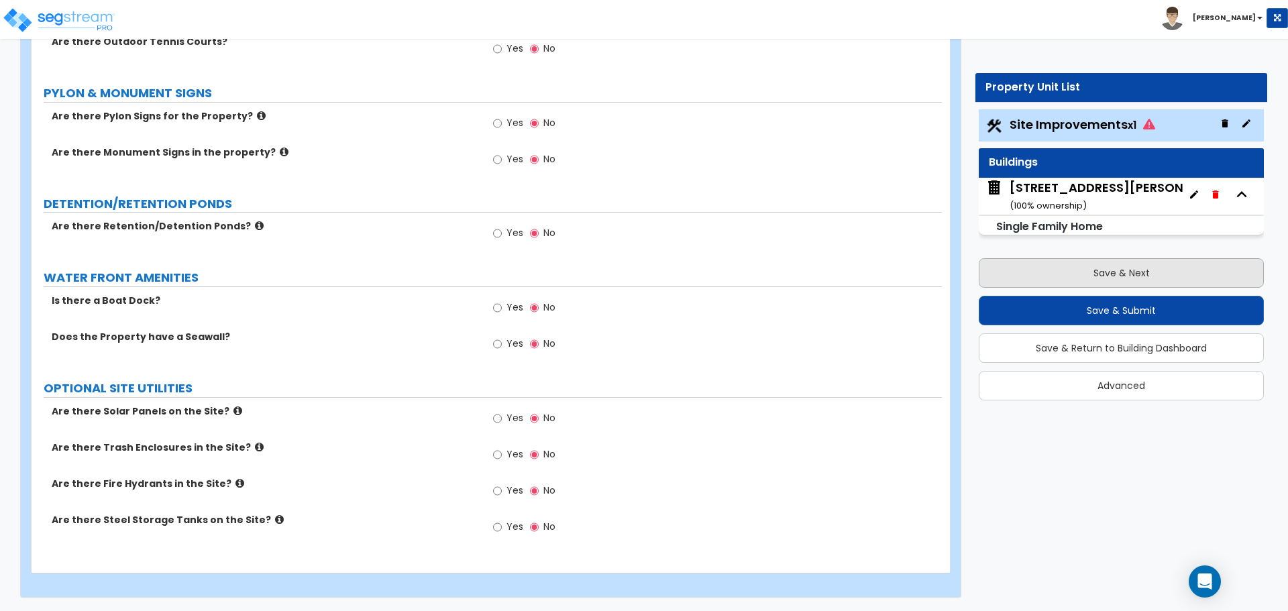
scroll to position [2317, 0]
click at [1123, 275] on button "Save & Next" at bounding box center [1121, 273] width 285 height 30
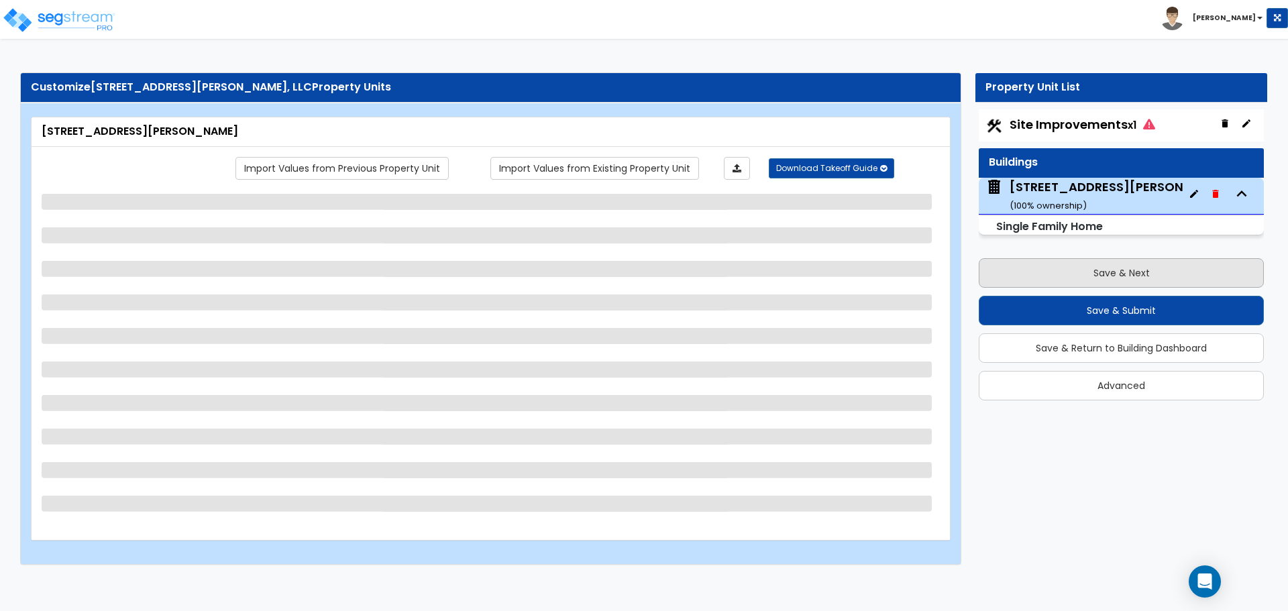
scroll to position [0, 0]
click at [1123, 275] on button "Save & Next" at bounding box center [1121, 273] width 285 height 30
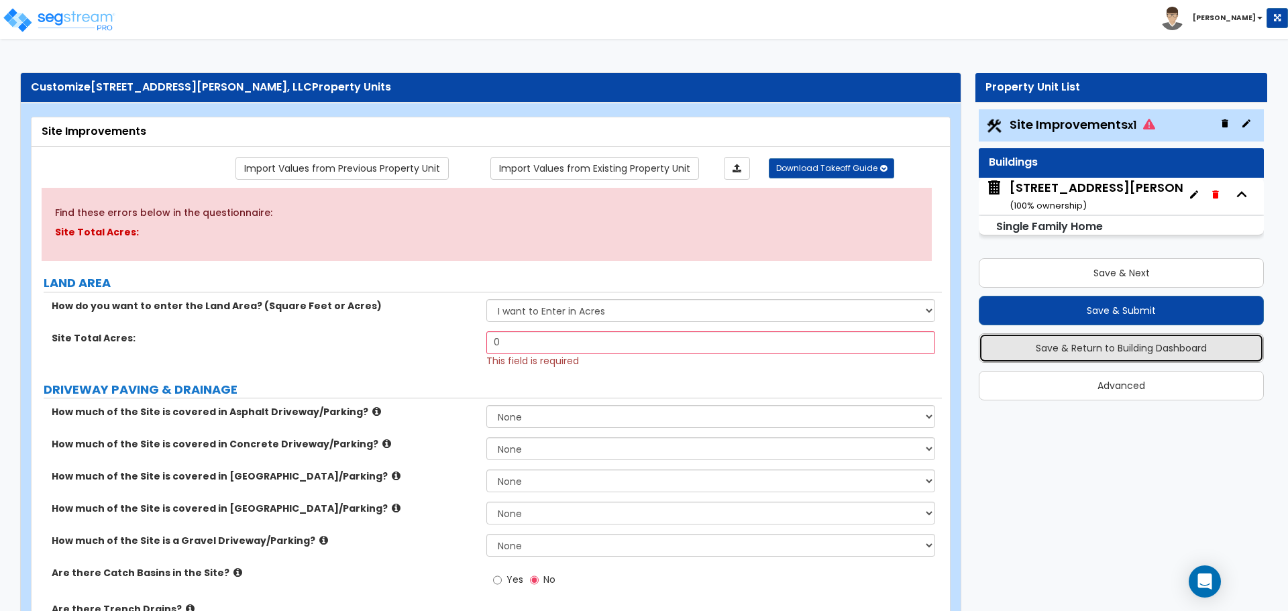
click at [1139, 343] on button "Save & Return to Building Dashboard" at bounding box center [1121, 348] width 285 height 30
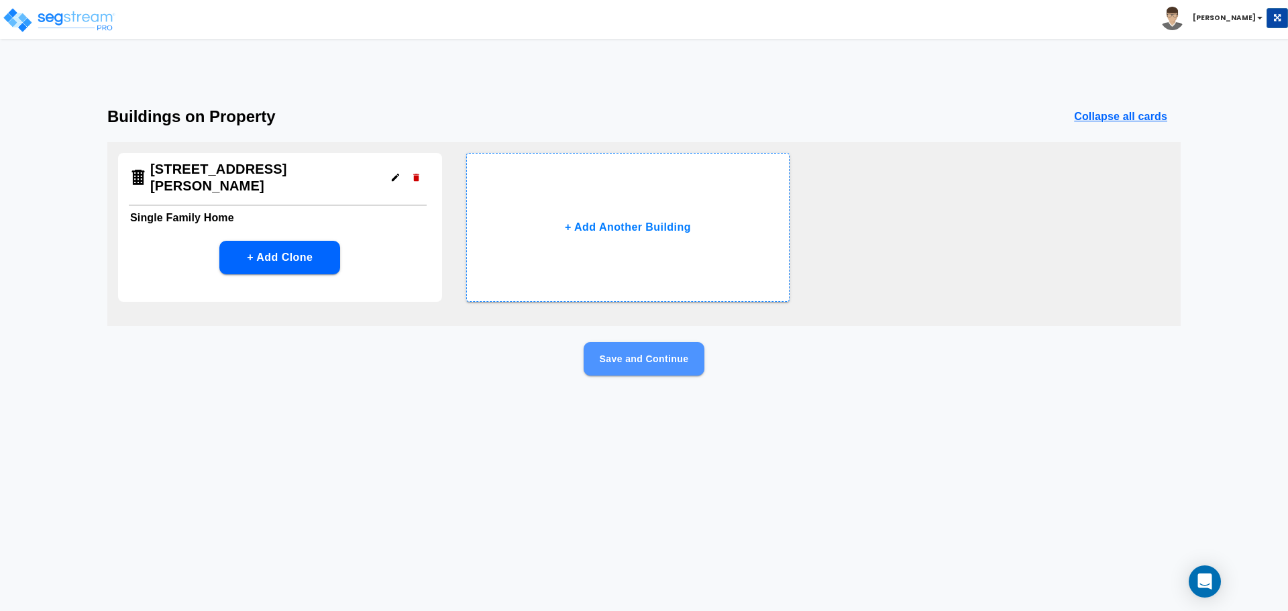
click at [643, 366] on button "Save and Continue" at bounding box center [644, 359] width 121 height 34
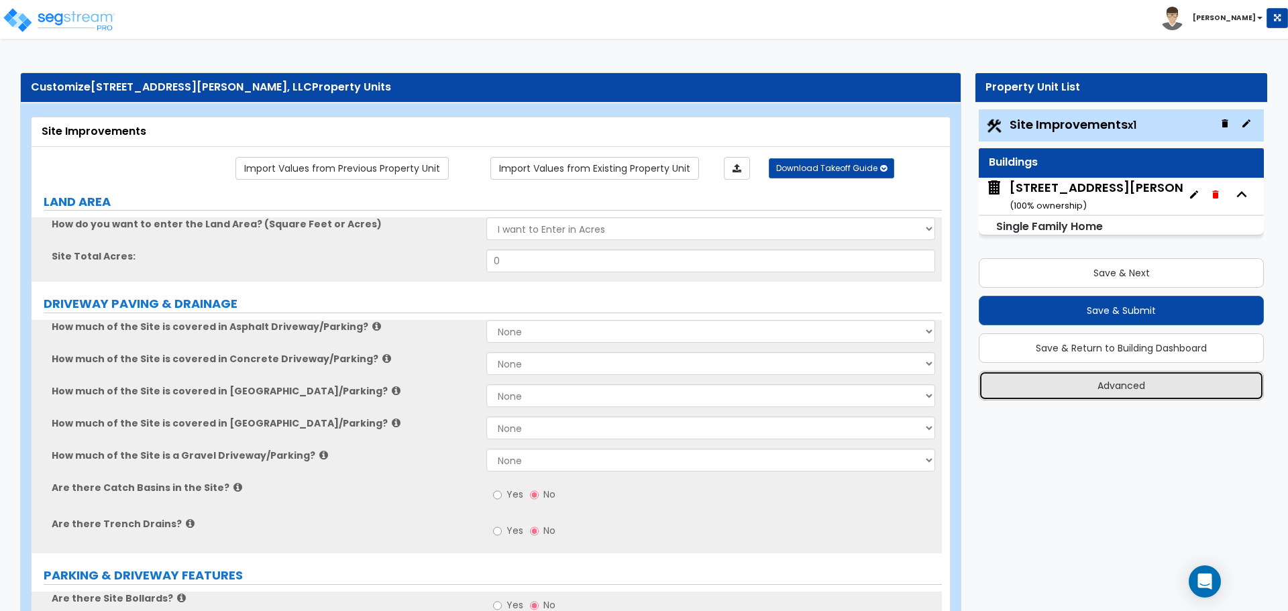
click at [1122, 392] on button "Advanced" at bounding box center [1121, 386] width 285 height 30
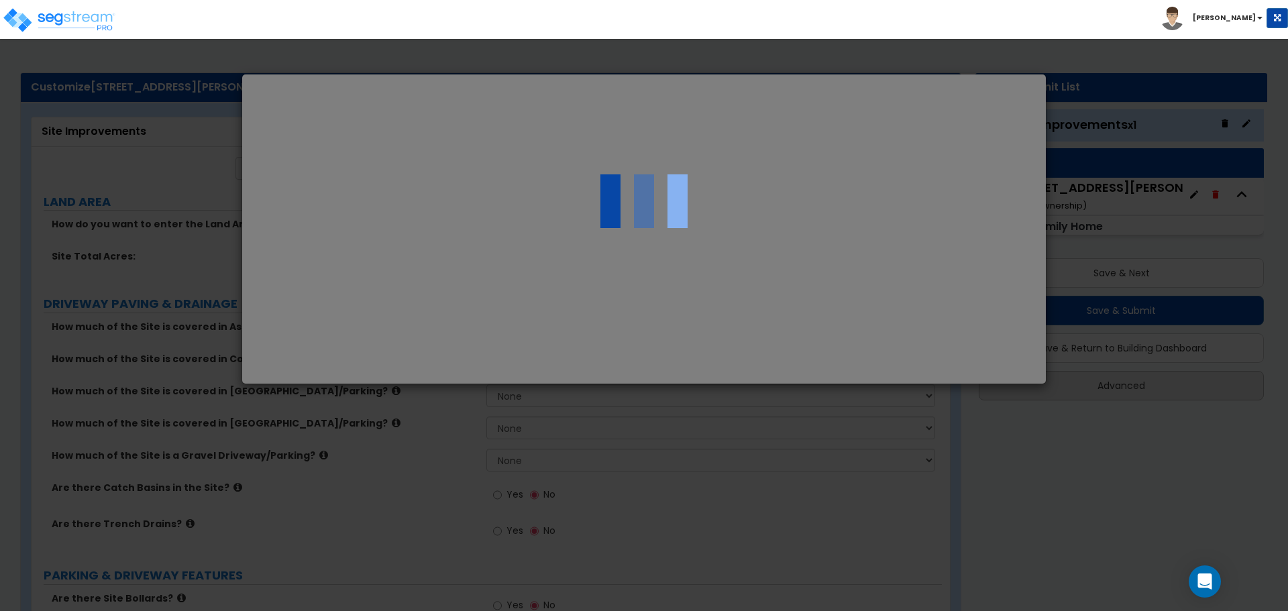
select select "MI"
select select "2024"
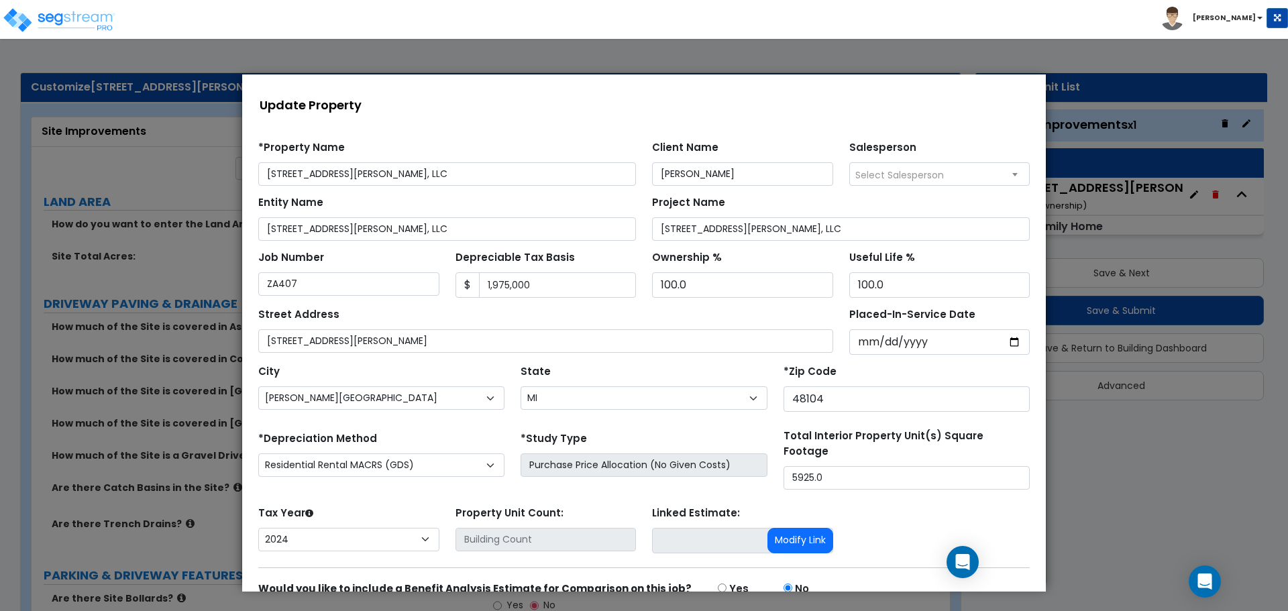
scroll to position [63, 0]
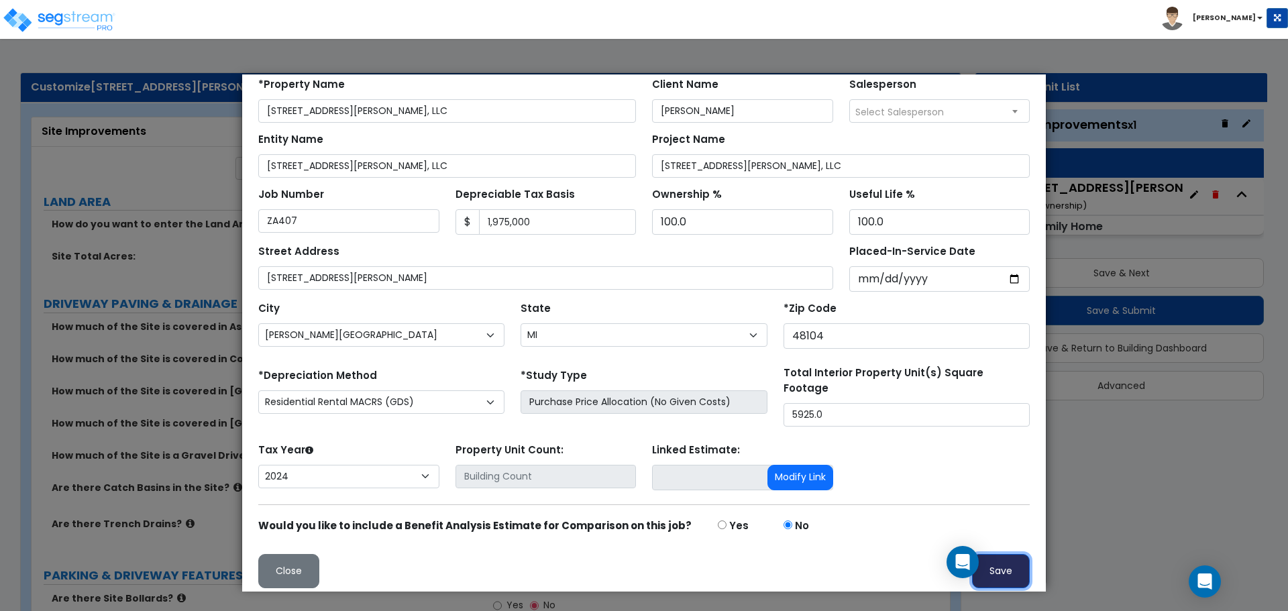
click at [986, 566] on button "Save" at bounding box center [1001, 571] width 58 height 34
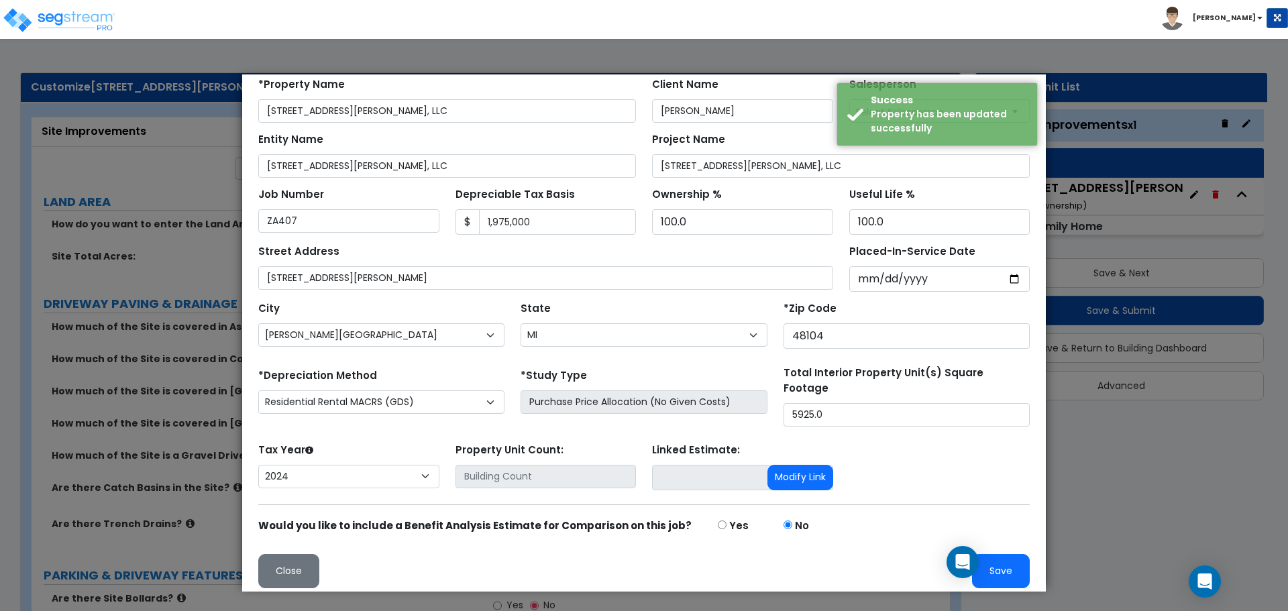
scroll to position [0, 0]
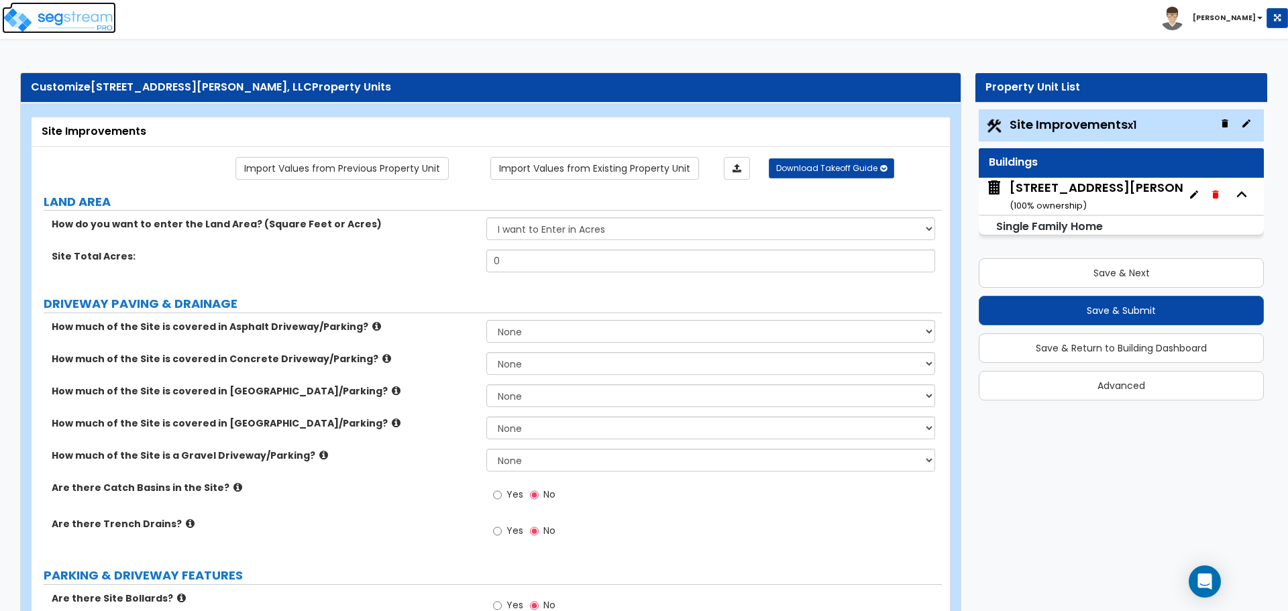
click at [77, 17] on img at bounding box center [59, 20] width 114 height 27
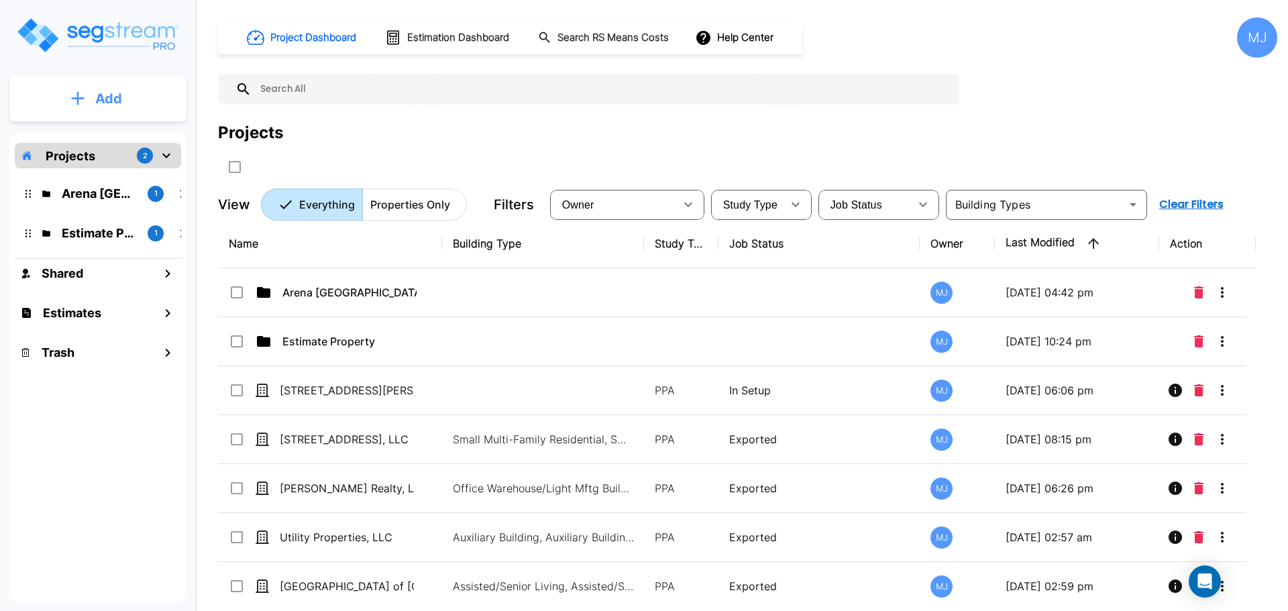
click at [109, 95] on p "Add" at bounding box center [108, 99] width 27 height 20
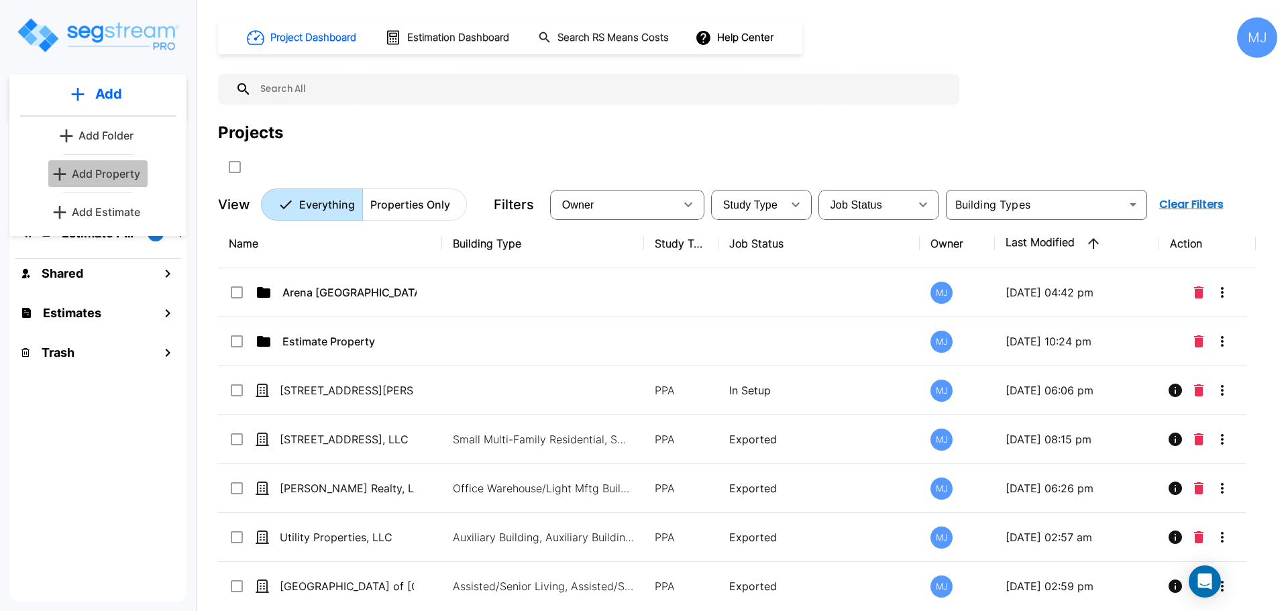
click at [102, 180] on p "Add Property" at bounding box center [106, 174] width 68 height 16
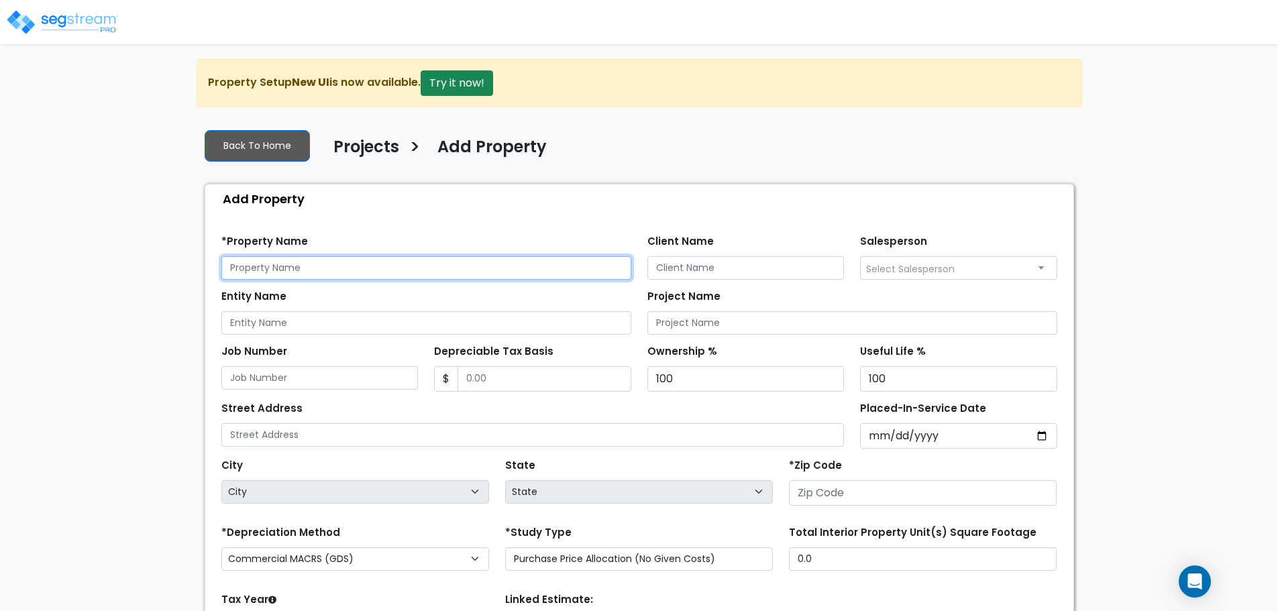
click at [326, 268] on input "text" at bounding box center [426, 267] width 410 height 23
click at [337, 270] on input "text" at bounding box center [426, 267] width 410 height 23
type input "[STREET_ADDRESS][PERSON_NAME], LLC"
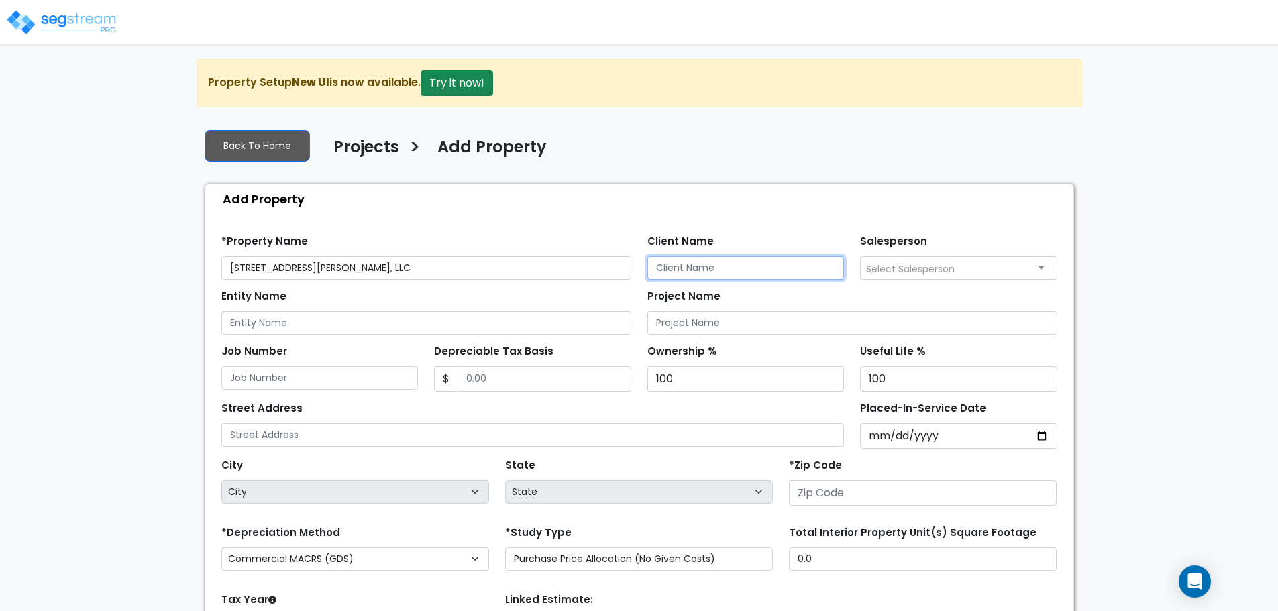
click at [712, 264] on input "Client Name" at bounding box center [745, 267] width 197 height 23
type input "Zaki Alawi"
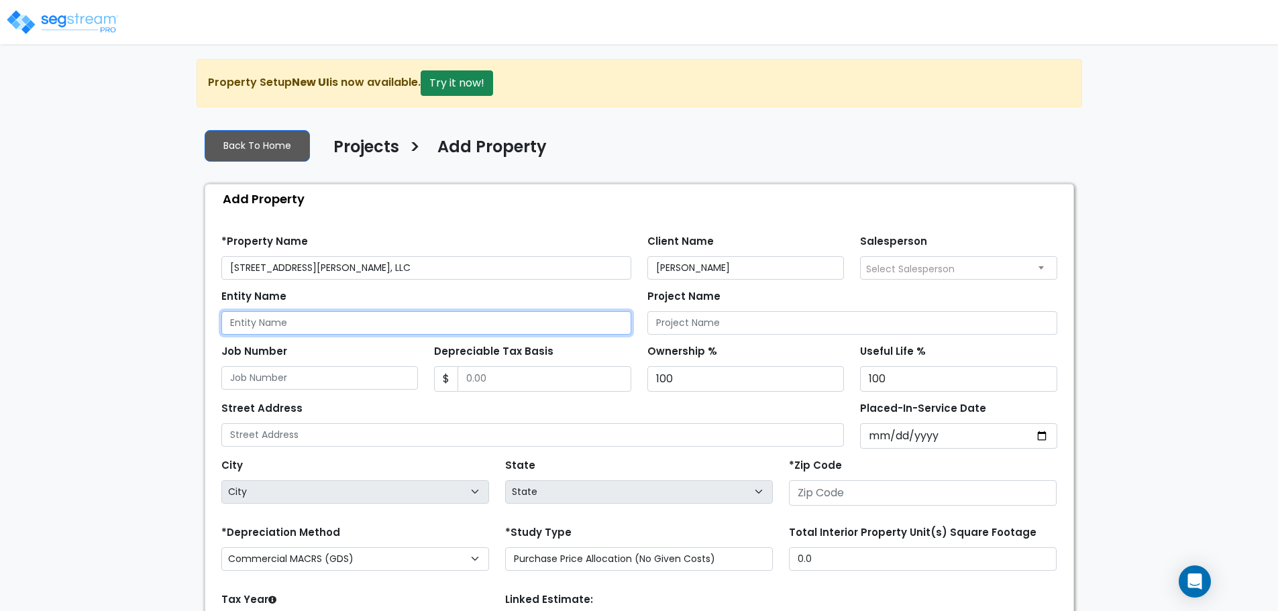
click at [323, 323] on input "Entity Name" at bounding box center [426, 322] width 410 height 23
type input "[STREET_ADDRESS][PERSON_NAME], LLC"
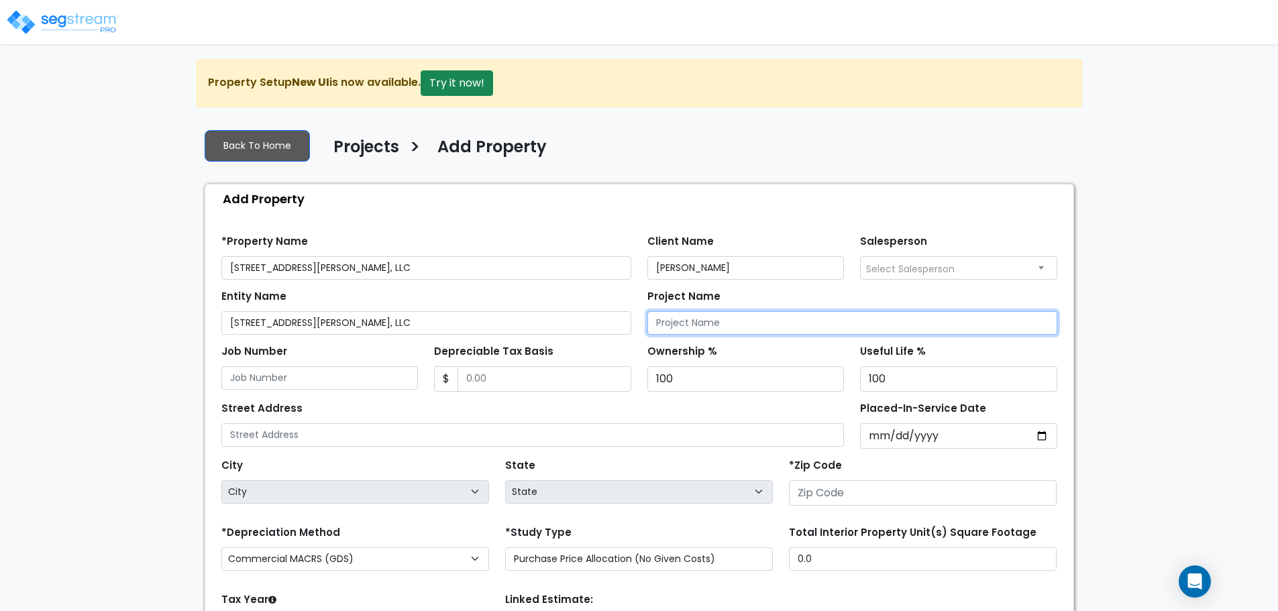
click at [734, 327] on input "Project Name" at bounding box center [852, 322] width 410 height 23
type input "[STREET_ADDRESS][PERSON_NAME], LLC"
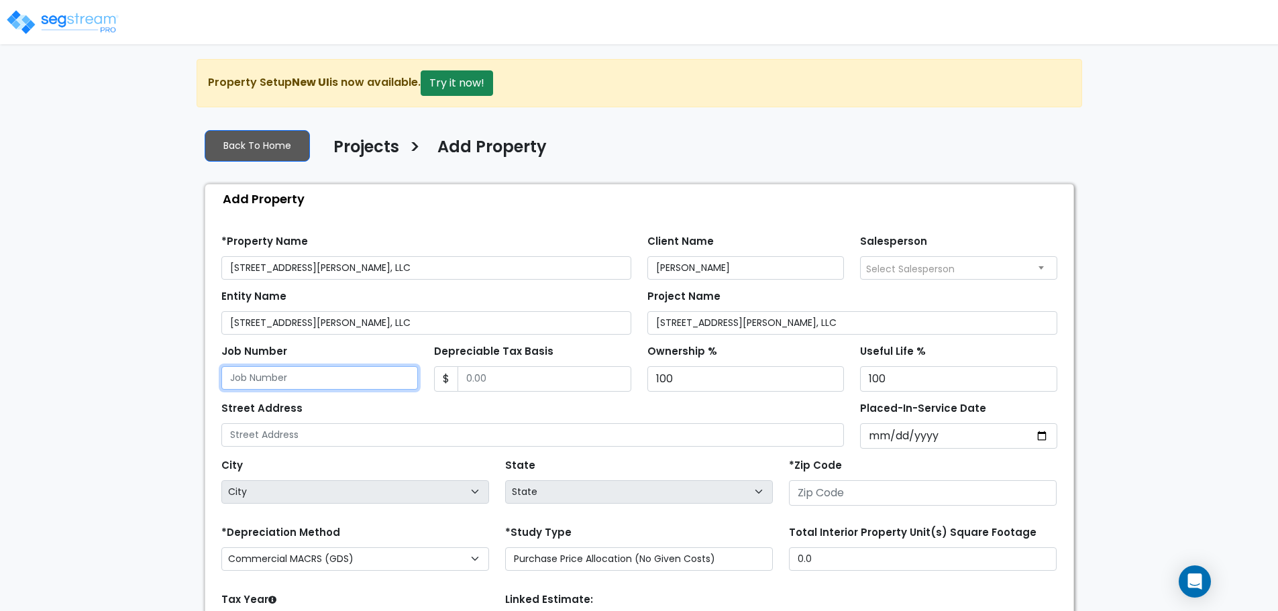
click at [333, 381] on input "Job Number" at bounding box center [319, 377] width 197 height 23
drag, startPoint x: 315, startPoint y: 376, endPoint x: 136, endPoint y: 368, distance: 179.3
click at [136, 368] on div "We are Building your Property. So please grab a coffee and let us do the heavy …" at bounding box center [639, 404] width 1278 height 690
type input "ZA409"
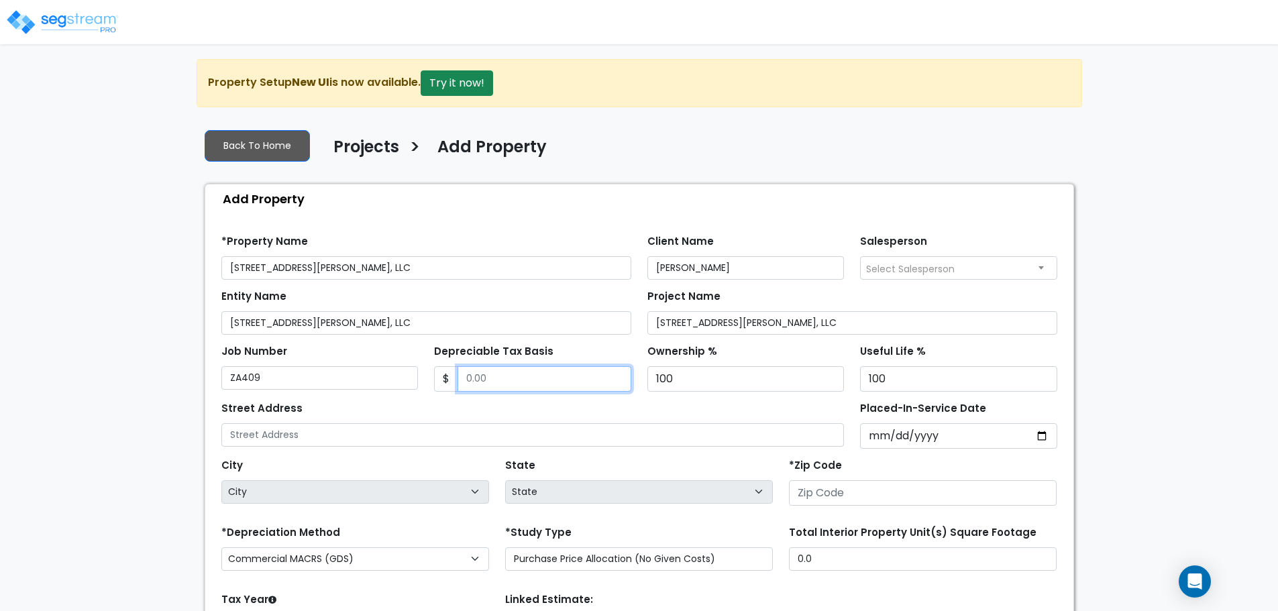
click at [533, 380] on input "Depreciable Tax Basis" at bounding box center [545, 378] width 174 height 25
click at [535, 382] on input "Depreciable Tax Basis" at bounding box center [545, 378] width 174 height 25
type input "3,522,485"
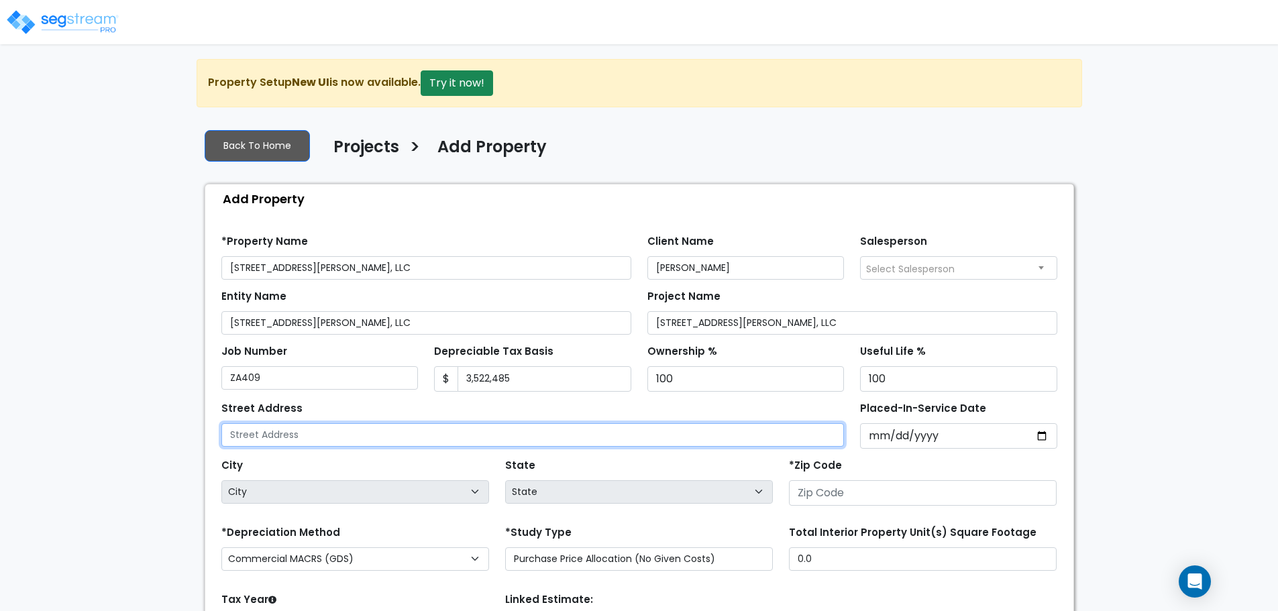
click at [429, 437] on input "text" at bounding box center [532, 434] width 623 height 23
type input "[STREET_ADDRESS][PERSON_NAME]"
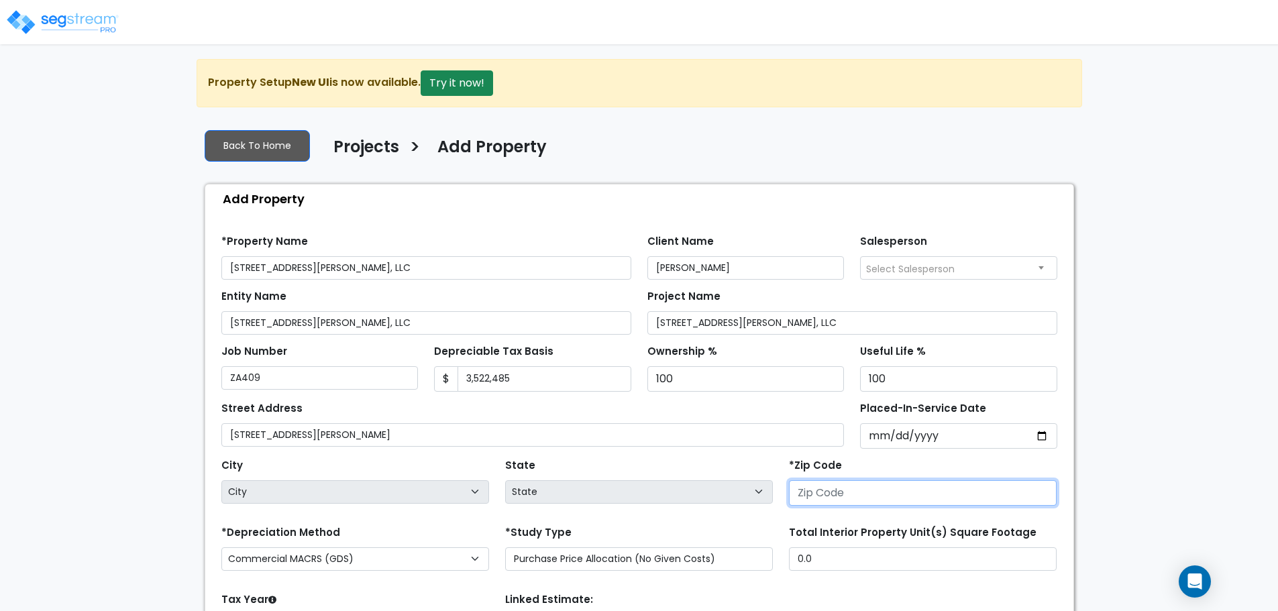
click at [869, 494] on input "number" at bounding box center [923, 492] width 268 height 25
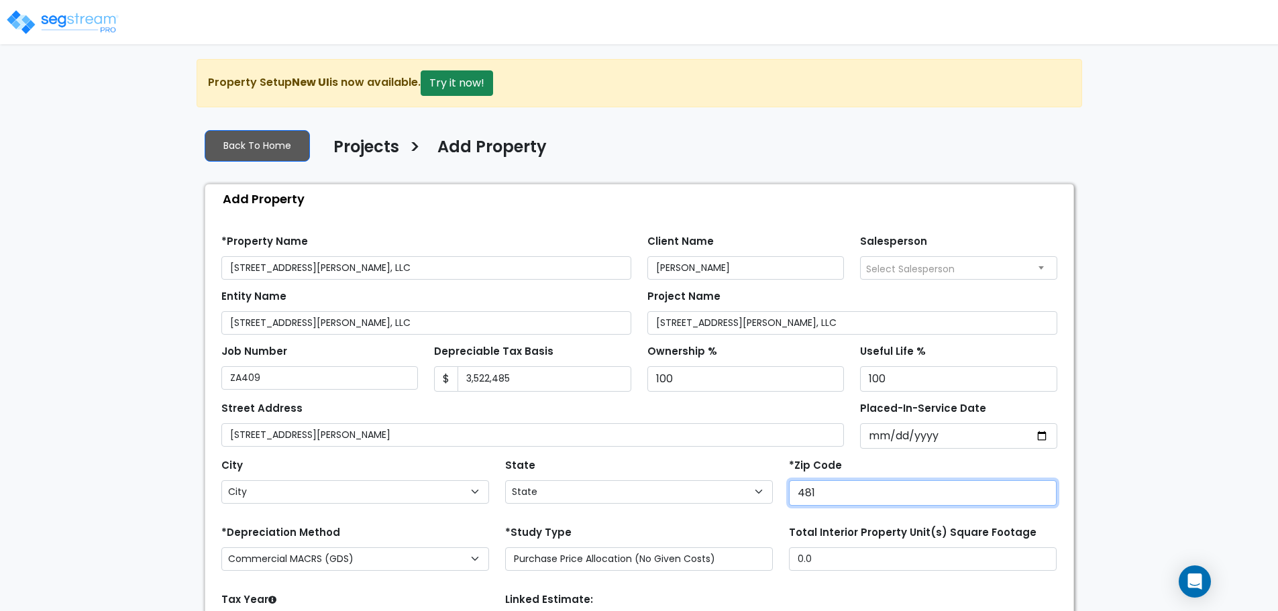
type input "4810"
select select "MI"
type input "48104"
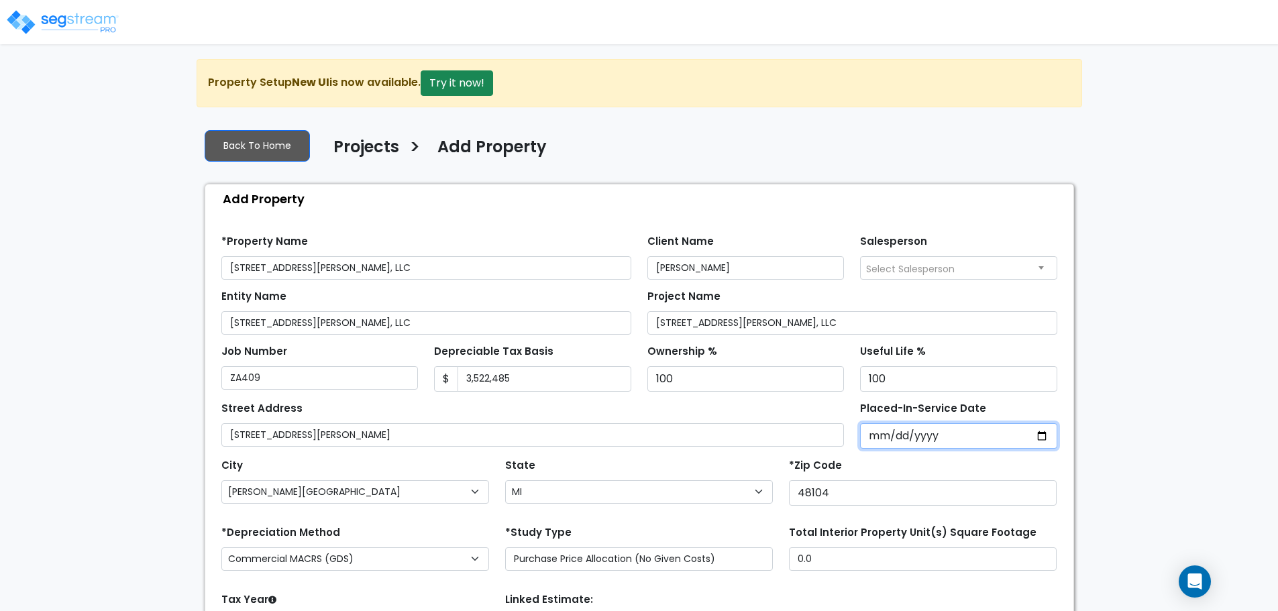
click at [918, 435] on input "Placed-In-Service Date" at bounding box center [958, 435] width 197 height 25
drag, startPoint x: 962, startPoint y: 431, endPoint x: 742, endPoint y: 429, distance: 220.1
click at [742, 429] on div "Street Address 409 East Kingsley Street Placed-In-Service Date *Purchase Date" at bounding box center [639, 420] width 852 height 57
click at [881, 435] on input "Placed-In-Service Date" at bounding box center [958, 435] width 197 height 25
type input "0002-04-23"
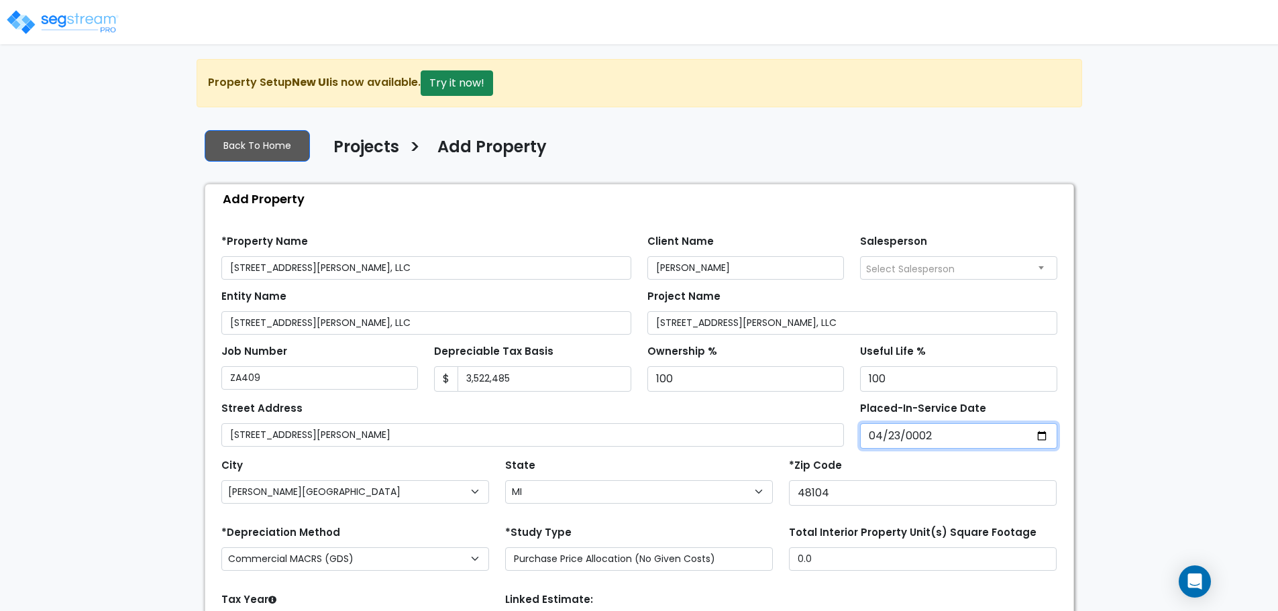
select select "2"
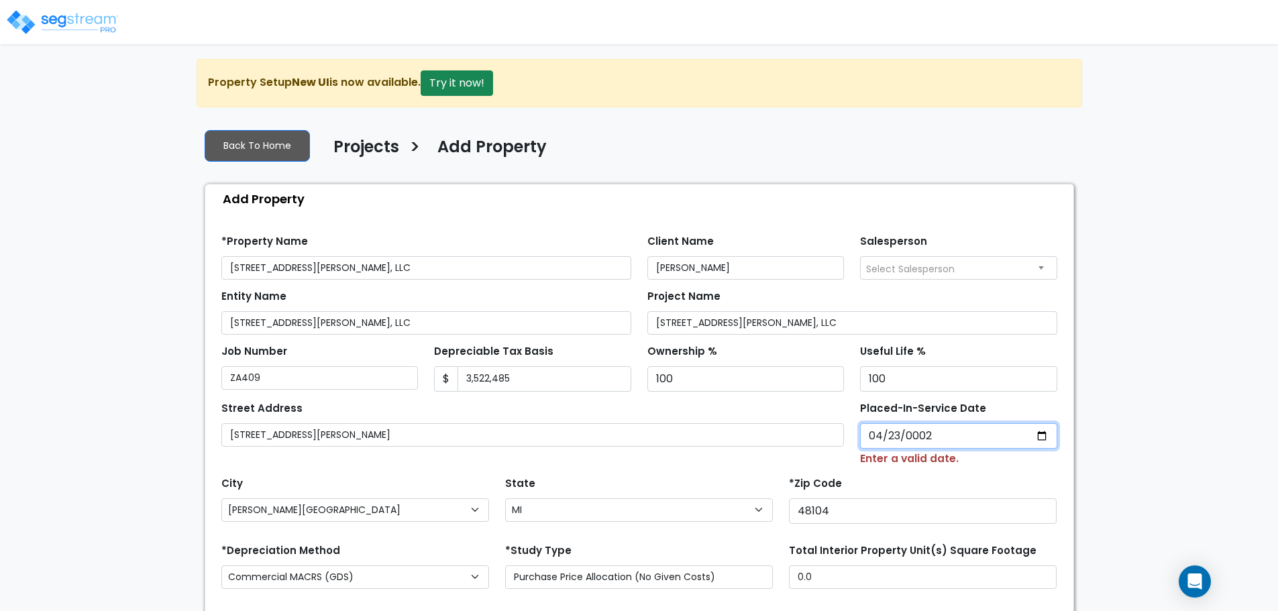
type input "0020-04-23"
select select "20"
type input "0202-04-23"
select select "202"
type input "2024-04-23"
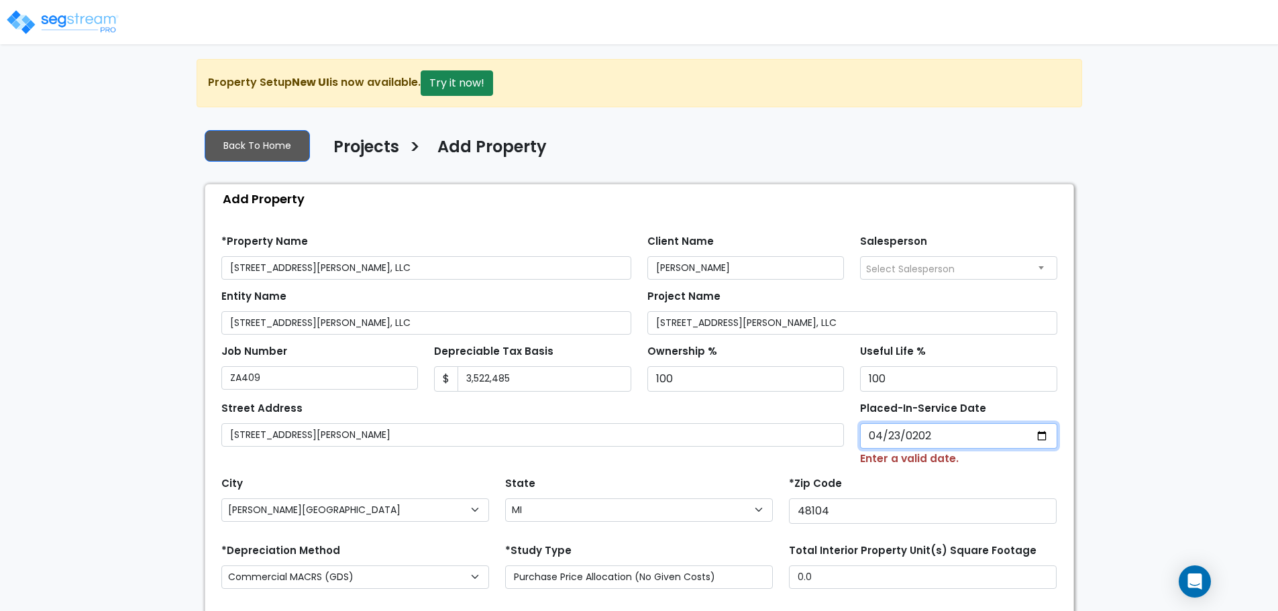
select select "2024"
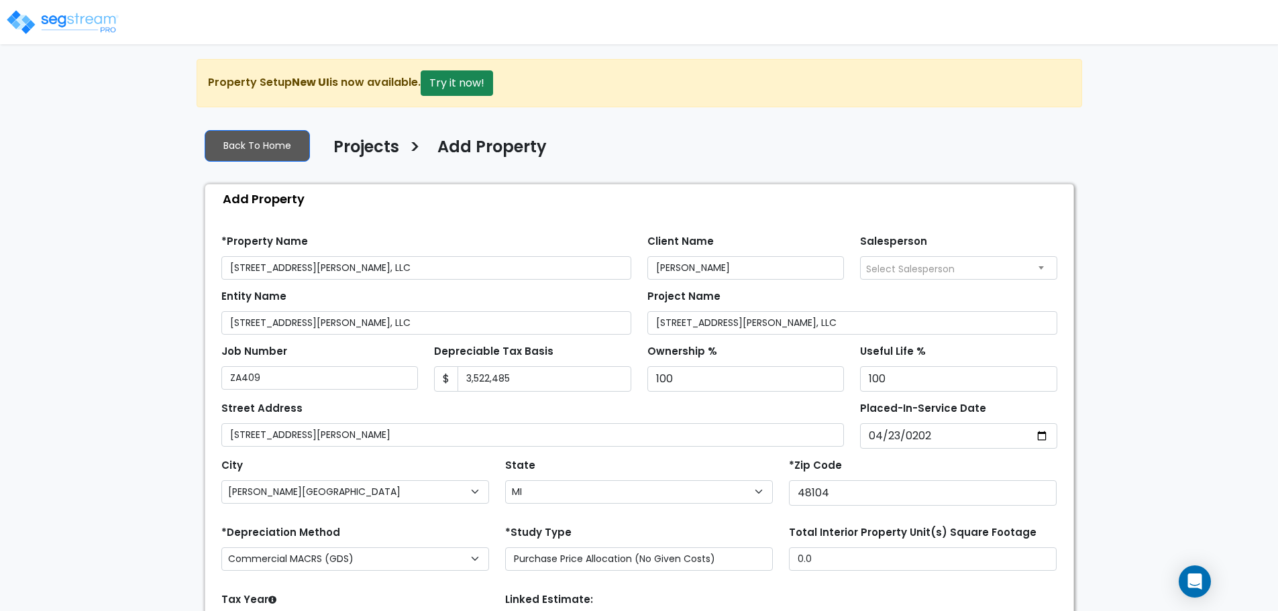
click at [941, 397] on div "Street Address 409 East Kingsley Street Placed-In-Service Date 2024-04-23 *Purc…" at bounding box center [639, 420] width 852 height 57
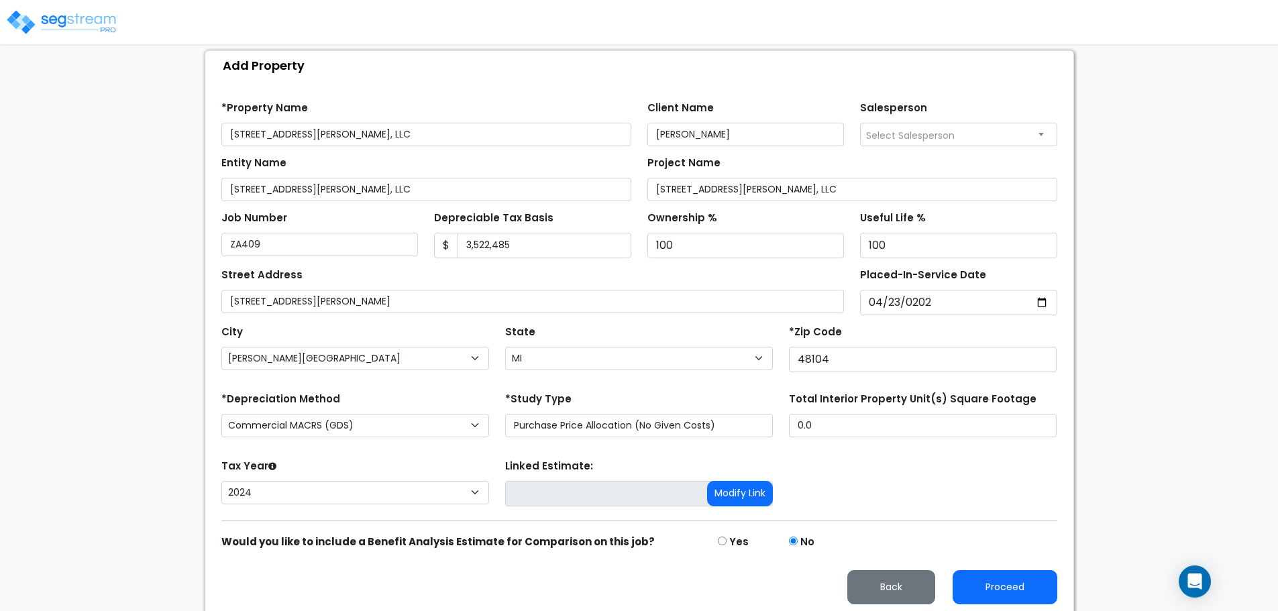
scroll to position [134, 0]
click at [850, 421] on input "0.0" at bounding box center [923, 424] width 268 height 23
drag, startPoint x: 850, startPoint y: 421, endPoint x: 751, endPoint y: 413, distance: 99.6
click at [746, 413] on div "*Depreciation Method Commercial MACRS (GDS) Residential Rental MACRS (GDS) Comm…" at bounding box center [639, 415] width 852 height 54
type input "11,550"
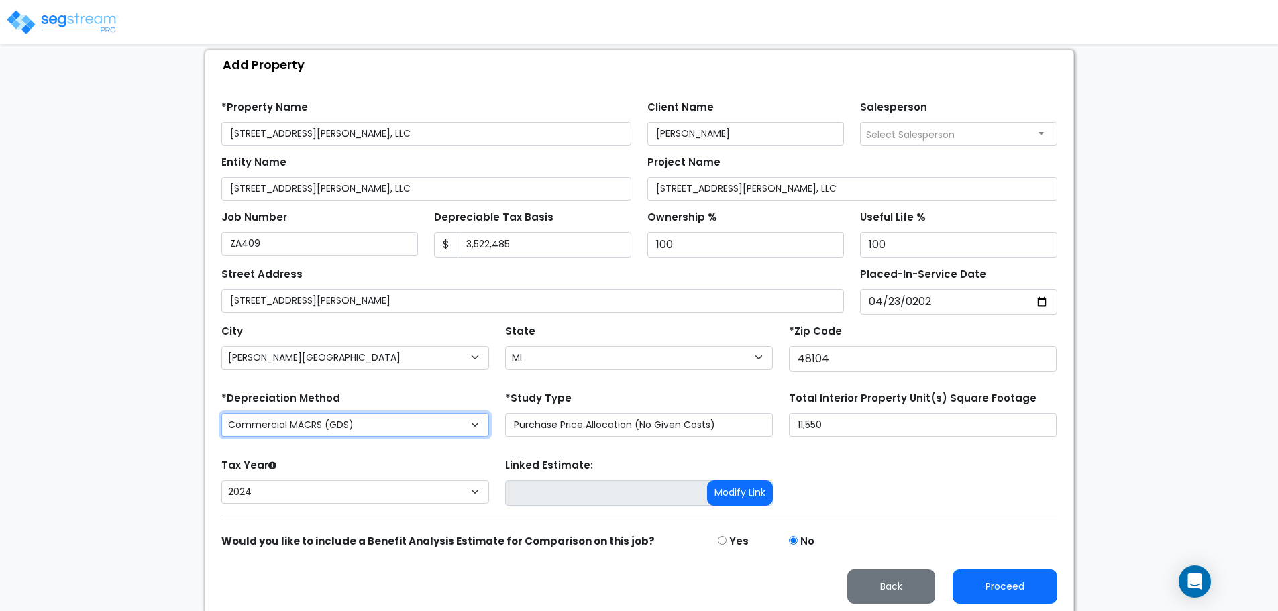
click at [476, 423] on select "Commercial MACRS (GDS) Residential Rental MACRS (GDS) Commercial MACRS (GDS) QIP" at bounding box center [355, 424] width 268 height 23
select select "RRM(_34"
click at [1015, 588] on button "Proceed" at bounding box center [1005, 587] width 105 height 34
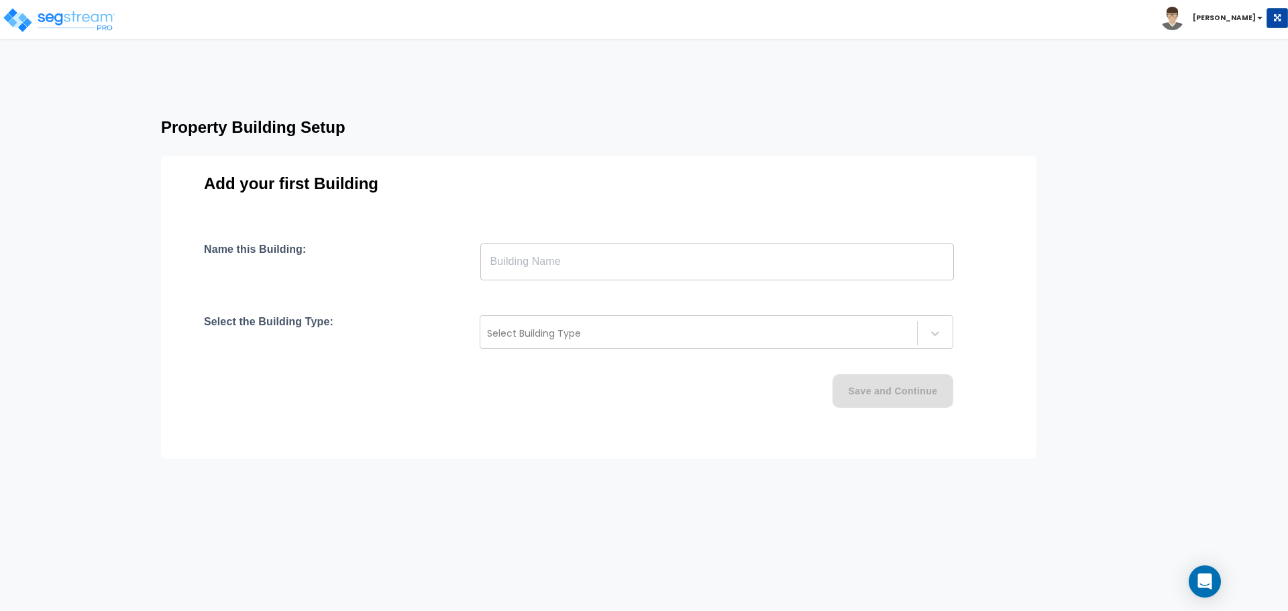
click at [557, 271] on input "text" at bounding box center [717, 262] width 474 height 38
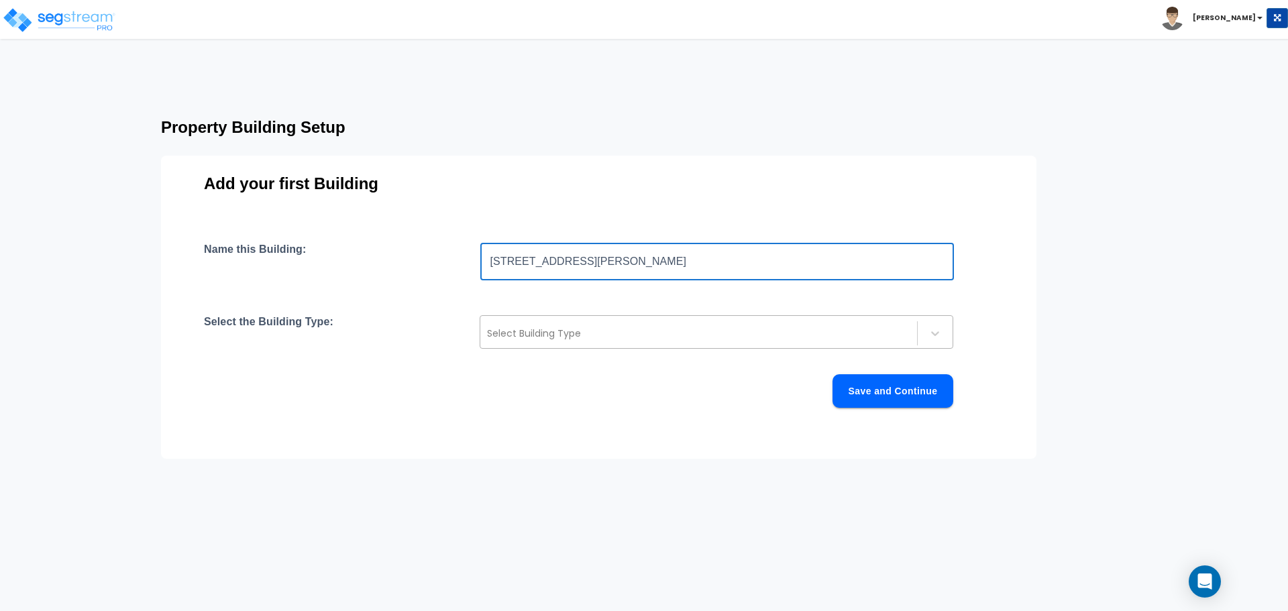
type input "[STREET_ADDRESS][PERSON_NAME]"
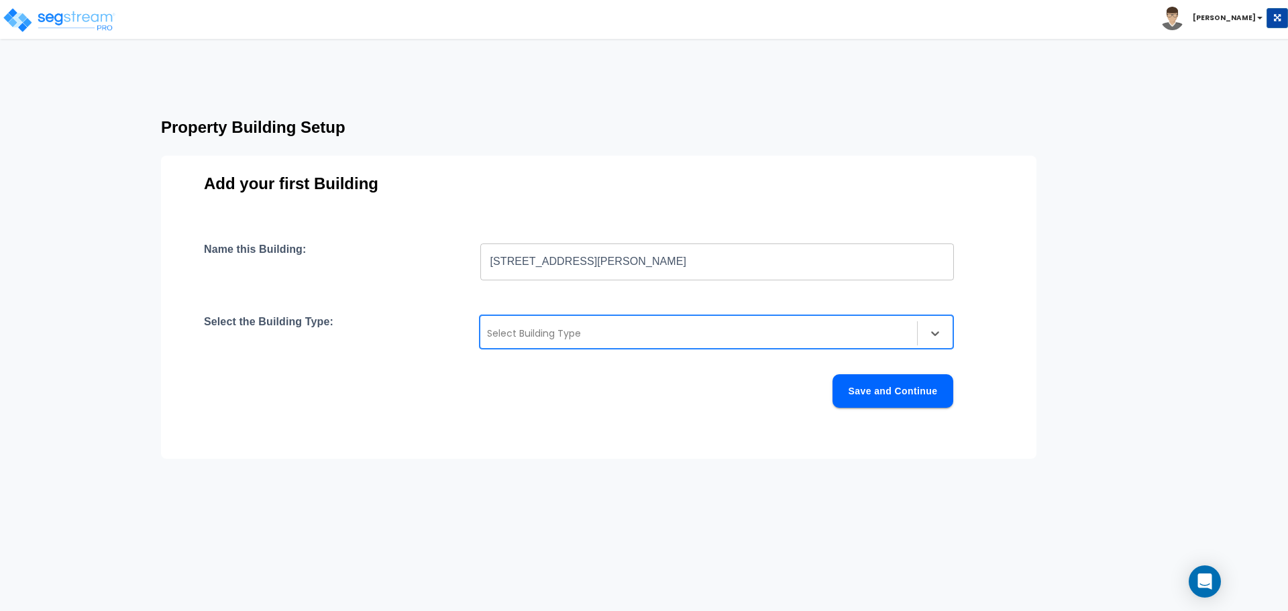
click at [580, 334] on div at bounding box center [698, 333] width 423 height 16
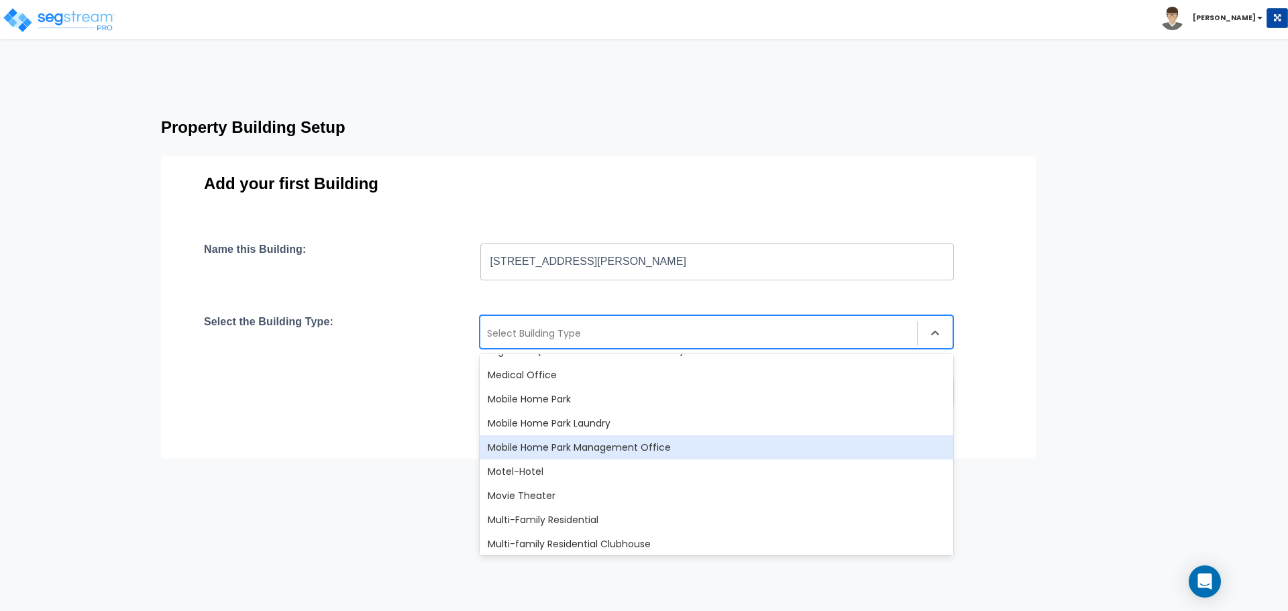
scroll to position [738, 0]
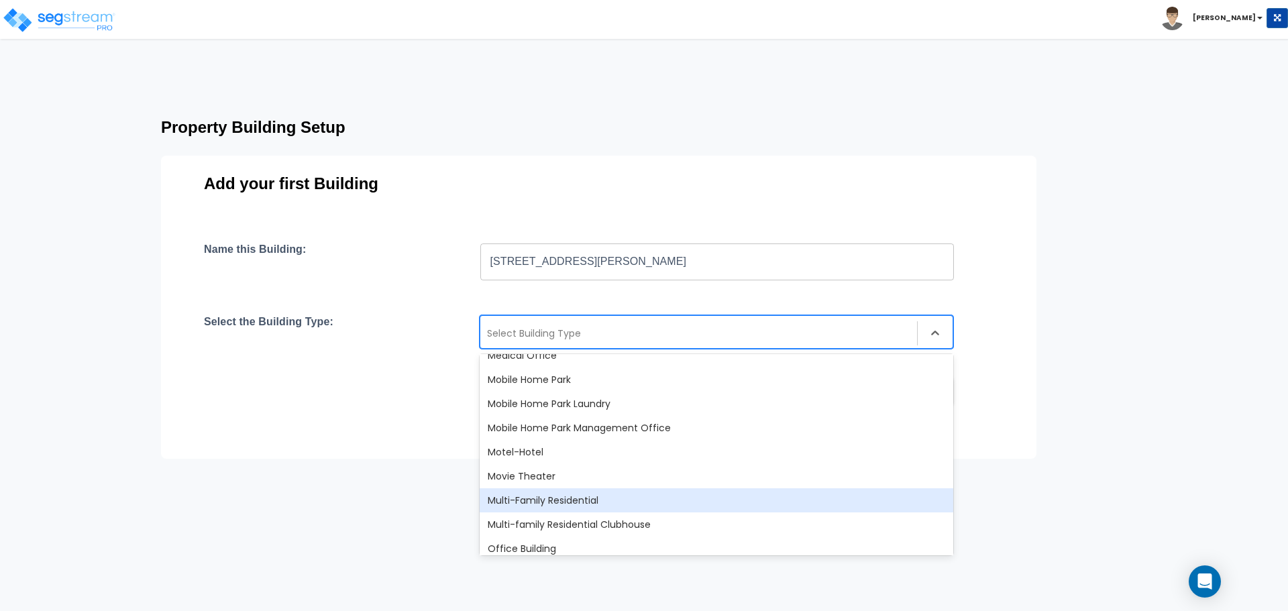
click at [629, 496] on div "Multi-Family Residential" at bounding box center [717, 500] width 474 height 24
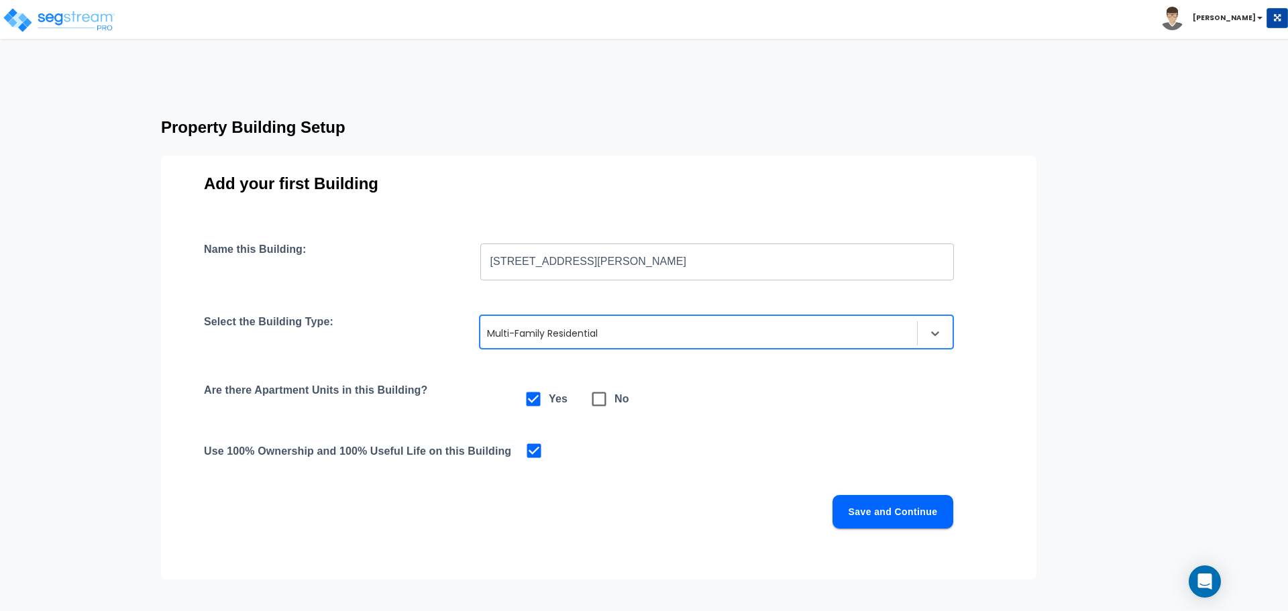
click at [898, 513] on button "Save and Continue" at bounding box center [893, 512] width 121 height 34
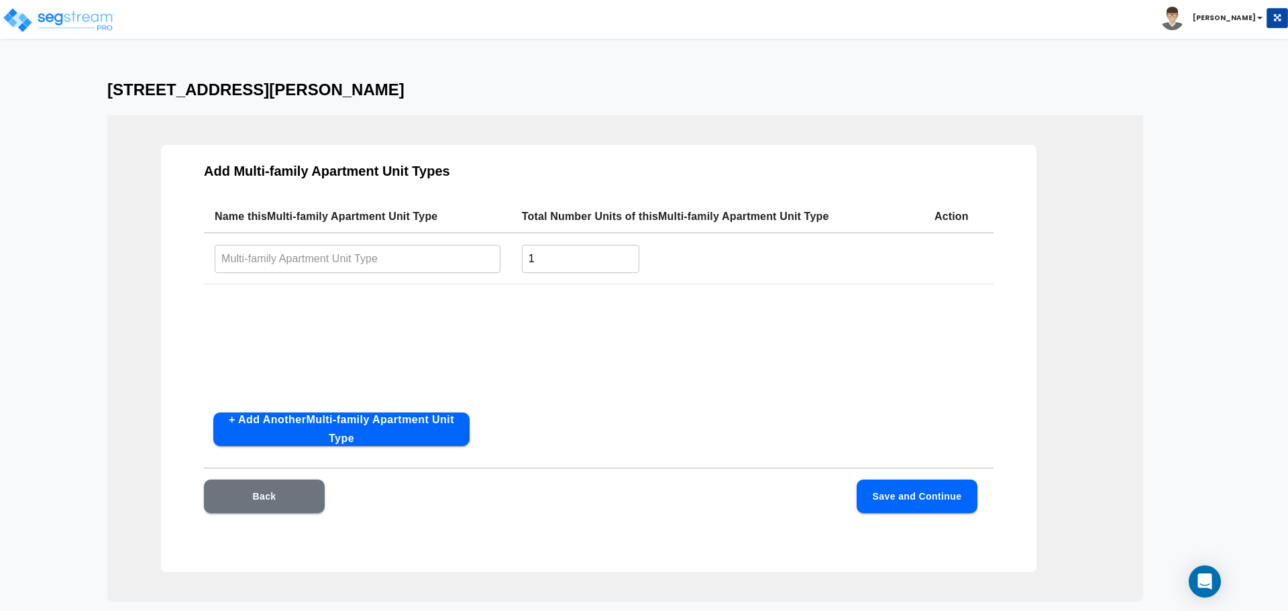
click at [360, 261] on input "text" at bounding box center [358, 258] width 286 height 29
type input "One Bedroom"
drag, startPoint x: 570, startPoint y: 264, endPoint x: 486, endPoint y: 254, distance: 83.8
click at [486, 254] on tr "One Bedroom ​ 1 ​" at bounding box center [599, 259] width 790 height 52
type input "8"
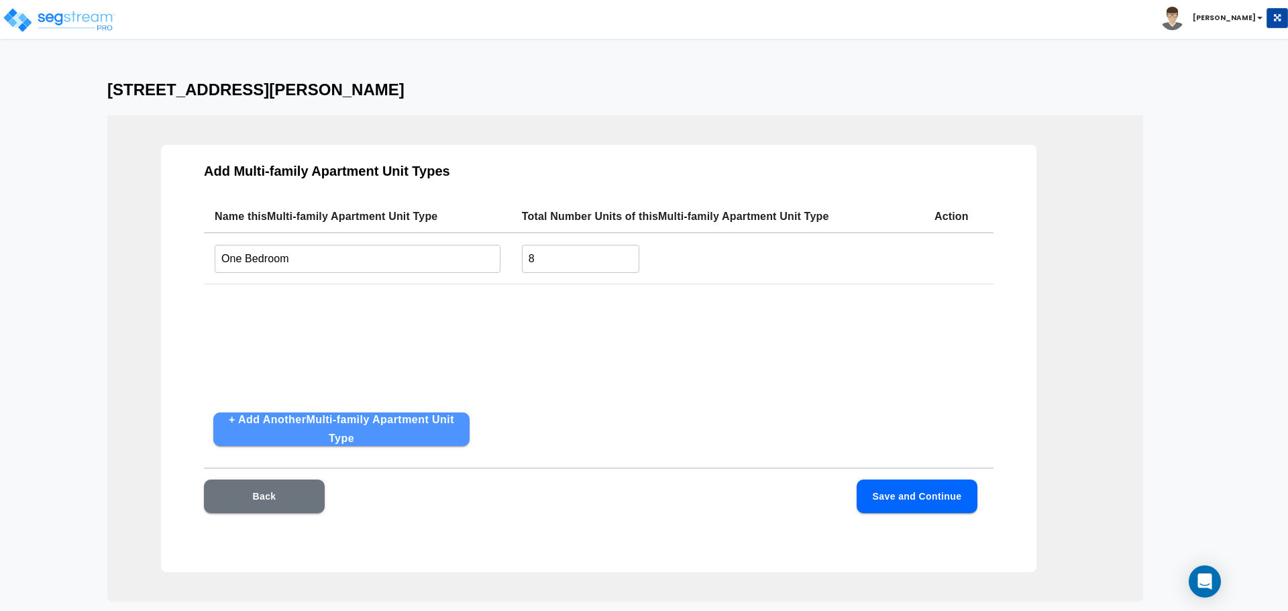
click at [388, 425] on button "+ Add Another Multi-family Apartment Unit Type" at bounding box center [341, 430] width 256 height 34
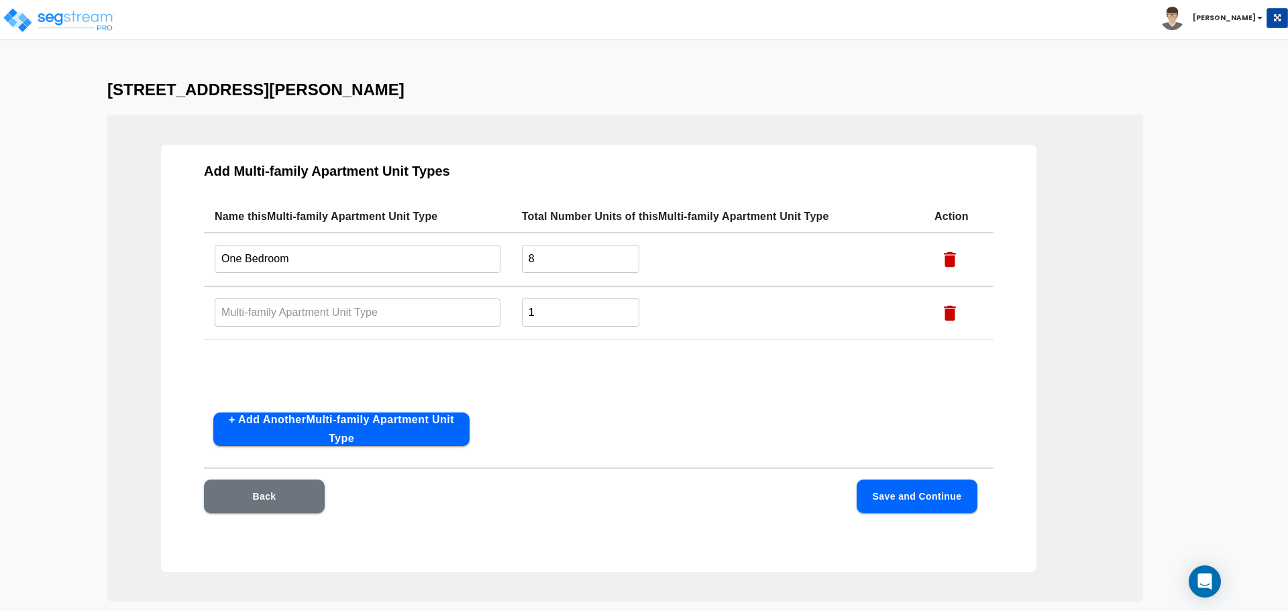
click at [311, 312] on input "text" at bounding box center [358, 312] width 286 height 29
type input "Two Bedroom"
drag, startPoint x: 571, startPoint y: 316, endPoint x: 523, endPoint y: 314, distance: 47.7
click at [523, 314] on input "1" at bounding box center [580, 312] width 117 height 29
type input "7"
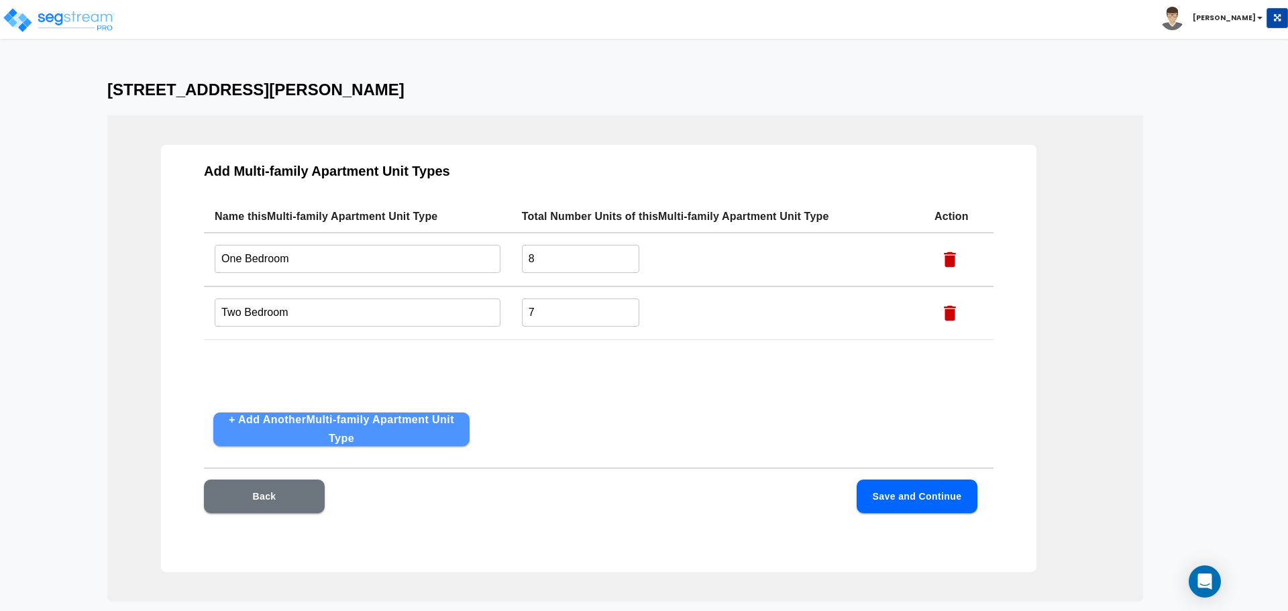
click at [330, 429] on button "+ Add Another Multi-family Apartment Unit Type" at bounding box center [341, 430] width 256 height 34
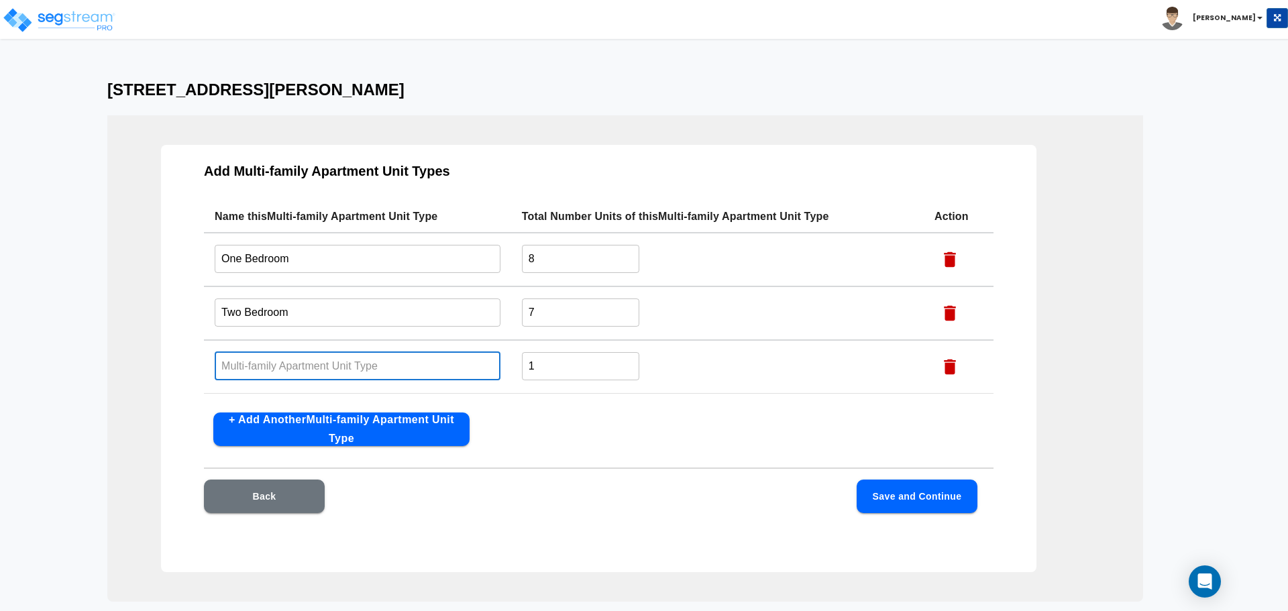
click at [286, 370] on input "text" at bounding box center [358, 366] width 286 height 29
type input "Three Bedroom"
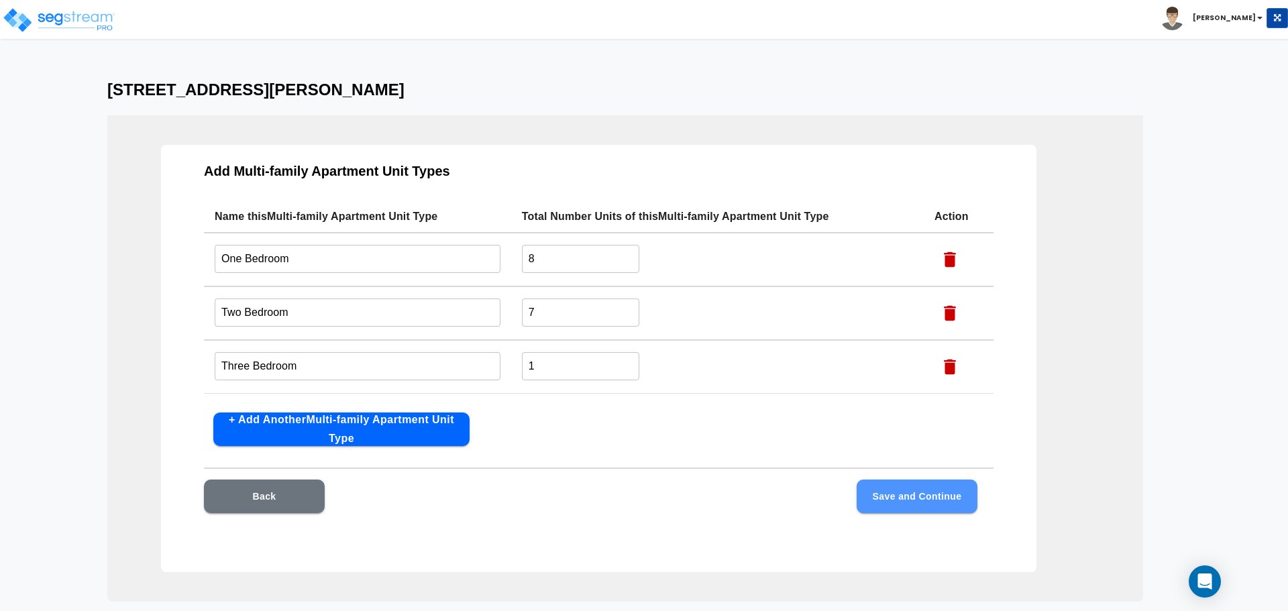
click at [906, 492] on button "Save and Continue" at bounding box center [917, 497] width 121 height 34
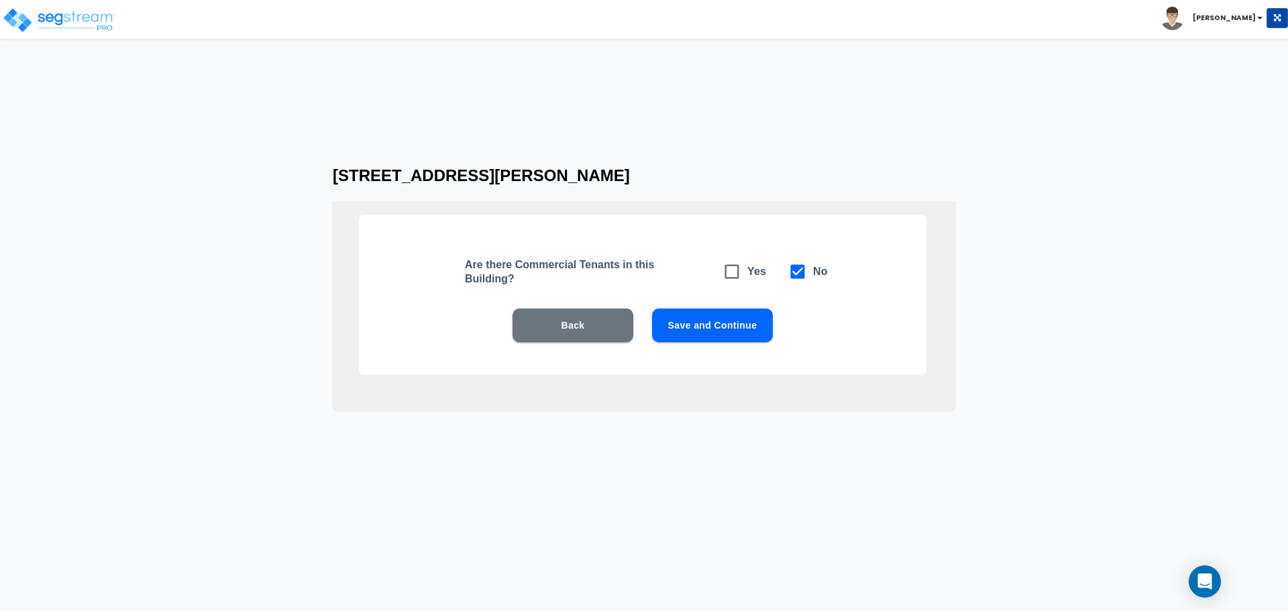
click at [731, 332] on button "Save and Continue" at bounding box center [712, 326] width 121 height 34
click at [743, 324] on button "Save and Continue" at bounding box center [712, 326] width 121 height 34
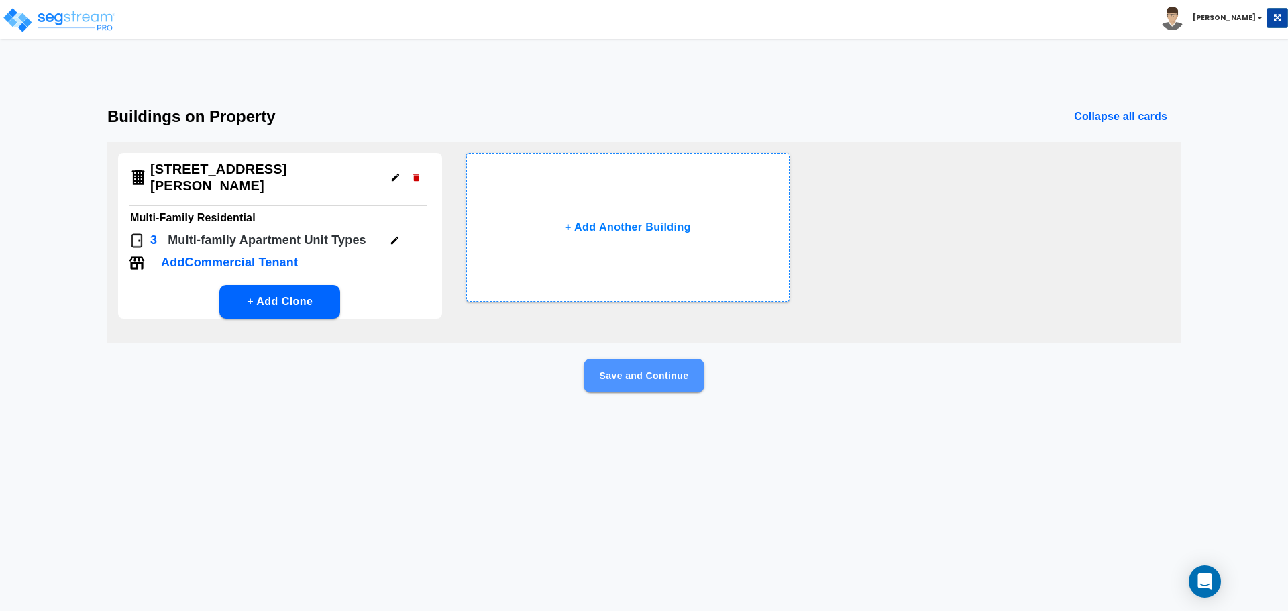
click at [666, 364] on button "Save and Continue" at bounding box center [644, 376] width 121 height 34
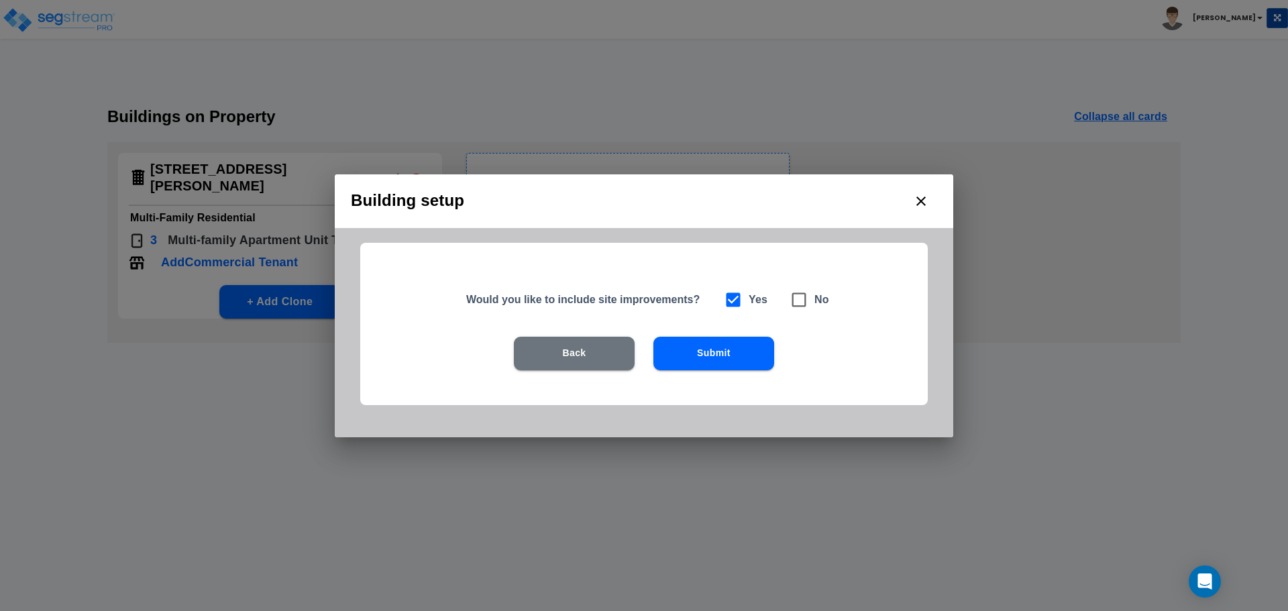
click at [720, 358] on button "Submit" at bounding box center [713, 354] width 121 height 34
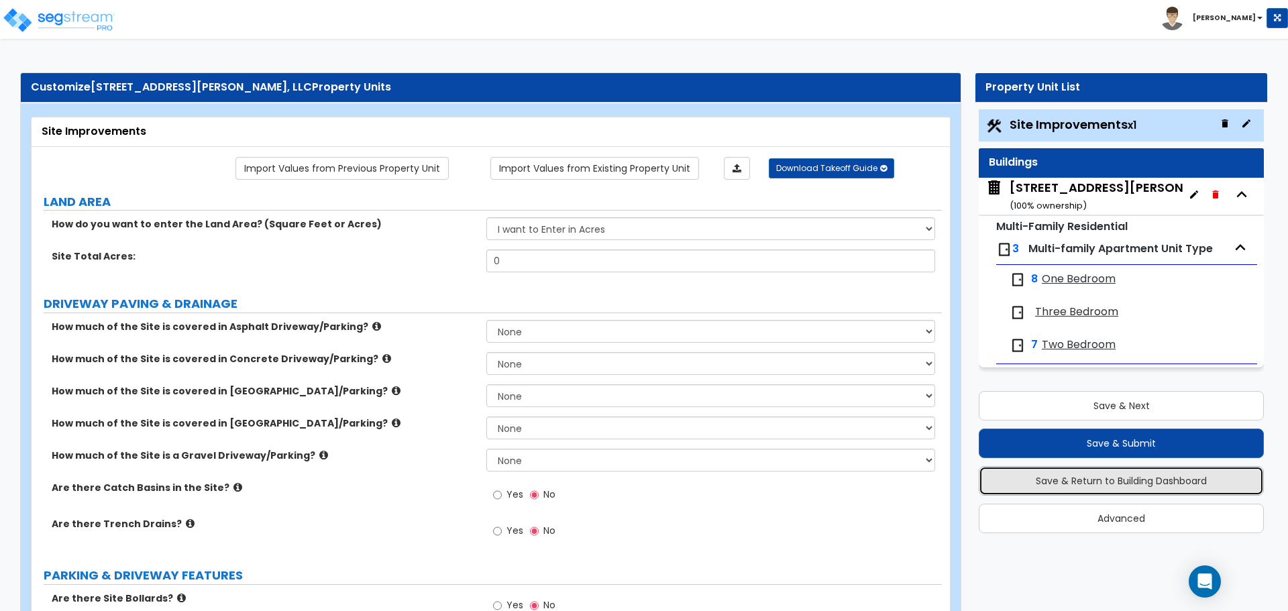
click at [1082, 484] on button "Save & Return to Building Dashboard" at bounding box center [1121, 481] width 285 height 30
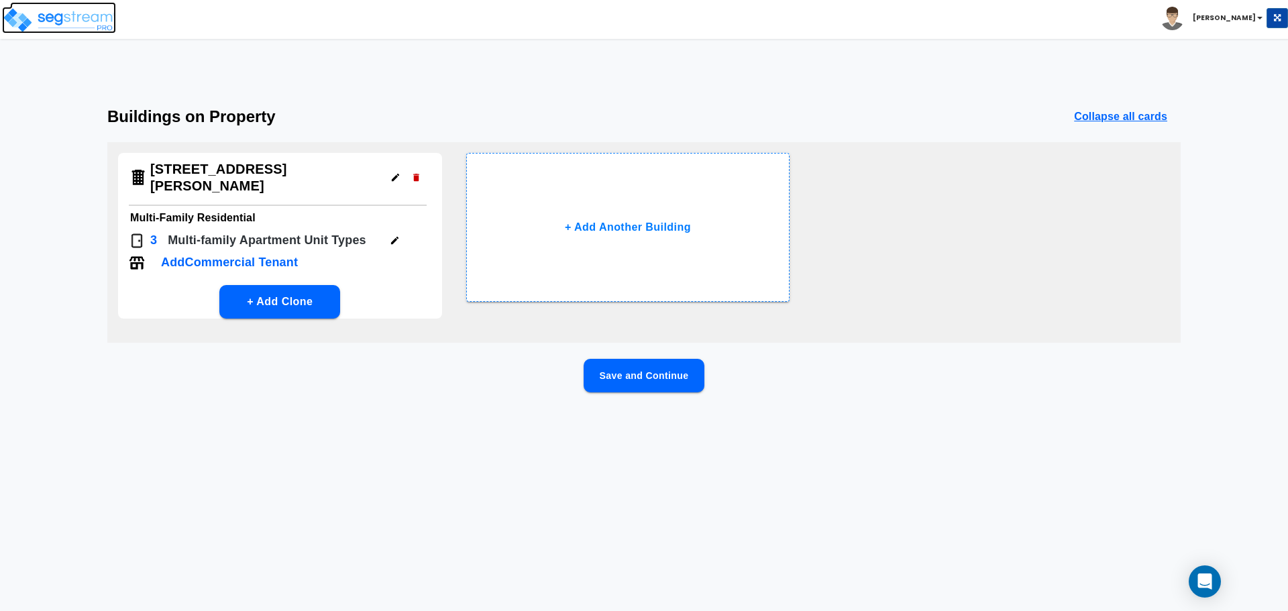
click at [78, 21] on img at bounding box center [59, 20] width 114 height 27
